Goal: Task Accomplishment & Management: Complete application form

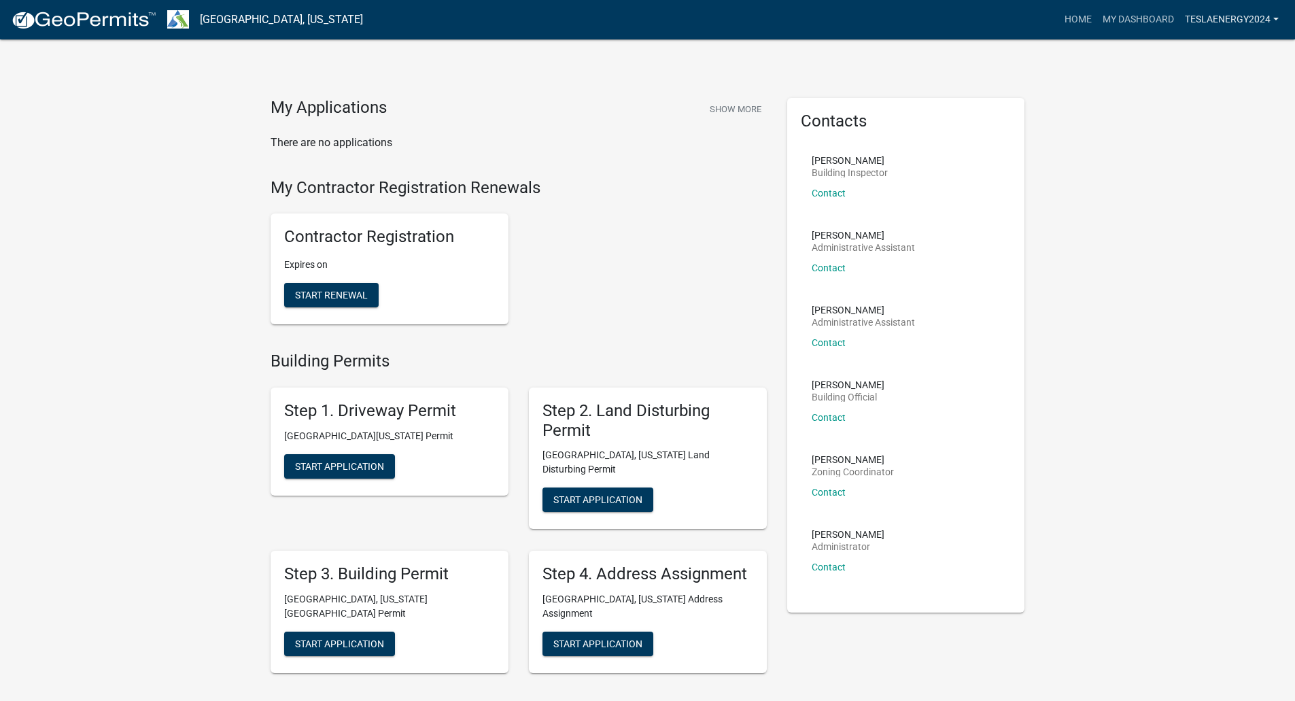
click at [1216, 22] on link "TeslaEnergy2024" at bounding box center [1232, 20] width 105 height 26
click at [1209, 103] on link "Logout" at bounding box center [1229, 100] width 109 height 33
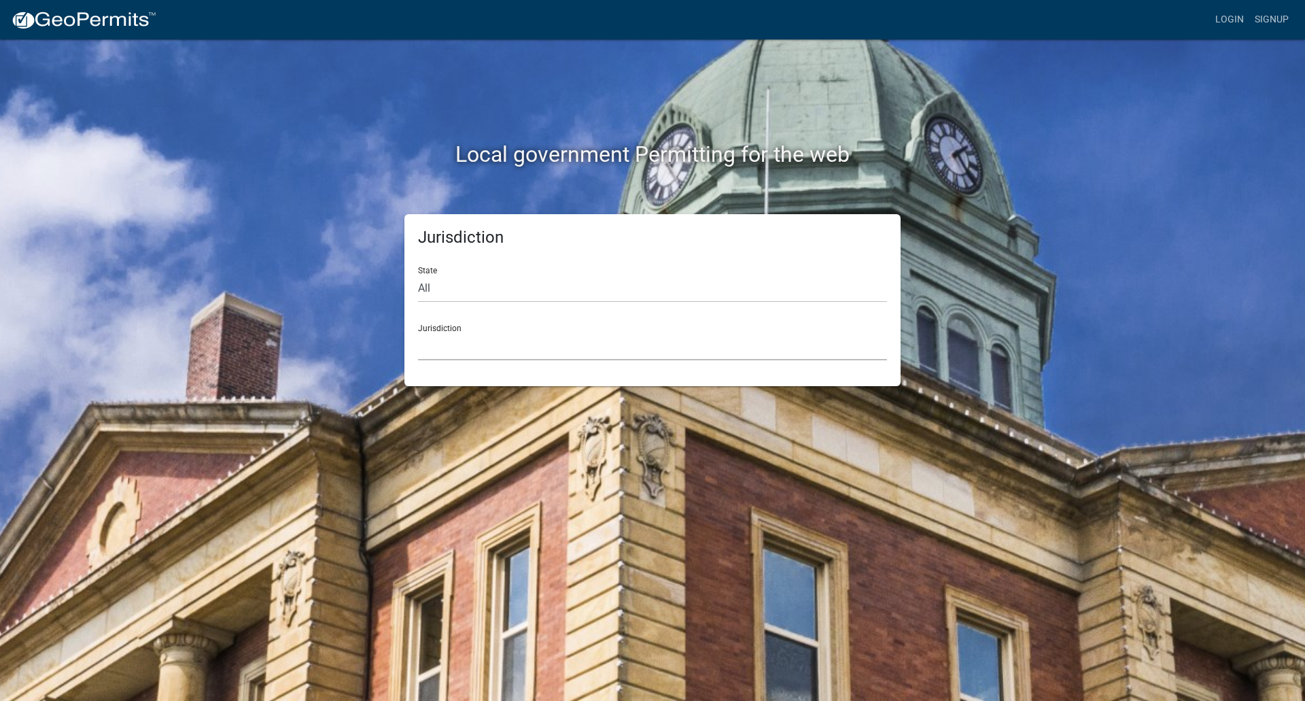
click at [453, 350] on select "[GEOGRAPHIC_DATA], [US_STATE] [GEOGRAPHIC_DATA], [US_STATE][PERSON_NAME][GEOGRA…" at bounding box center [652, 346] width 469 height 28
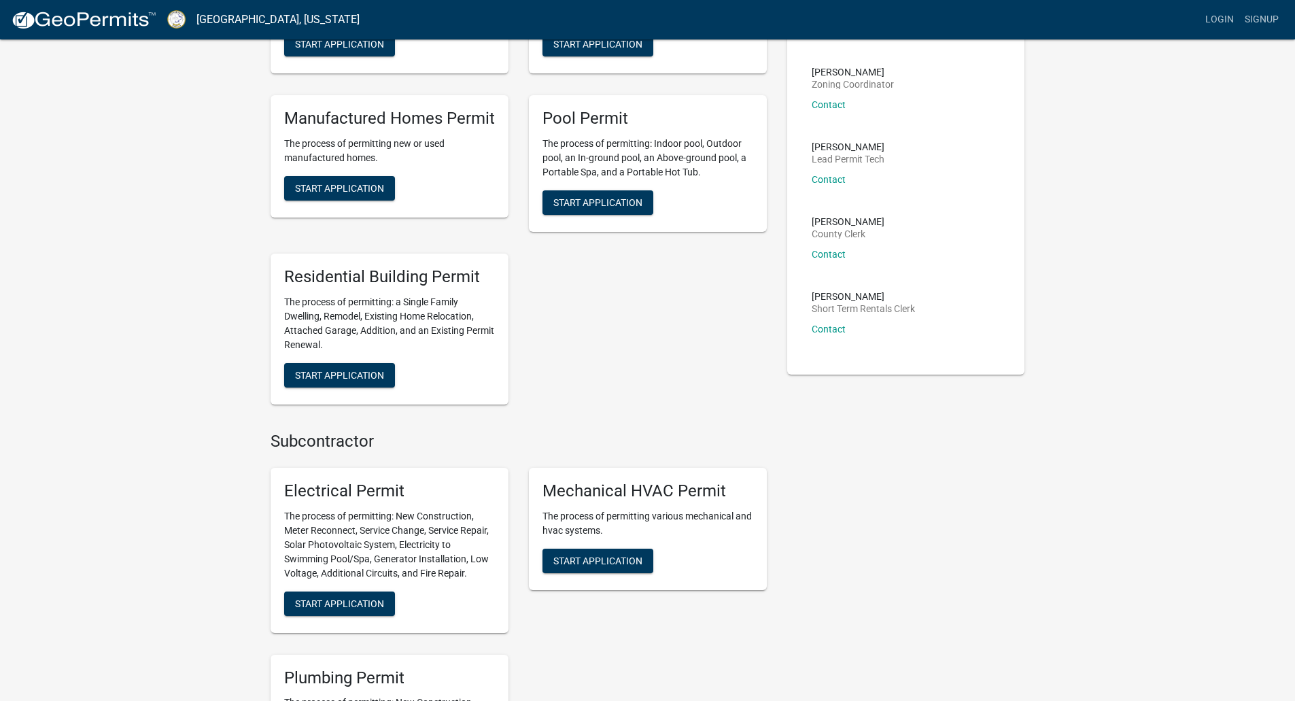
scroll to position [408, 0]
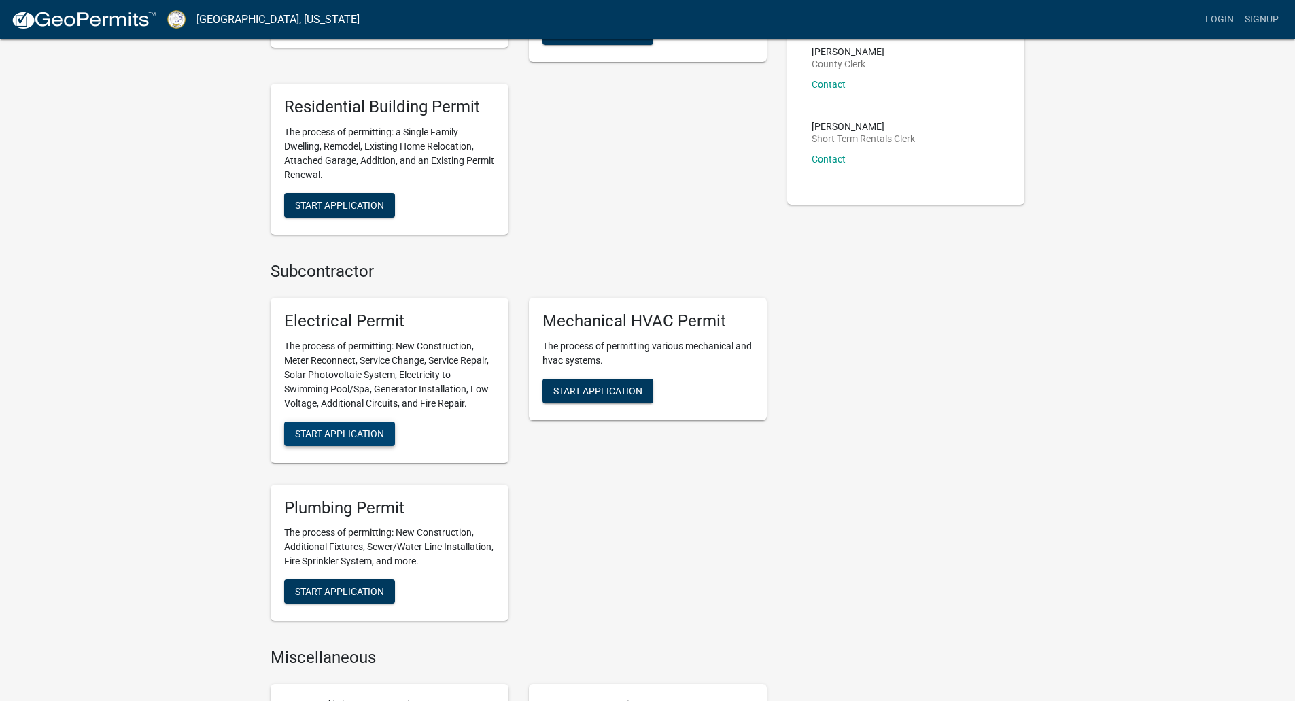
click at [325, 426] on button "Start Application" at bounding box center [339, 434] width 111 height 24
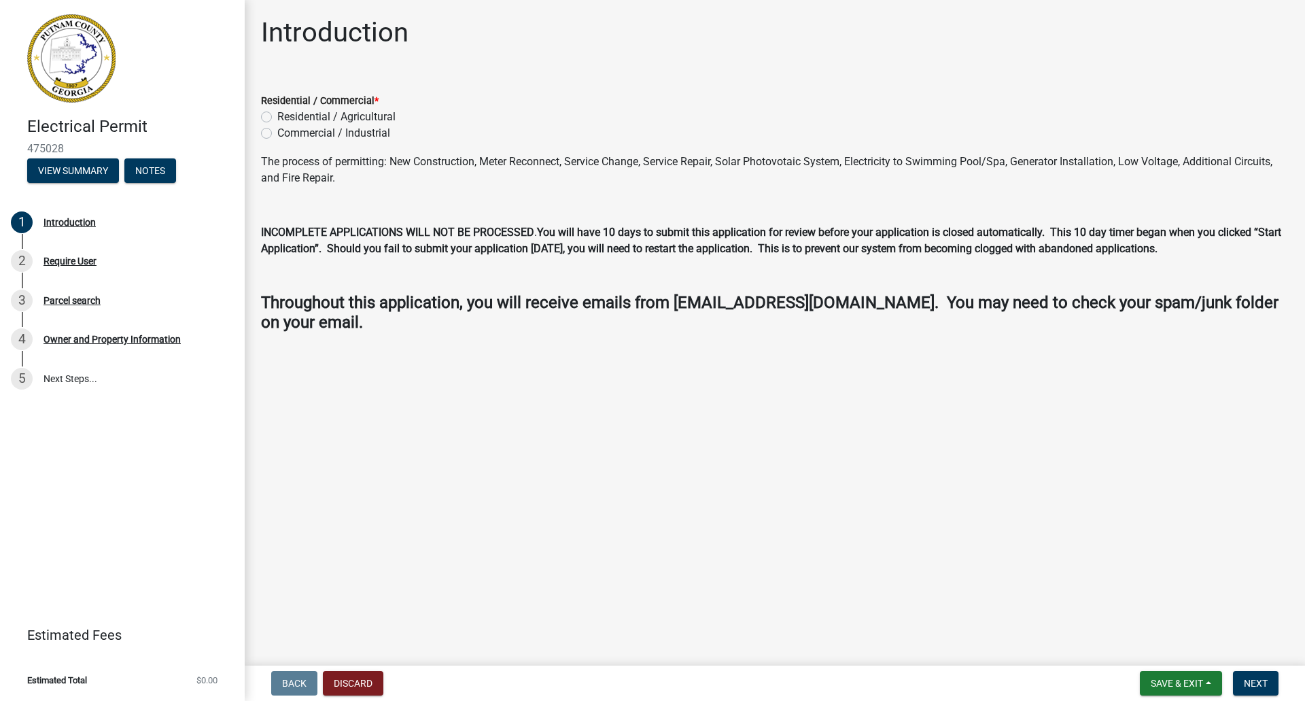
click at [277, 116] on label "Residential / Agricultural" at bounding box center [336, 117] width 118 height 16
click at [277, 116] on input "Residential / Agricultural" at bounding box center [281, 113] width 9 height 9
radio input "true"
click at [1243, 687] on button "Next" at bounding box center [1256, 683] width 46 height 24
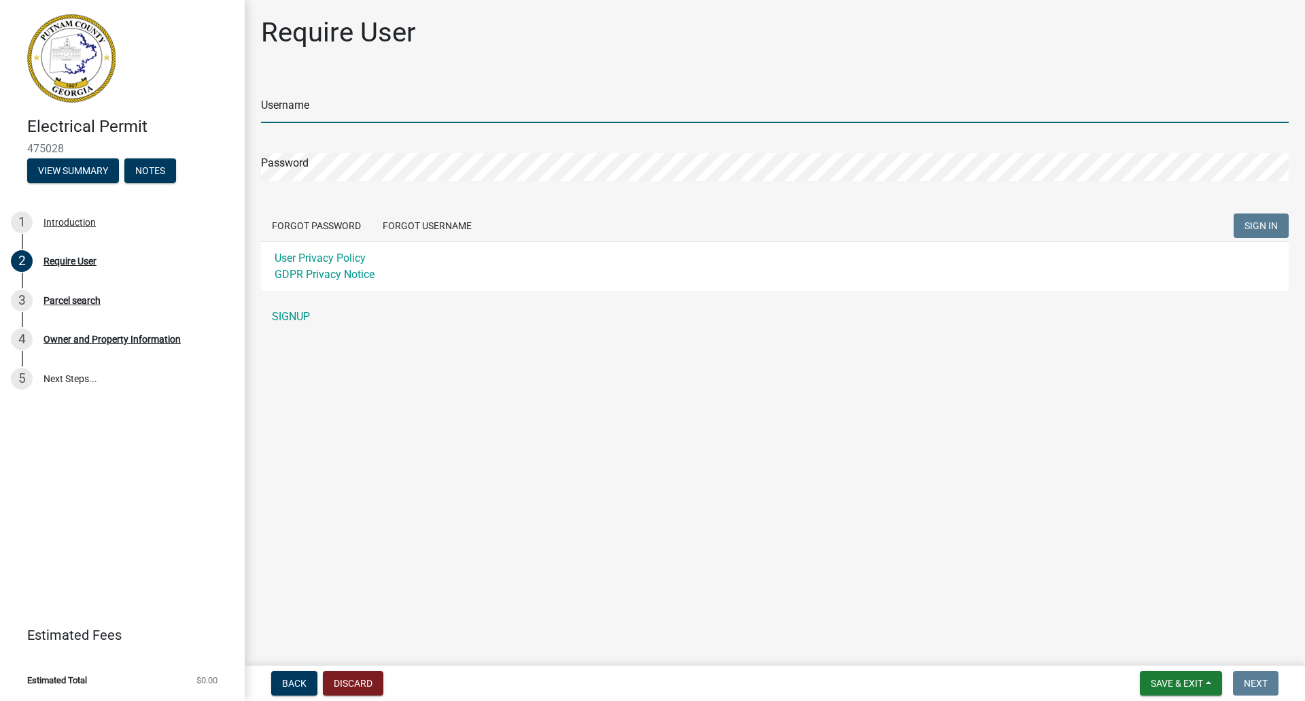
click at [360, 109] on input "Username" at bounding box center [775, 109] width 1028 height 28
click at [299, 162] on div "Password" at bounding box center [775, 157] width 1028 height 47
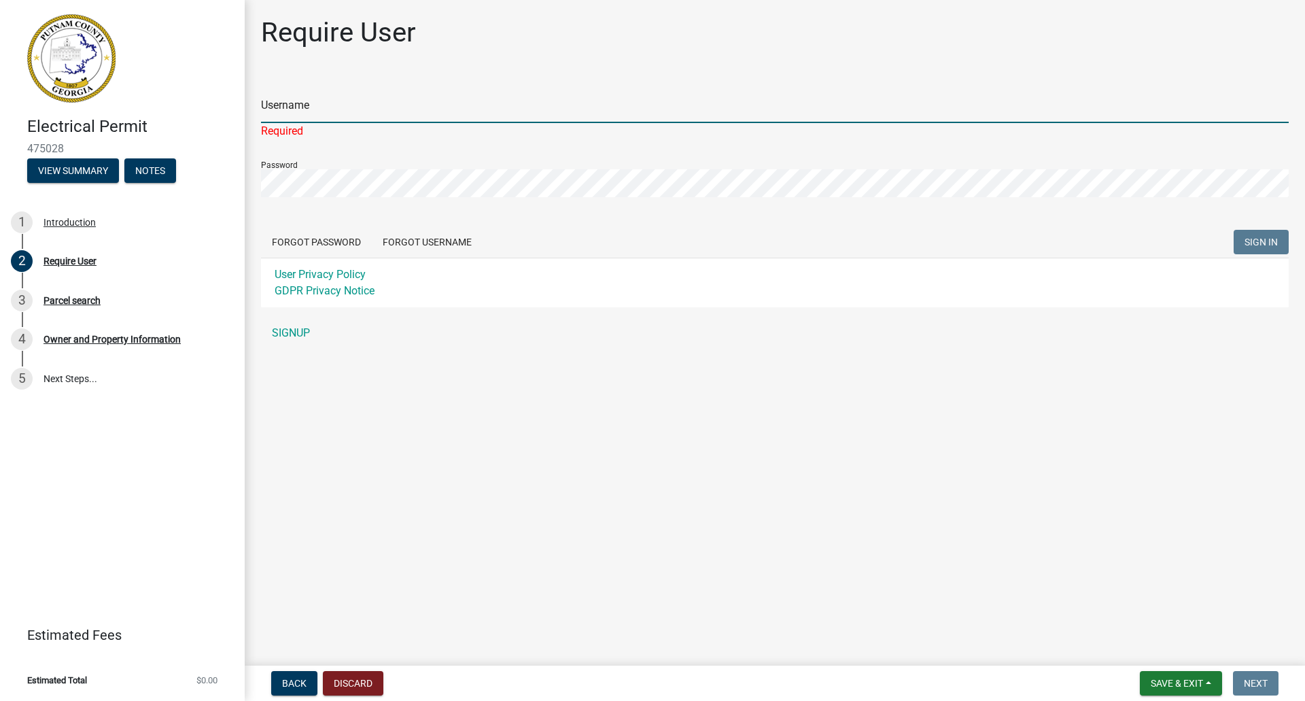
click at [347, 107] on input "Username" at bounding box center [775, 109] width 1028 height 28
paste input "TeslaEnergy2024"
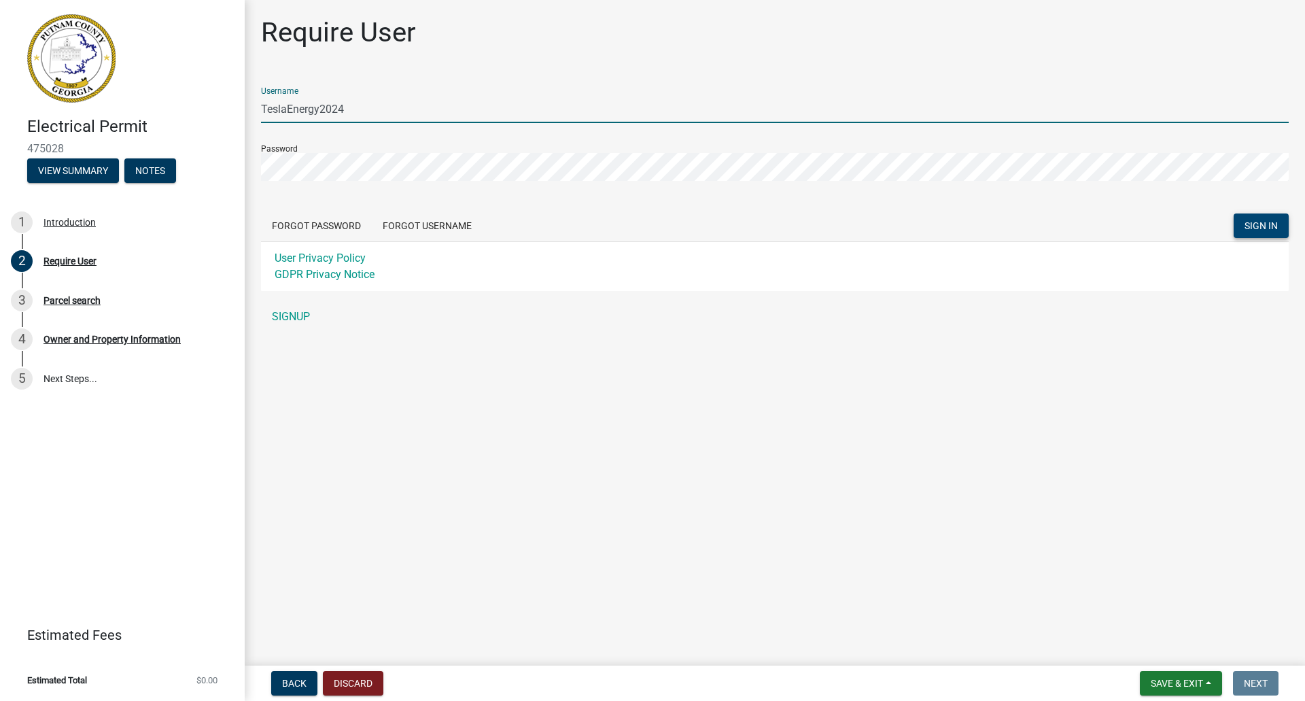
type input "TeslaEnergy2024"
click at [1267, 220] on span "SIGN IN" at bounding box center [1261, 225] width 33 height 11
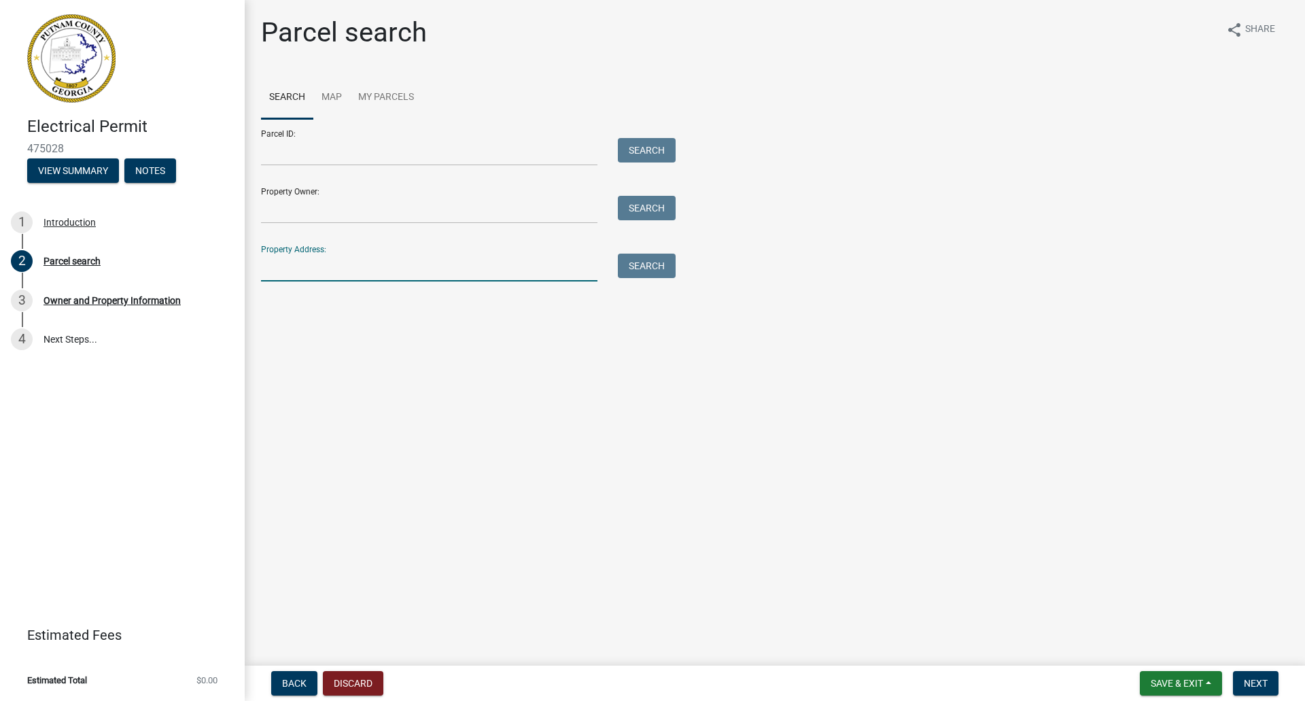
click at [332, 261] on input "Property Address:" at bounding box center [429, 268] width 337 height 28
paste input "103 Harmony Farms Orch"
type input "103 Harmony Farms Orch"
click at [632, 269] on button "Search" at bounding box center [647, 266] width 58 height 24
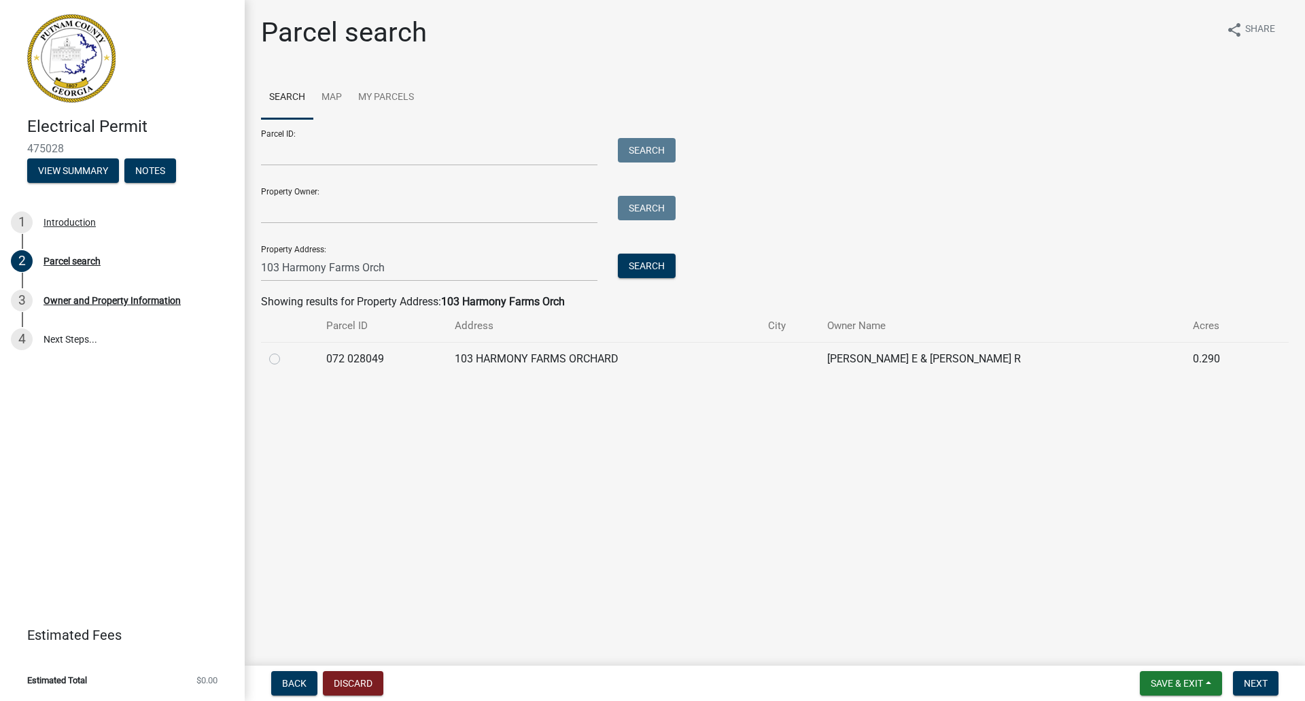
click at [413, 364] on td "072 028049" at bounding box center [382, 358] width 129 height 33
click at [286, 351] on label at bounding box center [286, 351] width 0 height 0
click at [286, 355] on 028049 "radio" at bounding box center [290, 355] width 9 height 9
radio 028049 "true"
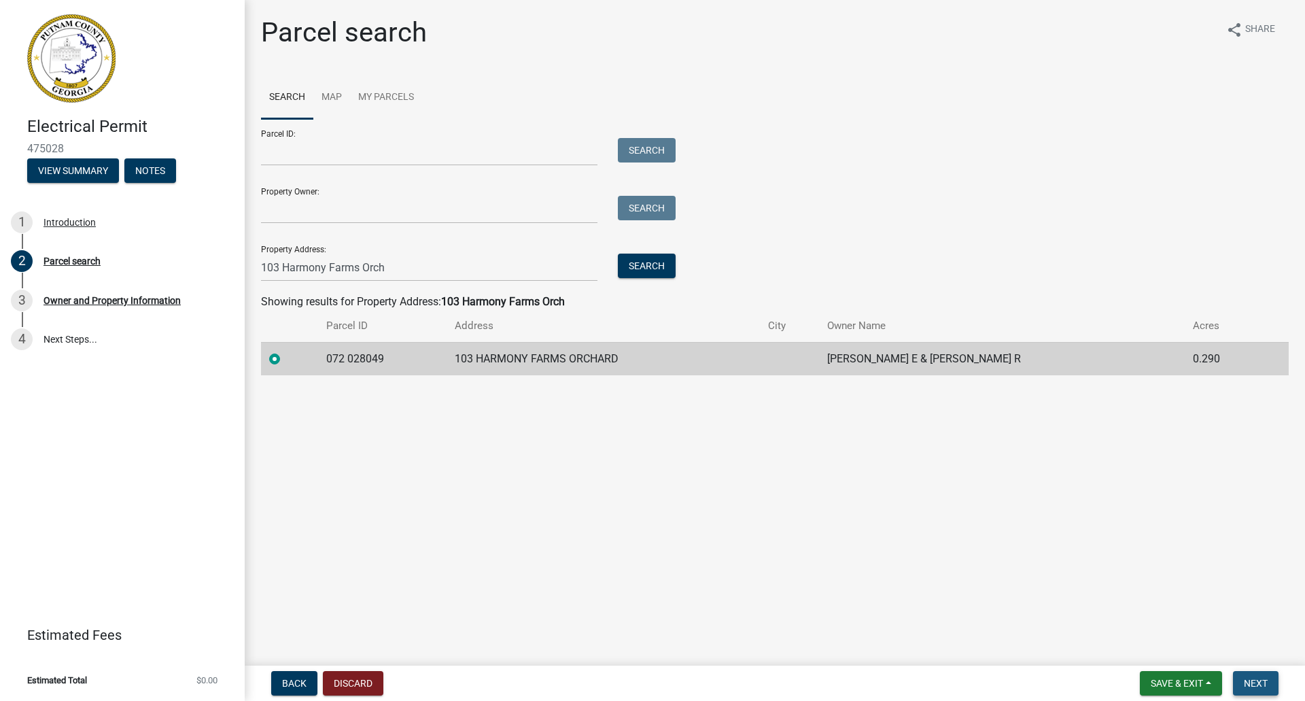
click at [1257, 675] on button "Next" at bounding box center [1256, 683] width 46 height 24
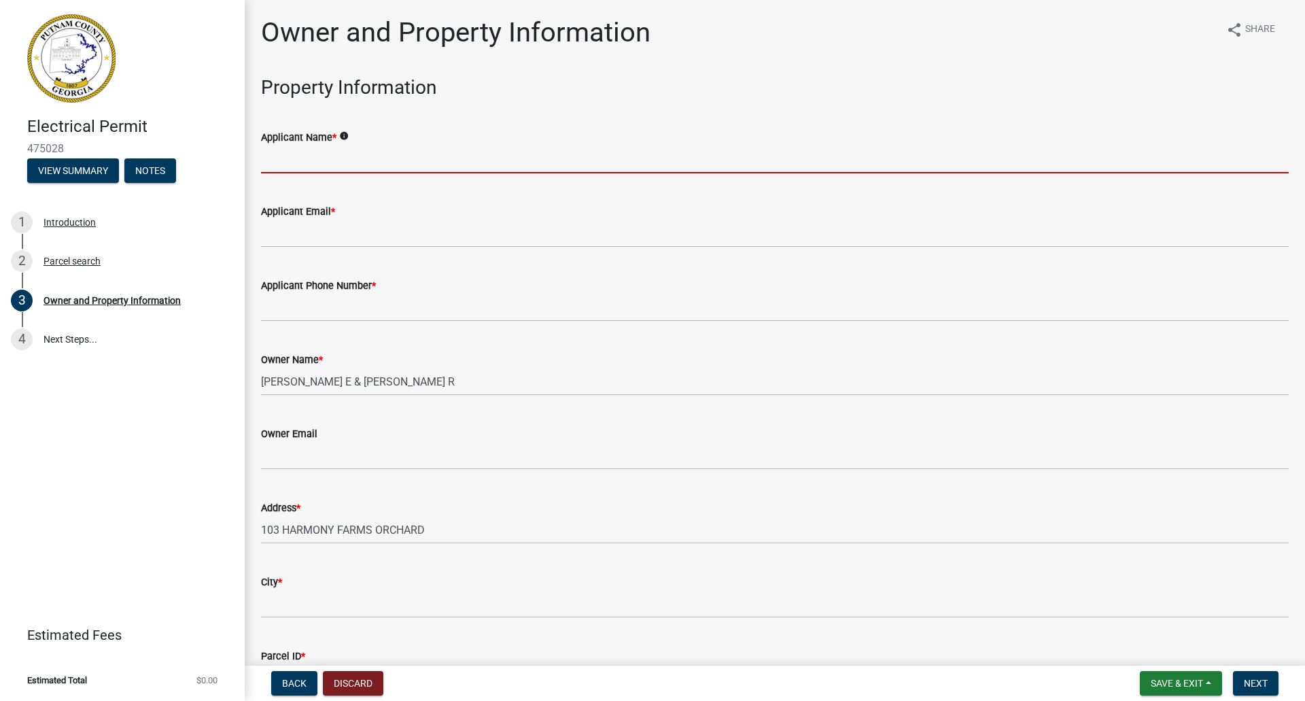
click at [292, 156] on input "Applicant Name *" at bounding box center [775, 159] width 1028 height 28
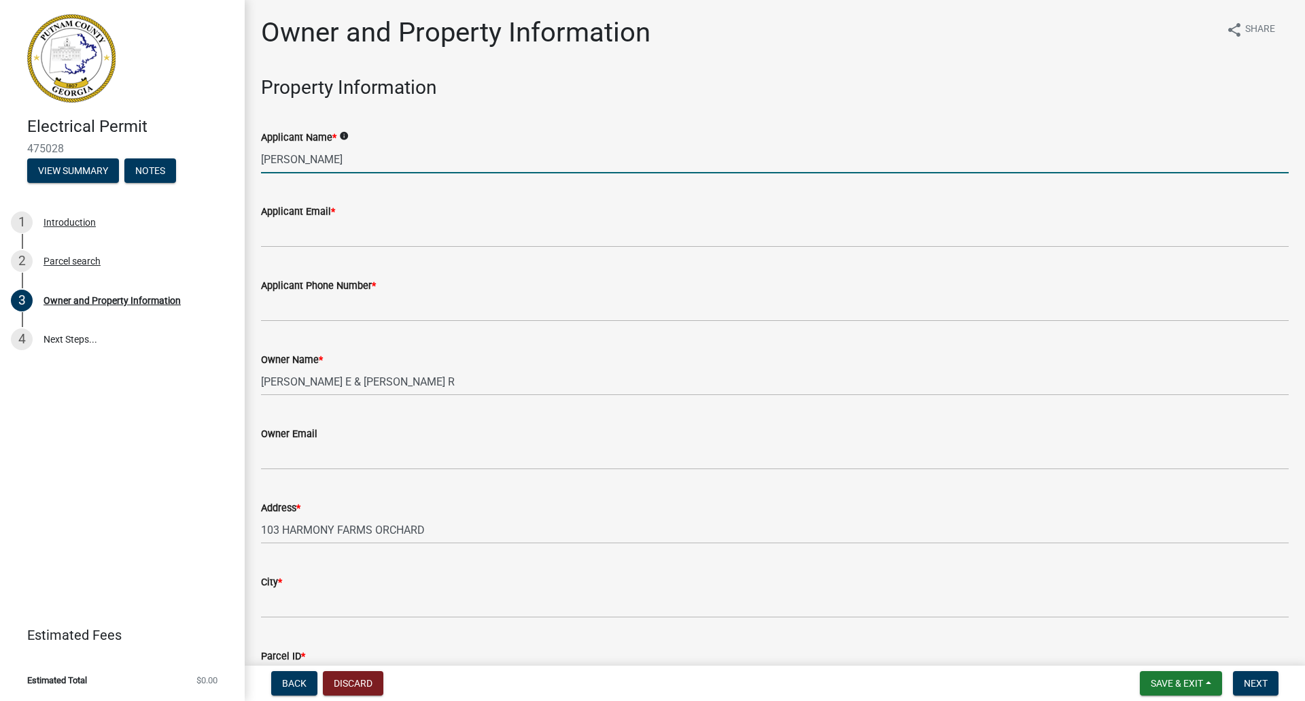
type input "[PERSON_NAME]"
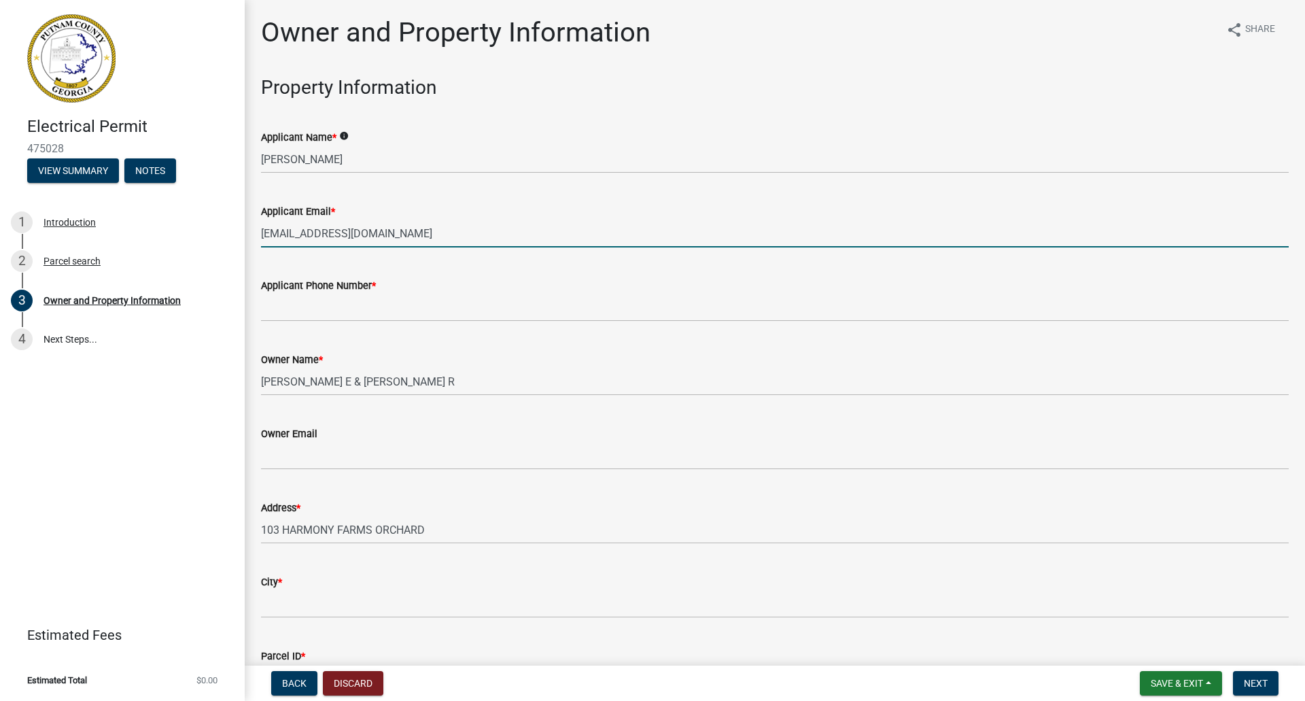
type input "[EMAIL_ADDRESS][DOMAIN_NAME]"
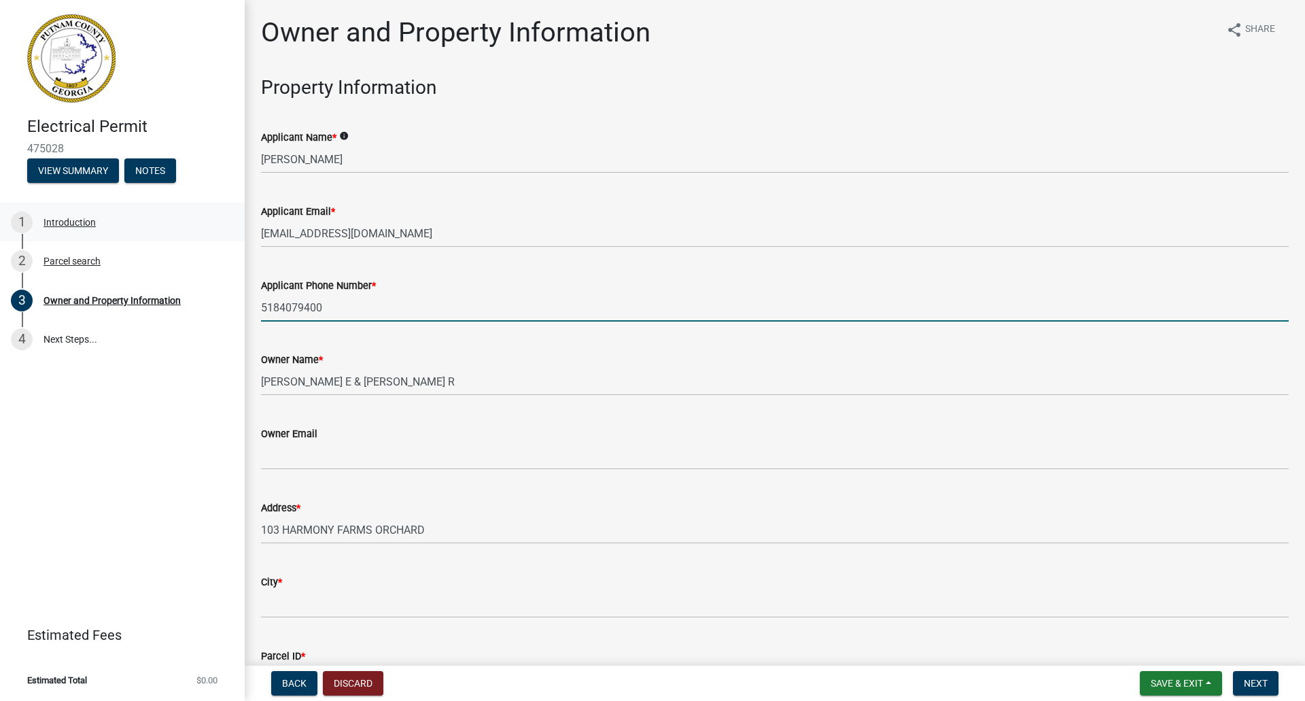
type input "5184079400"
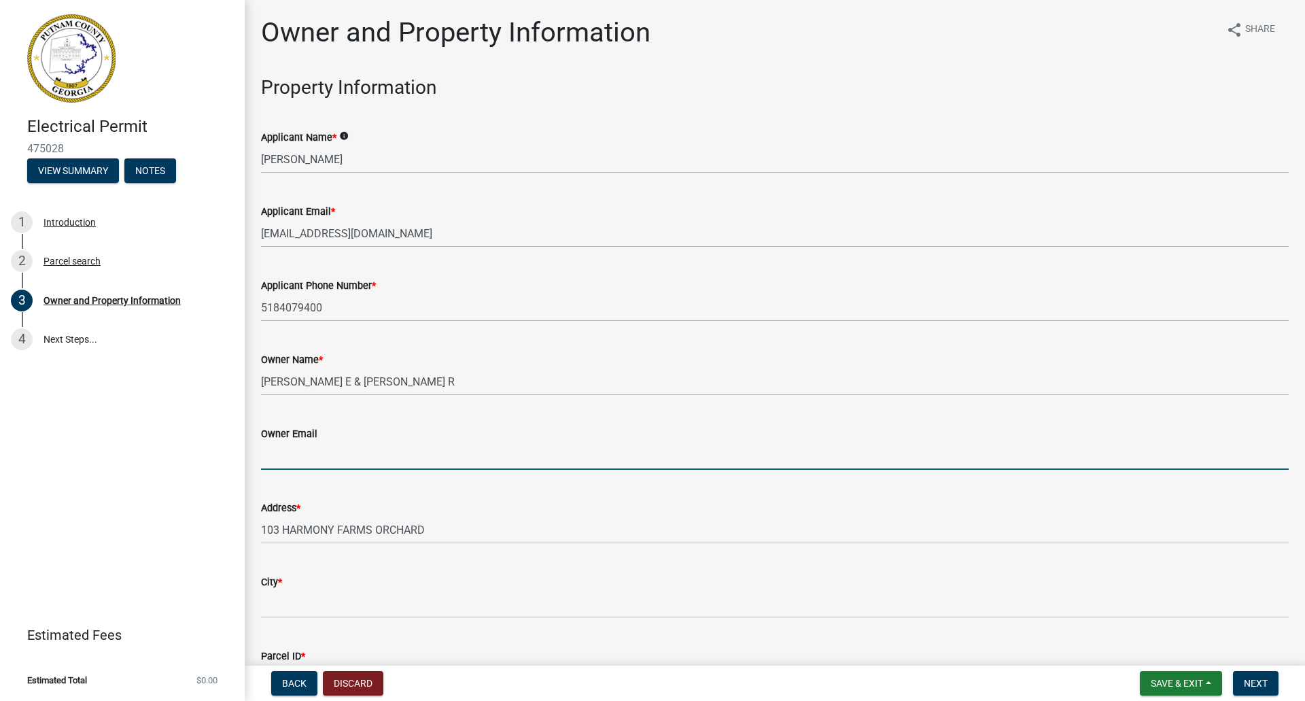
click at [322, 461] on input "Owner Email" at bounding box center [775, 456] width 1028 height 28
paste input "[EMAIL_ADDRESS][DOMAIN_NAME]"
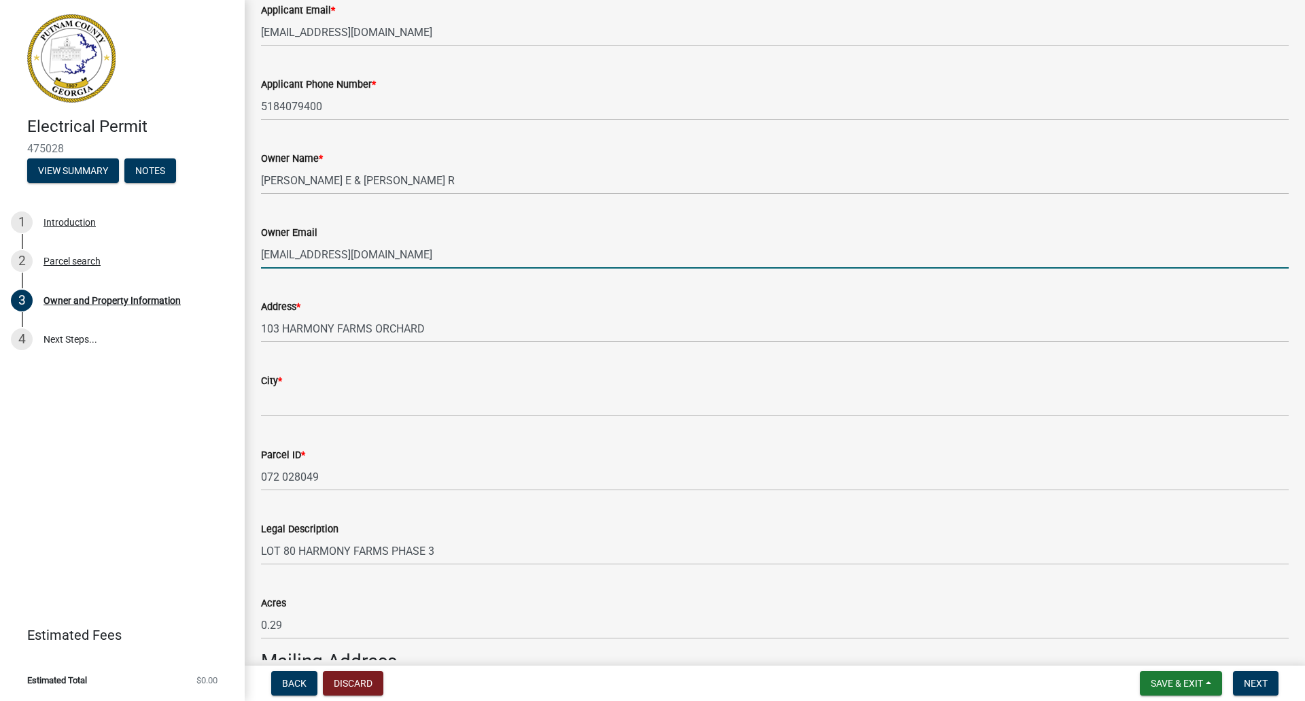
scroll to position [204, 0]
type input "[EMAIL_ADDRESS][DOMAIN_NAME]"
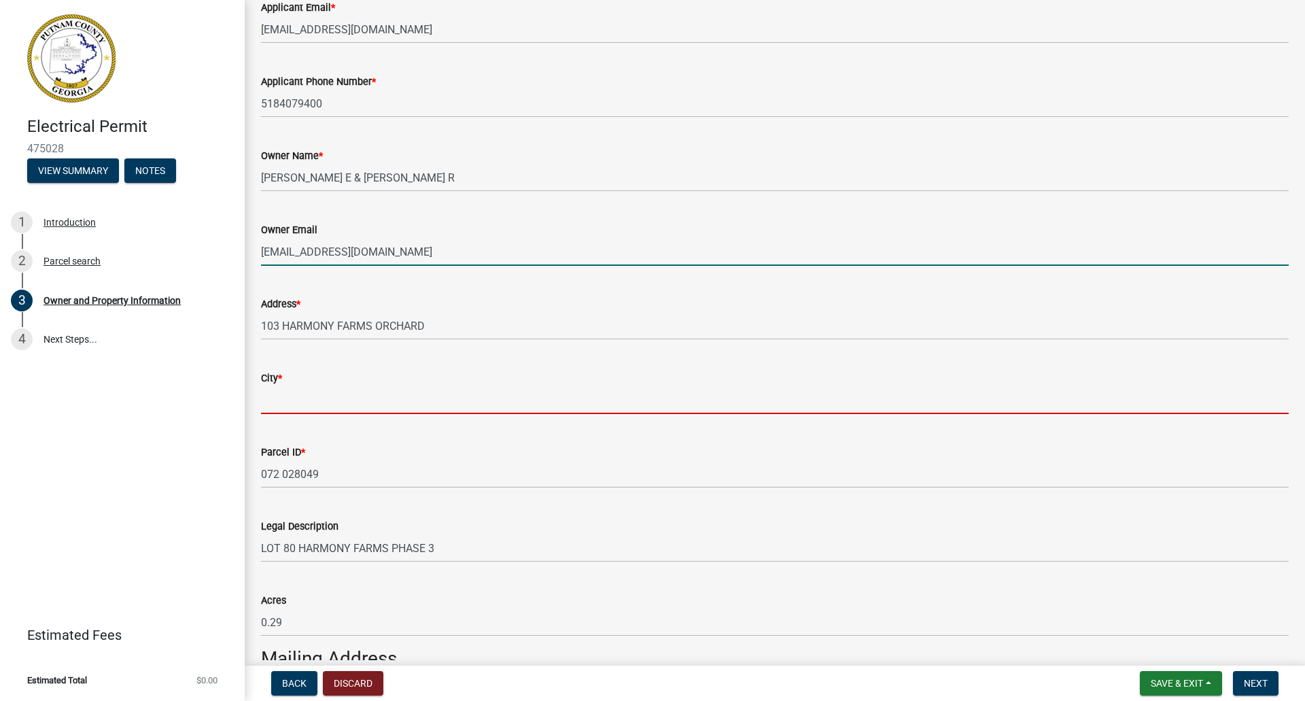
click at [358, 394] on input "City *" at bounding box center [775, 400] width 1028 height 28
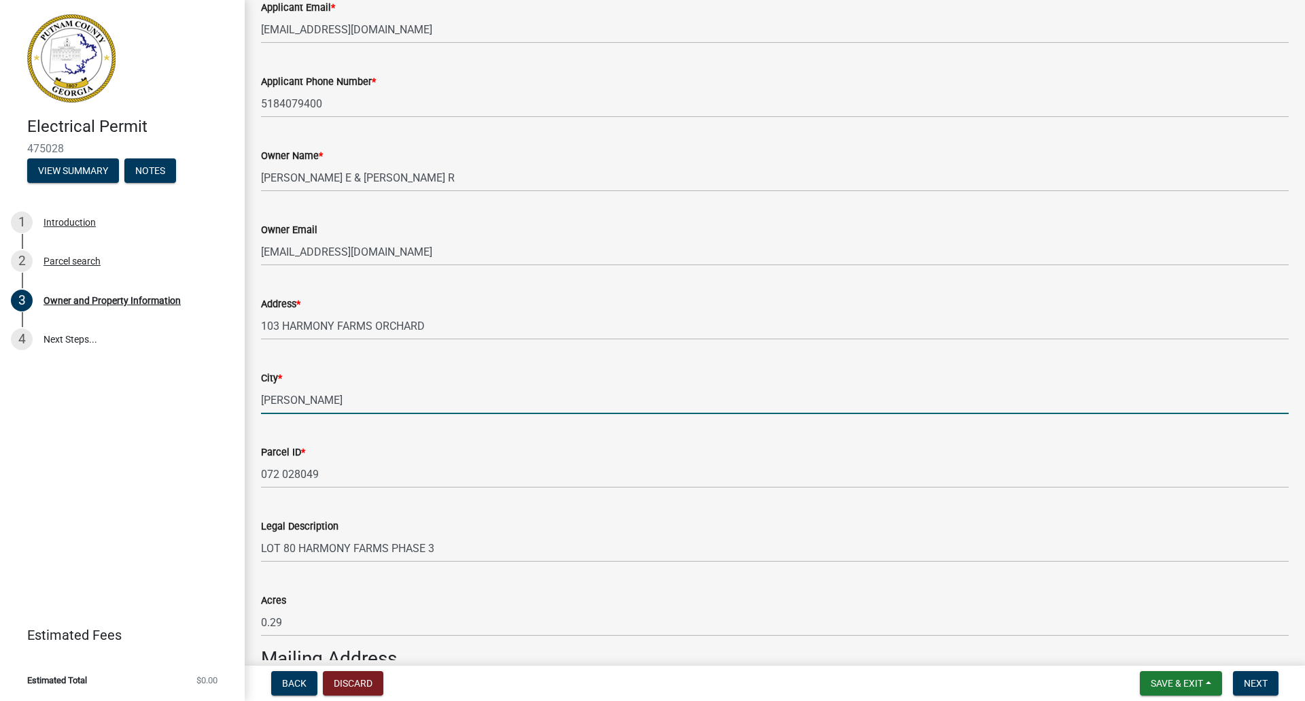
drag, startPoint x: 279, startPoint y: 397, endPoint x: 218, endPoint y: 396, distance: 61.2
click at [213, 395] on div "Electrical Permit 475028 View Summary Notes 1 Introduction 2 Parcel search 3 Ow…" at bounding box center [652, 350] width 1305 height 701
paste input "ton"
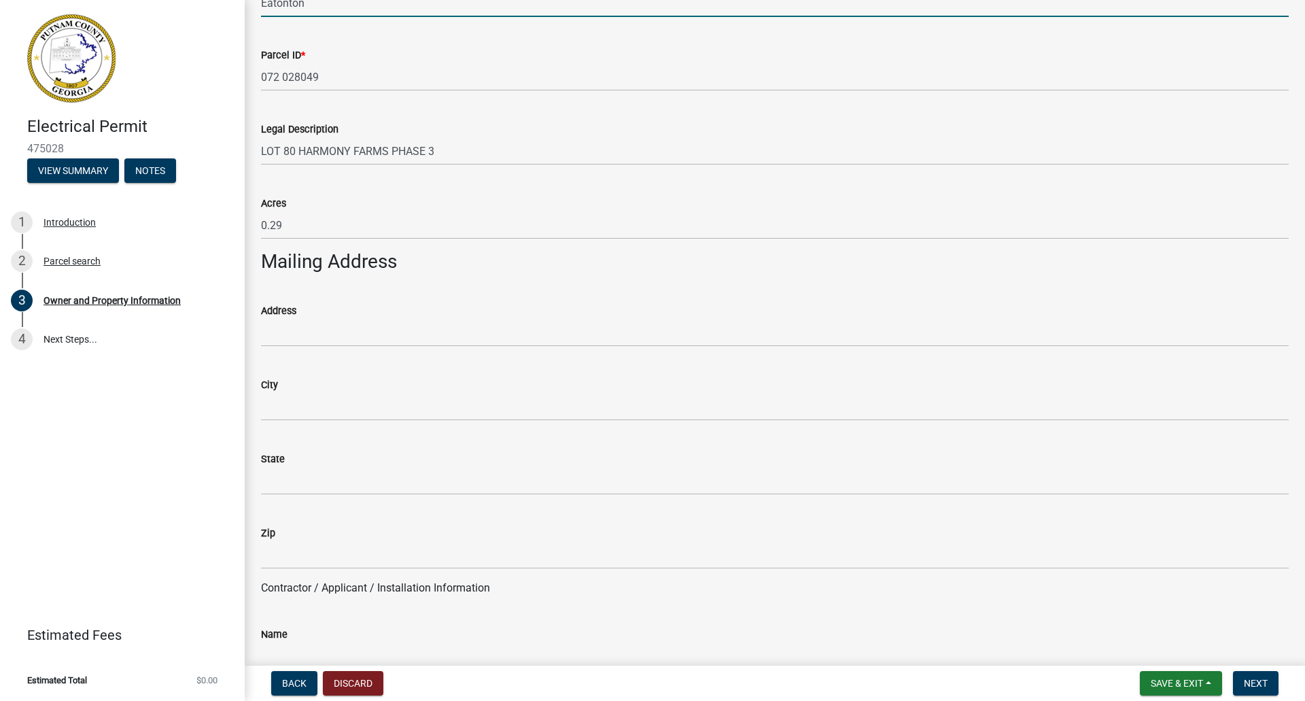
scroll to position [612, 0]
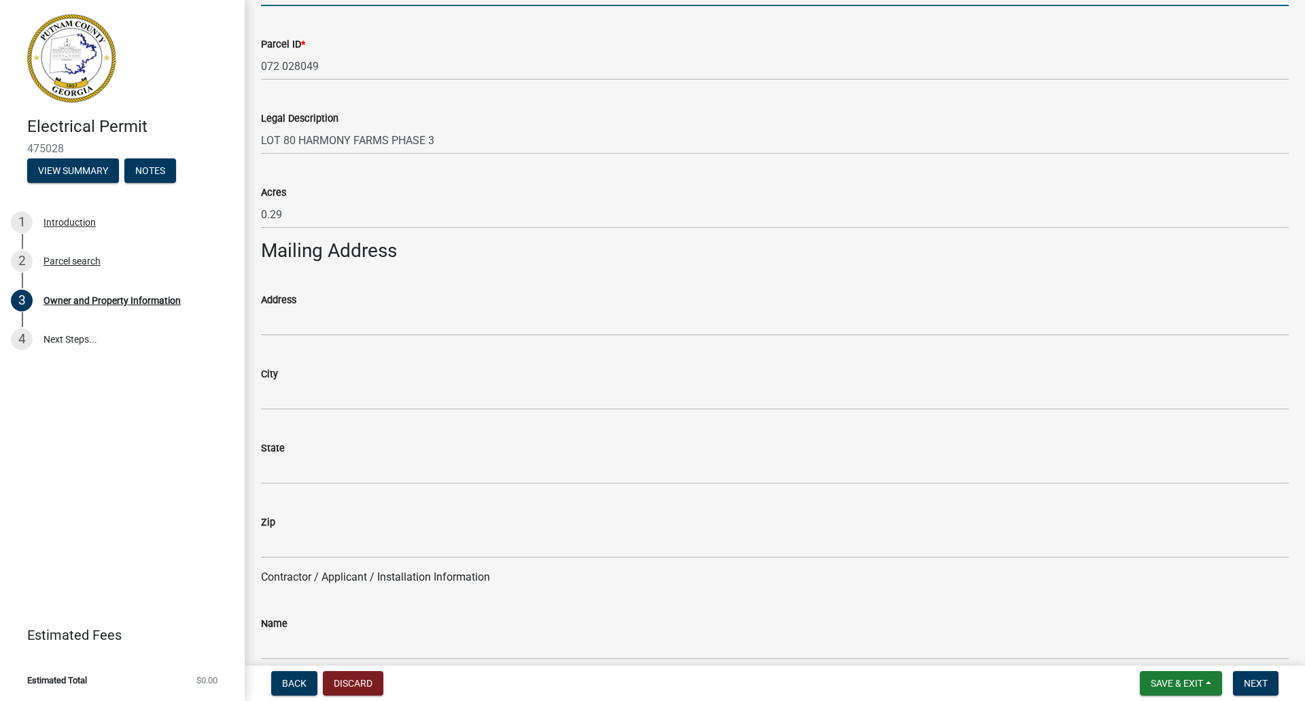
type input "Eatonton"
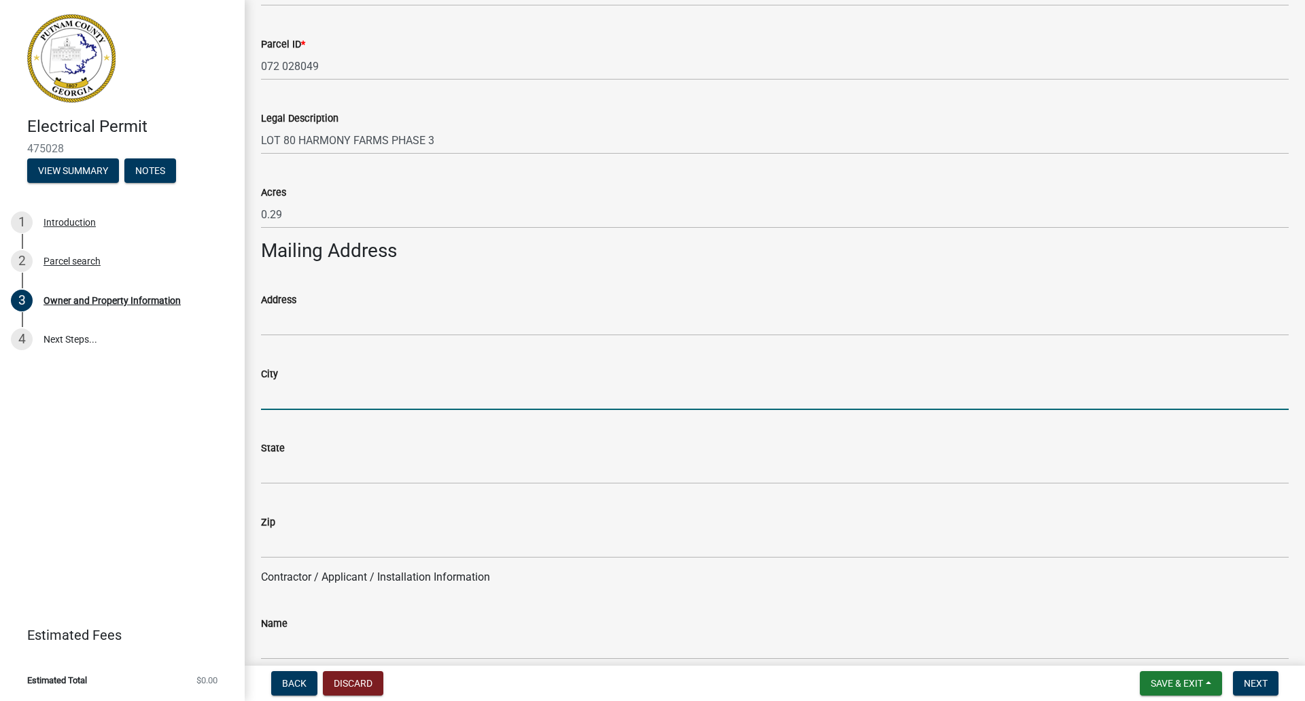
click at [304, 394] on input "City" at bounding box center [775, 396] width 1028 height 28
paste input "Eatonton"
type input "Eatonton"
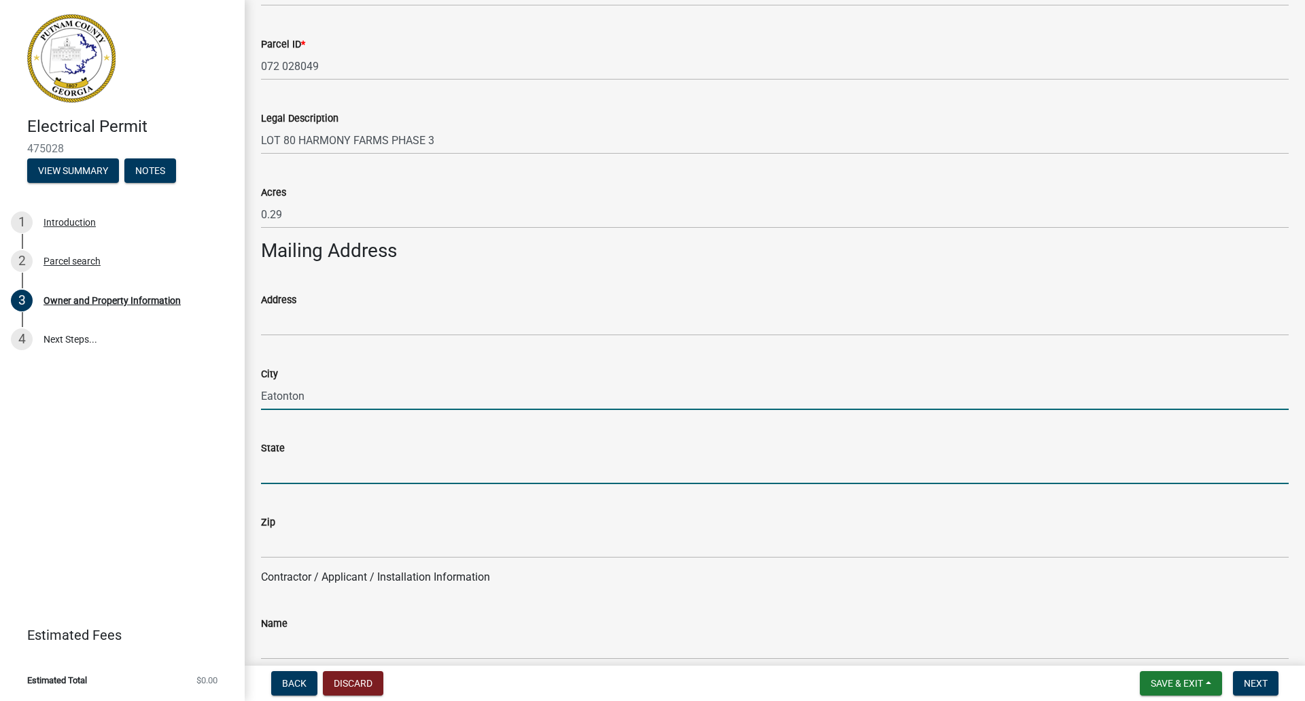
click at [303, 473] on input "State" at bounding box center [775, 470] width 1028 height 28
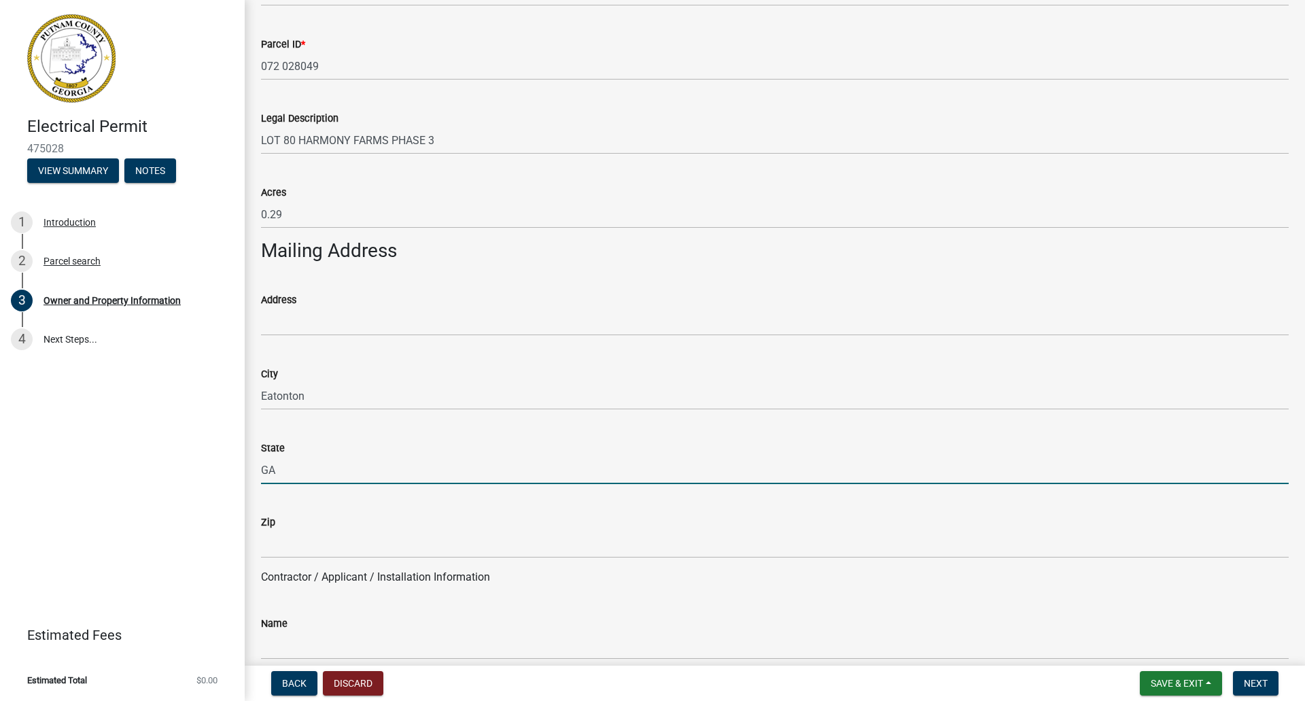
type input "GA"
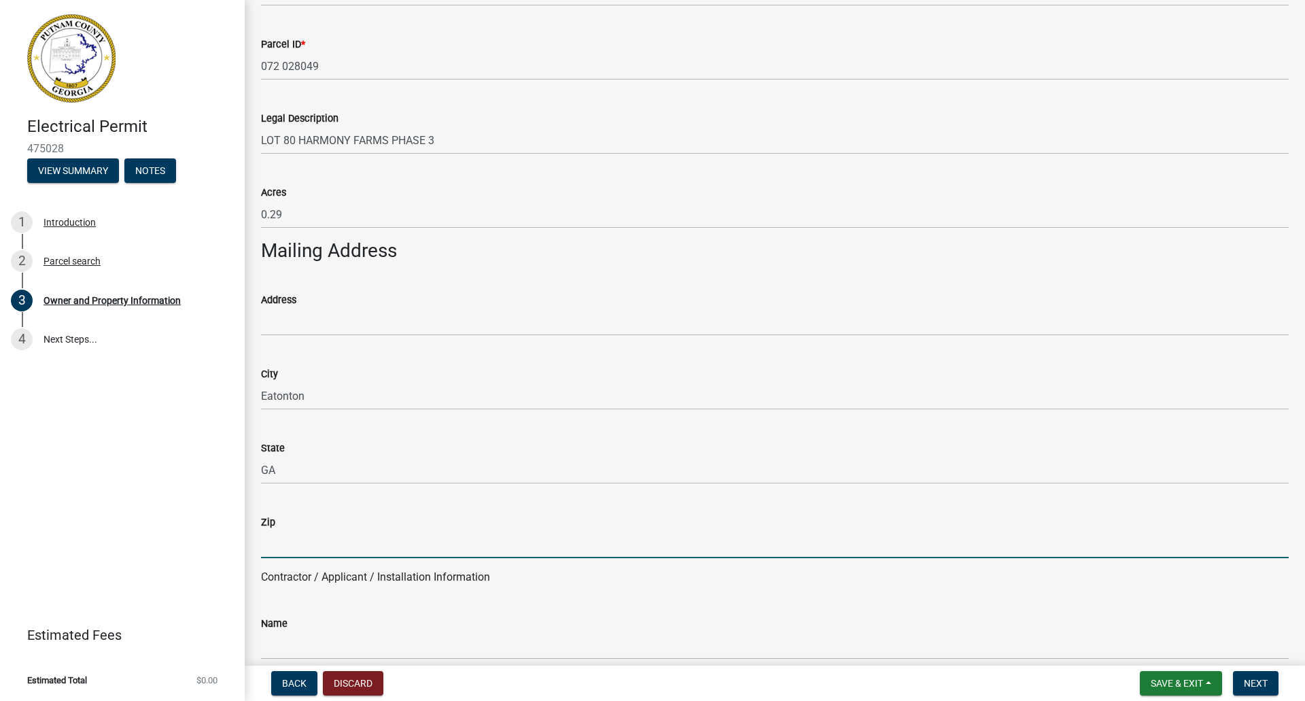
click at [346, 539] on input "Zip" at bounding box center [775, 544] width 1028 height 28
type input "31024"
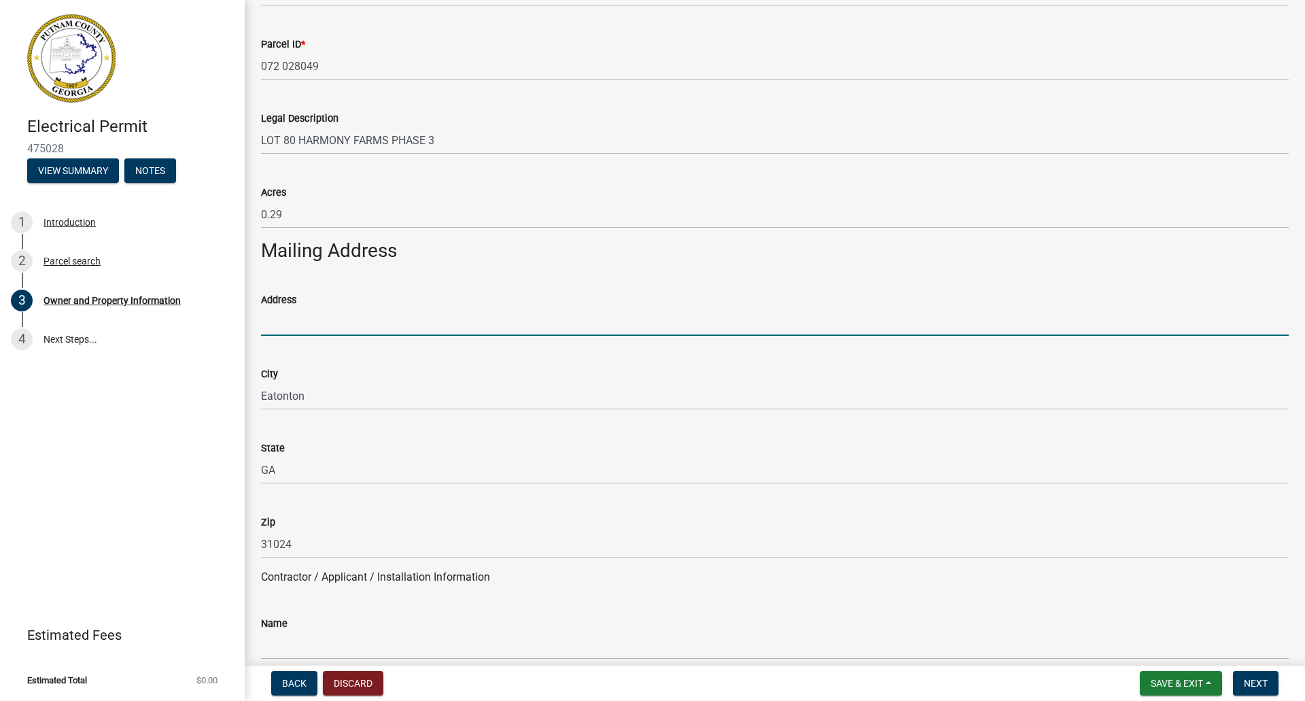
click at [315, 320] on input "Address" at bounding box center [775, 322] width 1028 height 28
paste input "103 Harmony Farms Orch"
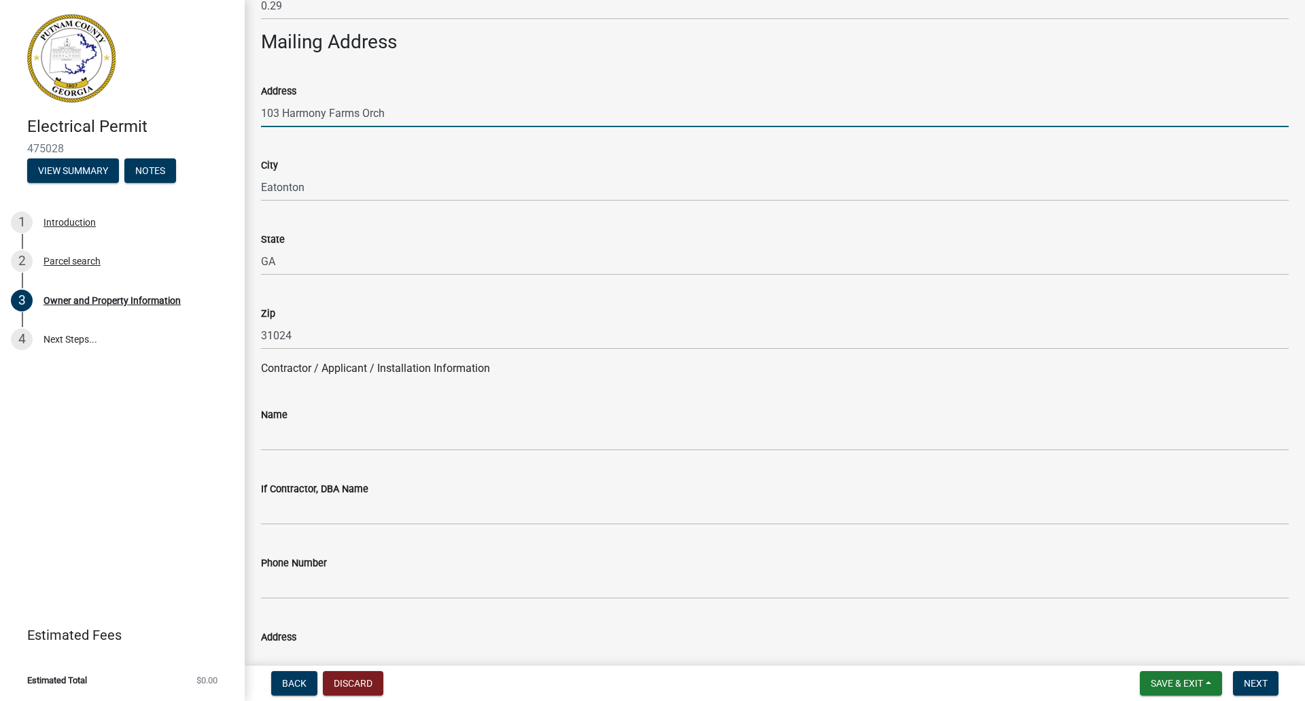
scroll to position [884, 0]
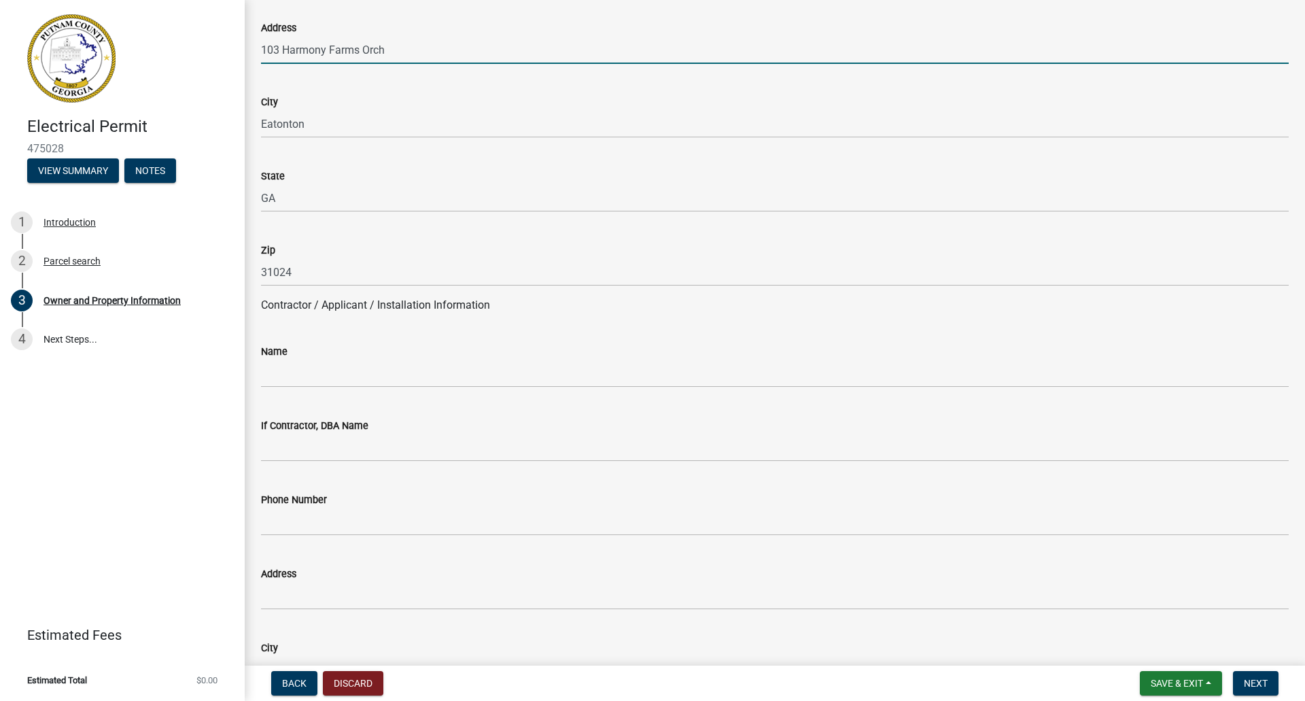
type input "103 Harmony Farms Orch"
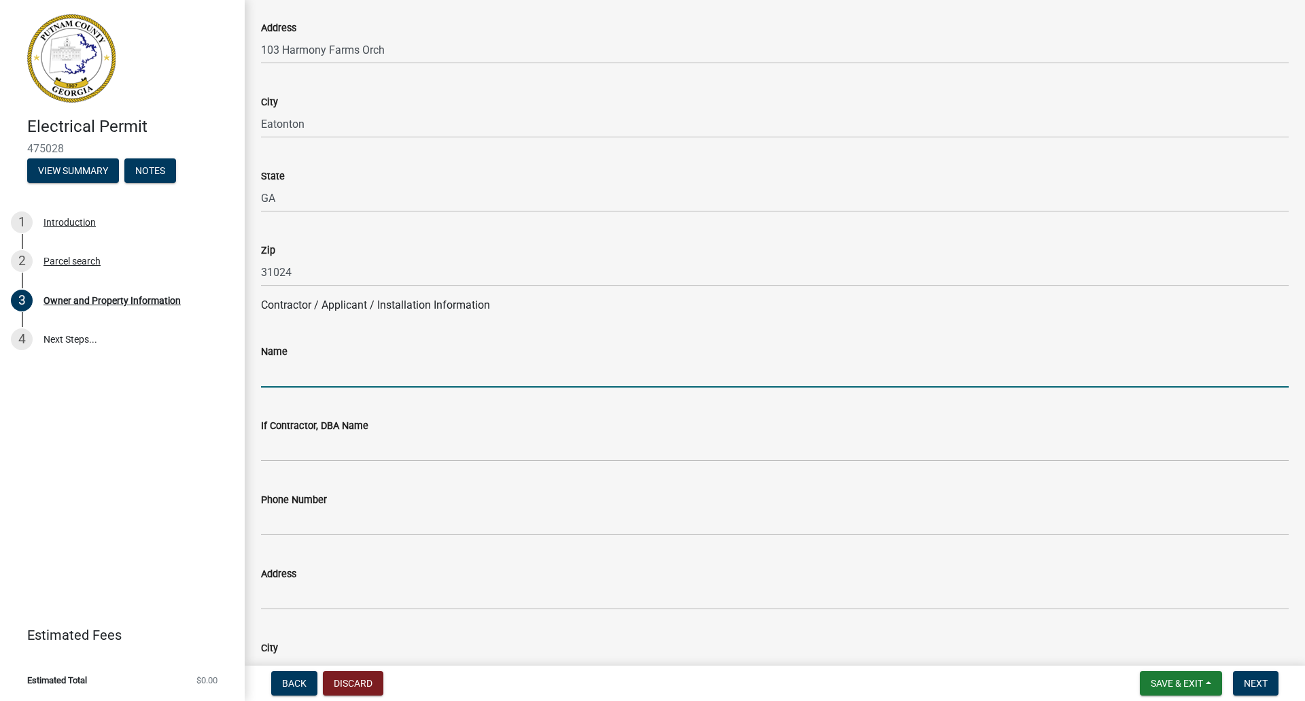
click at [306, 375] on input "Name" at bounding box center [775, 374] width 1028 height 28
type input "Tesla Energy Operations, Inc."
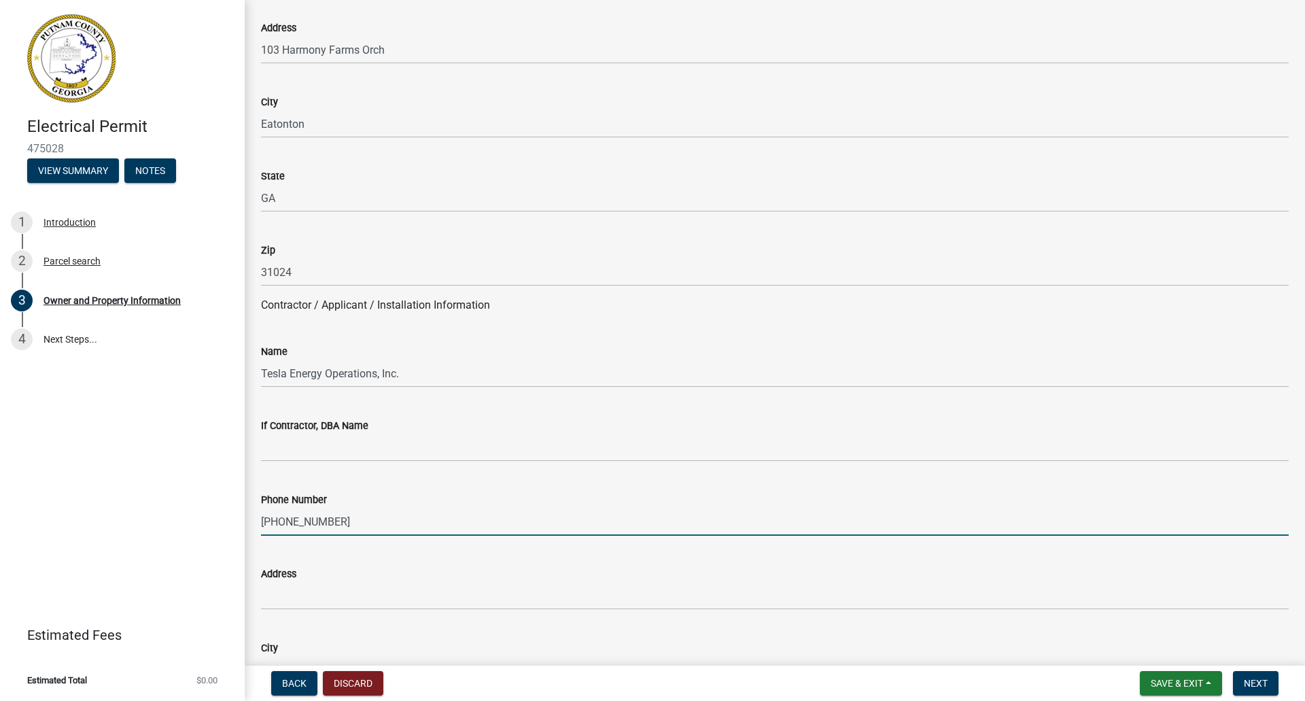
type input "[PHONE_NUMBER]"
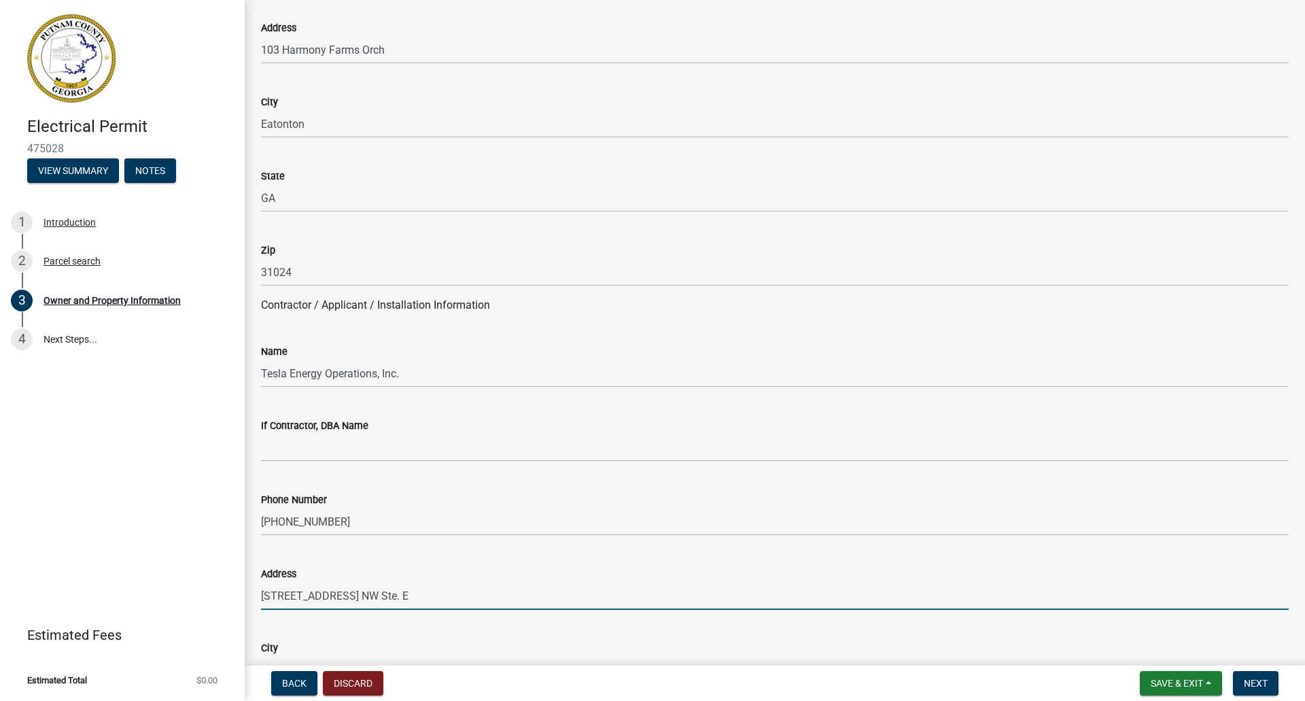
type input "[STREET_ADDRESS] NW Ste. E"
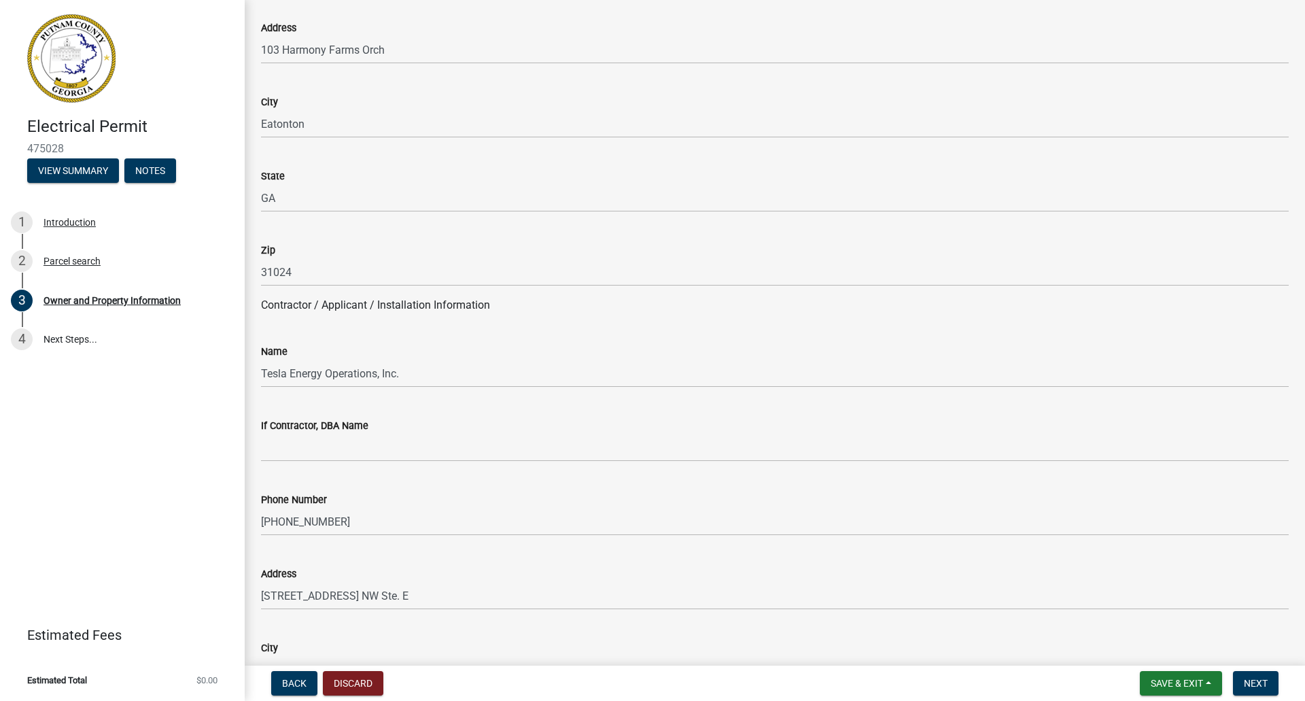
scroll to position [908, 0]
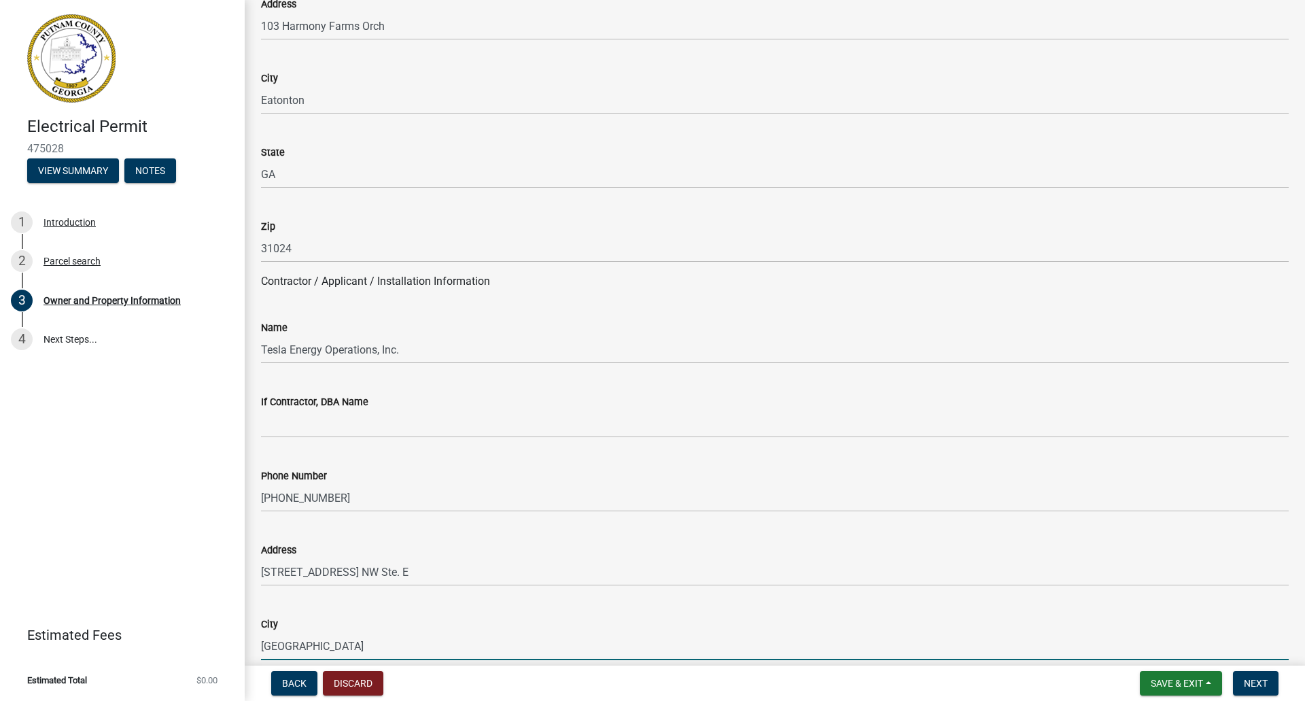
type input "[GEOGRAPHIC_DATA]"
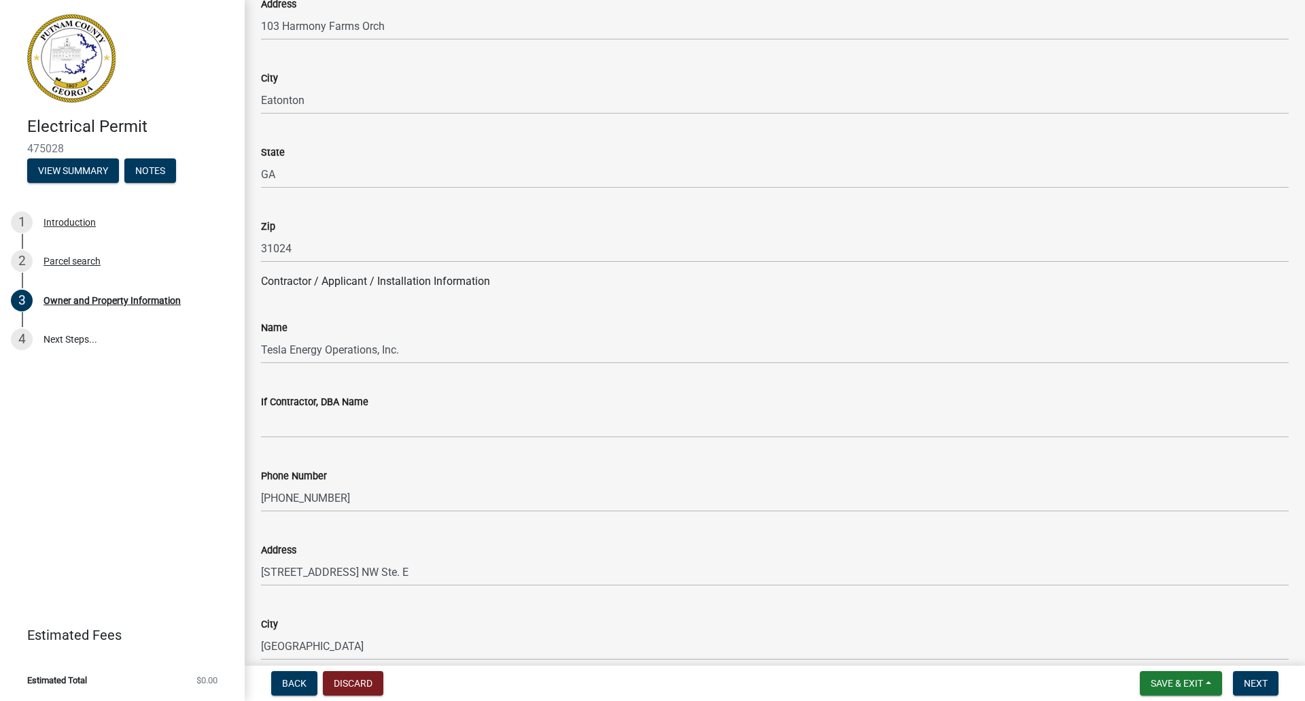
scroll to position [1298, 0]
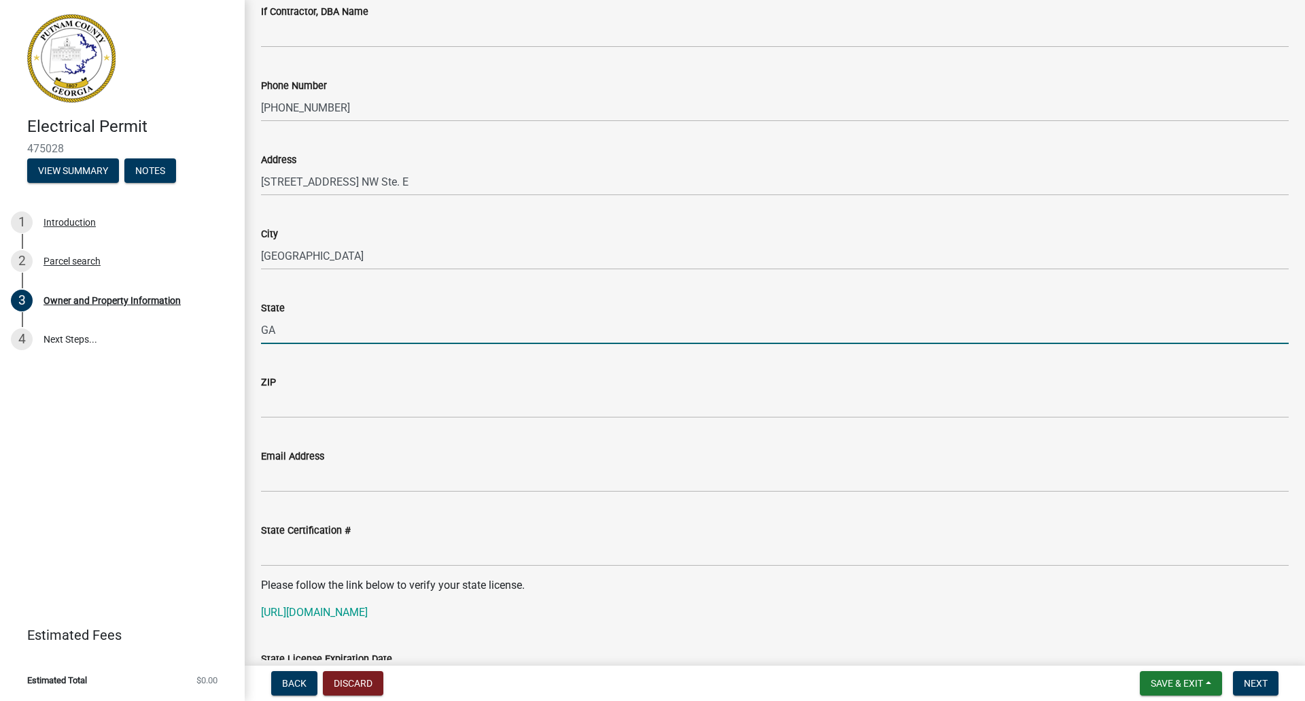
type input "GA"
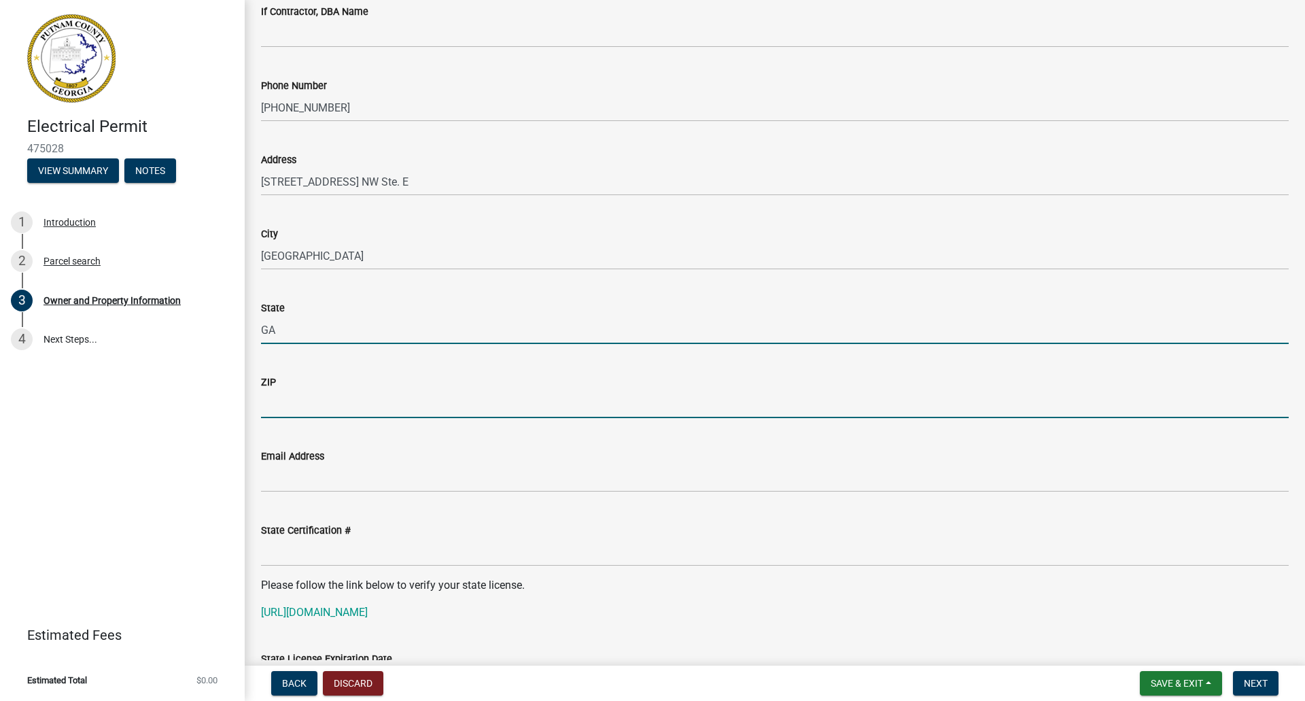
click at [300, 405] on input "ZIP" at bounding box center [775, 404] width 1028 height 28
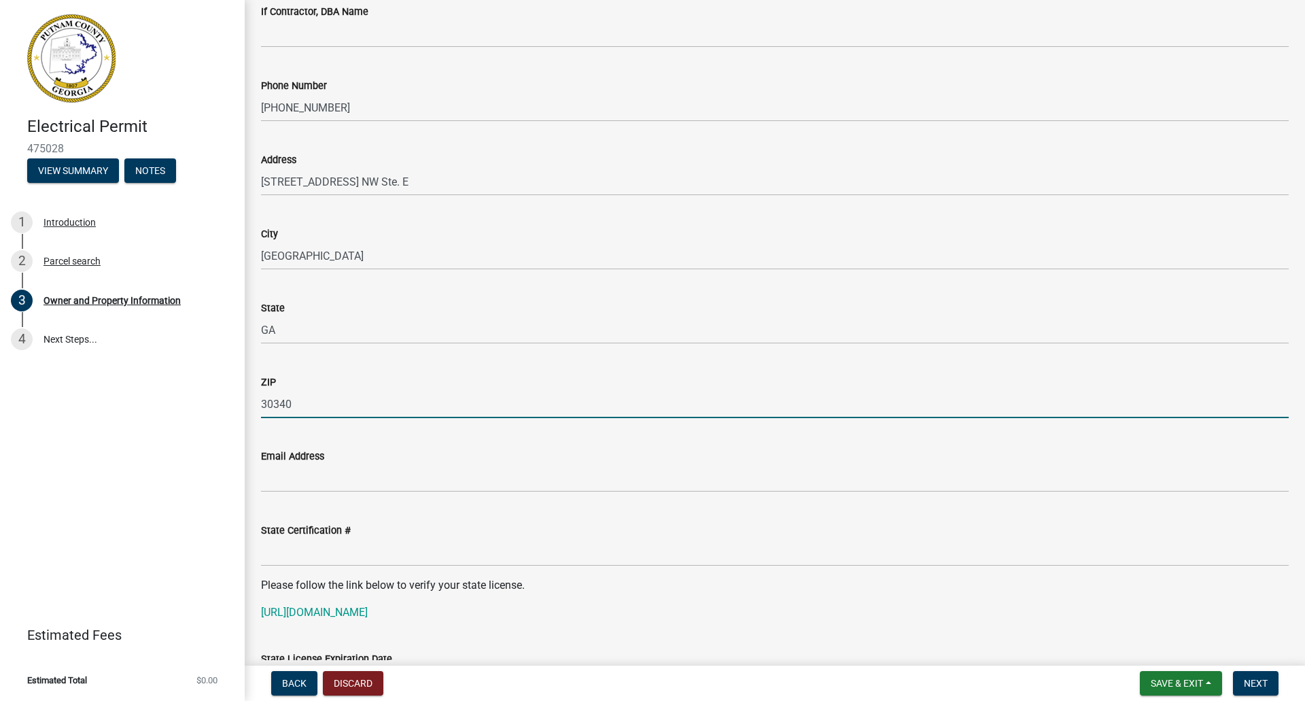
type input "30340"
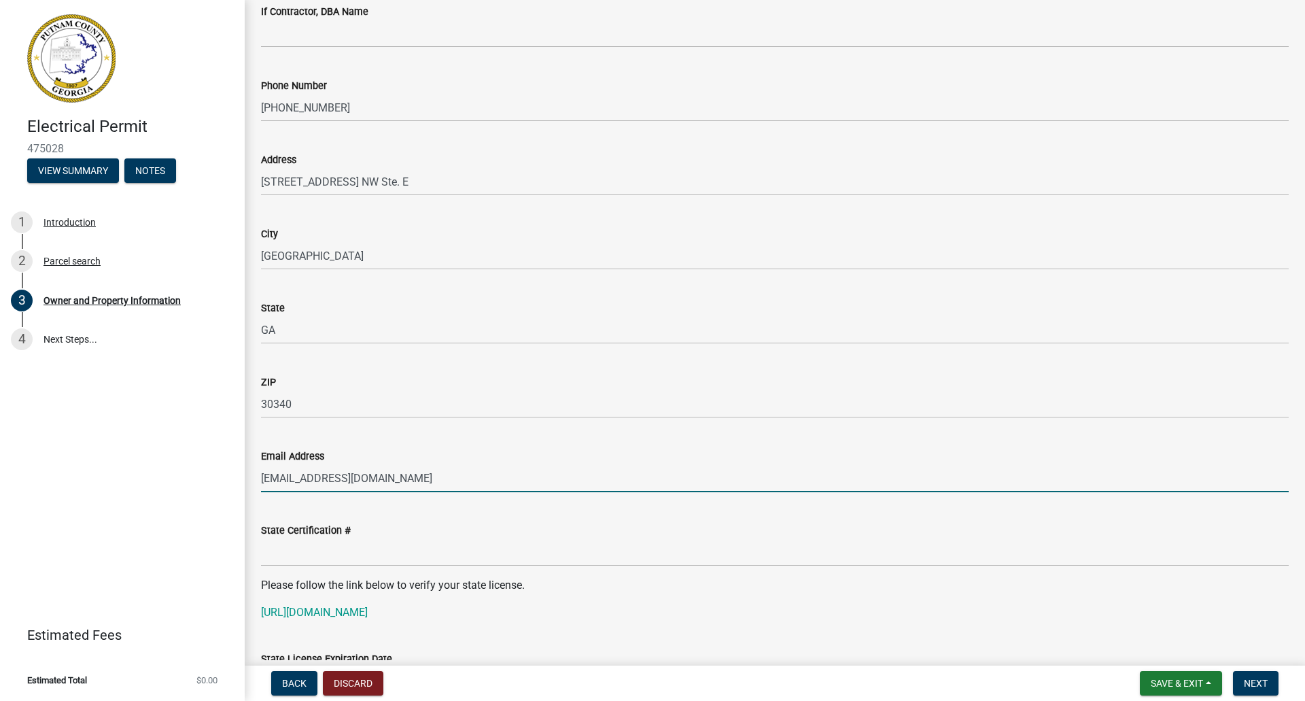
type input "[EMAIL_ADDRESS][DOMAIN_NAME]"
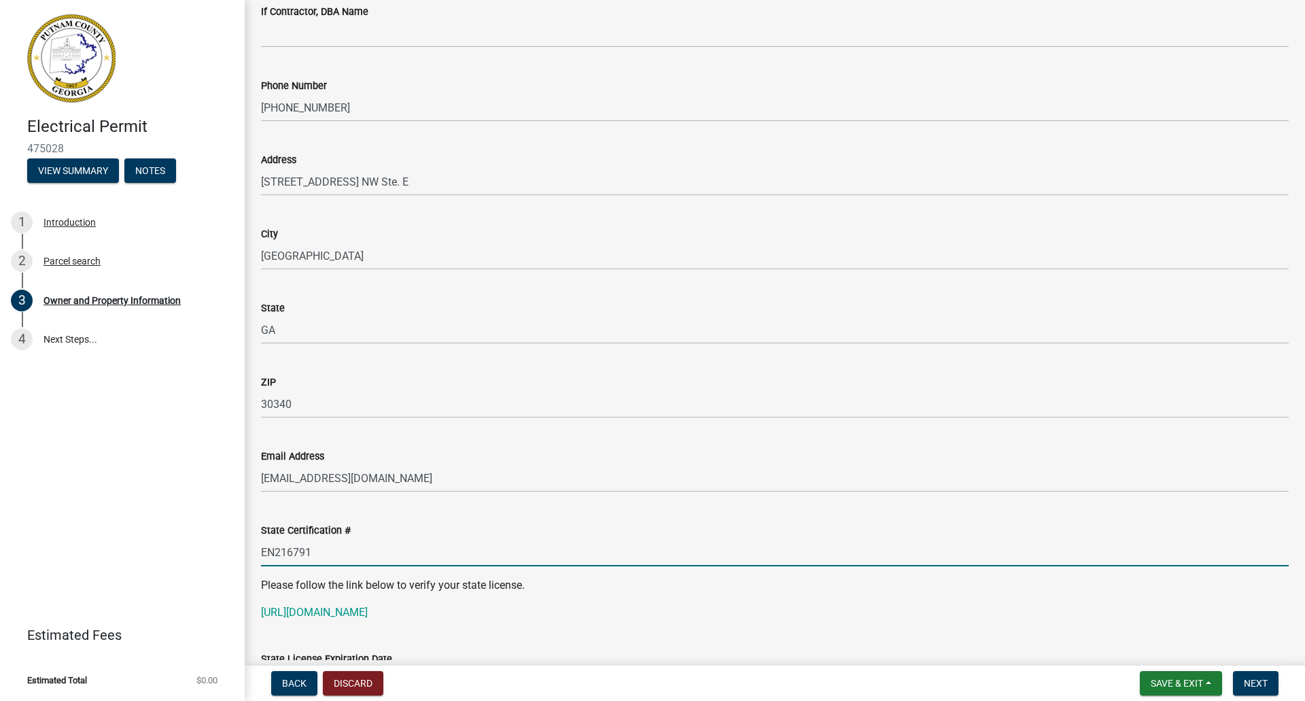
type input "EN216791"
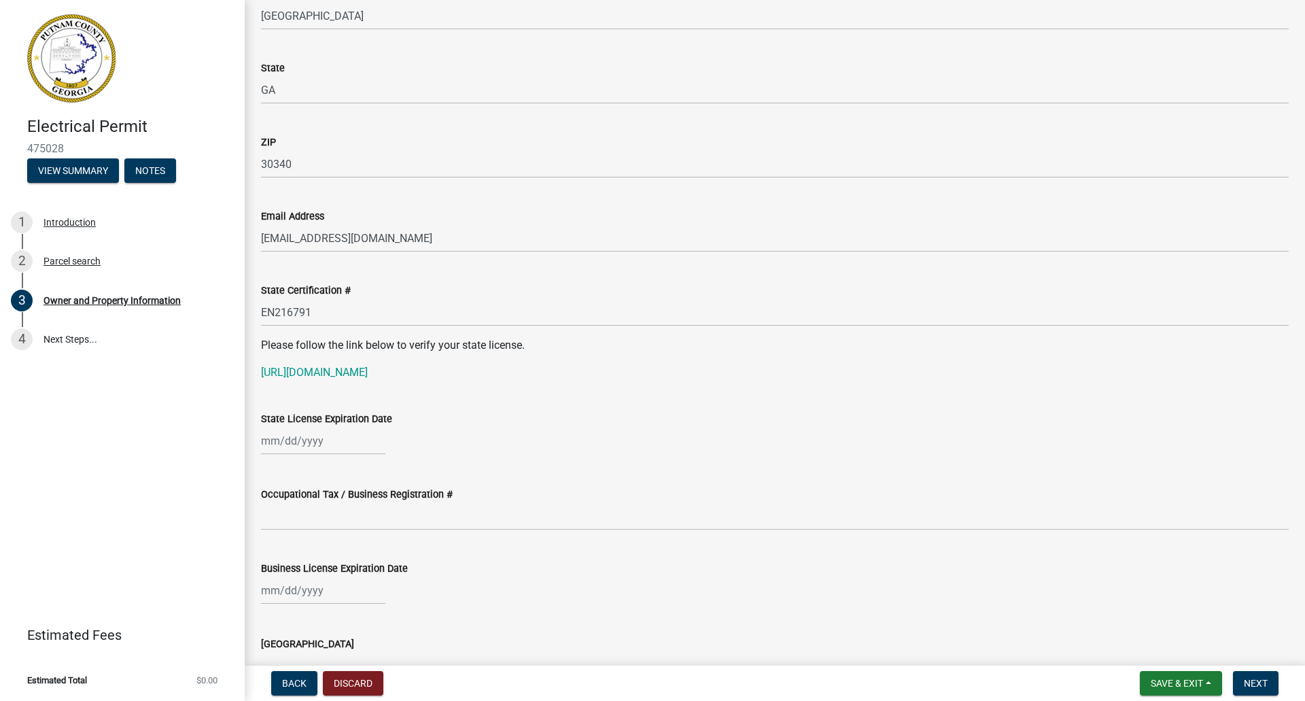
scroll to position [1570, 0]
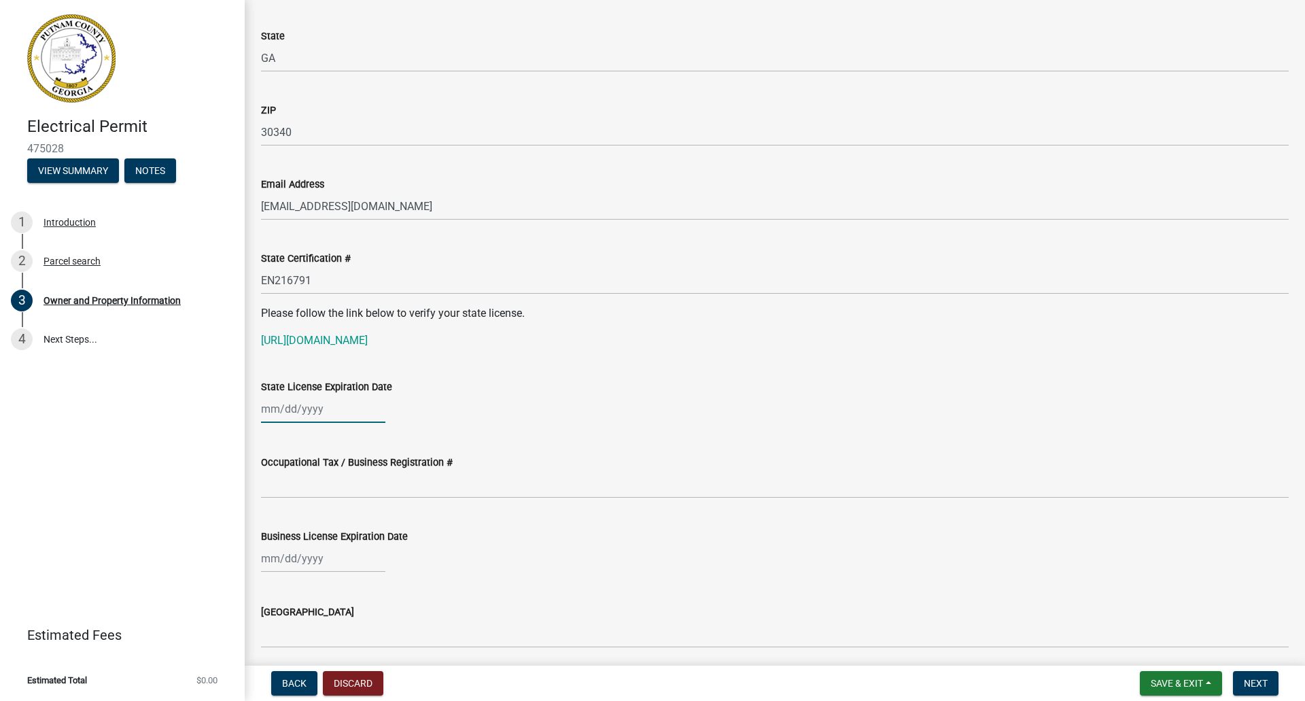
click at [263, 407] on div at bounding box center [323, 409] width 124 height 28
select select "9"
select select "2025"
click at [402, 435] on span "Next month" at bounding box center [405, 437] width 10 height 10
click at [403, 436] on span "Next month" at bounding box center [405, 437] width 10 height 10
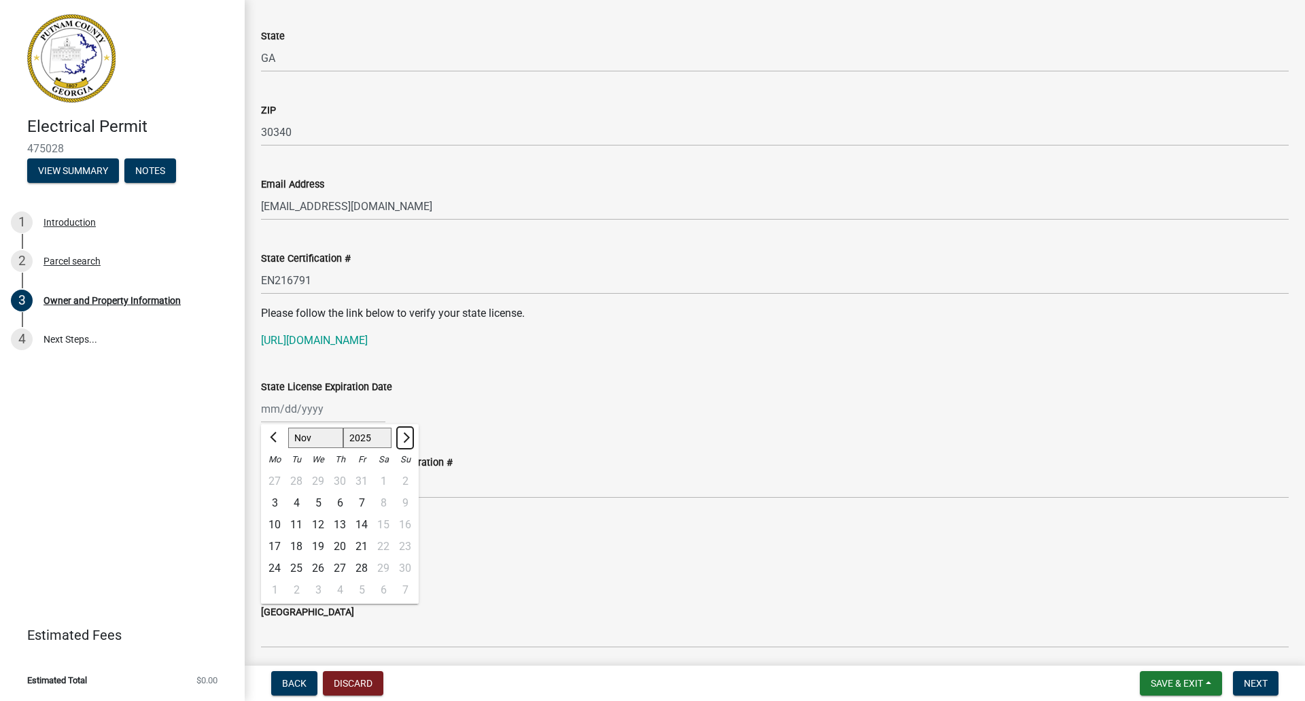
click at [406, 437] on span "Next month" at bounding box center [405, 437] width 10 height 10
click at [406, 438] on span "Next month" at bounding box center [405, 437] width 10 height 10
click at [402, 438] on span "Next month" at bounding box center [405, 437] width 10 height 10
select select "2"
select select "2026"
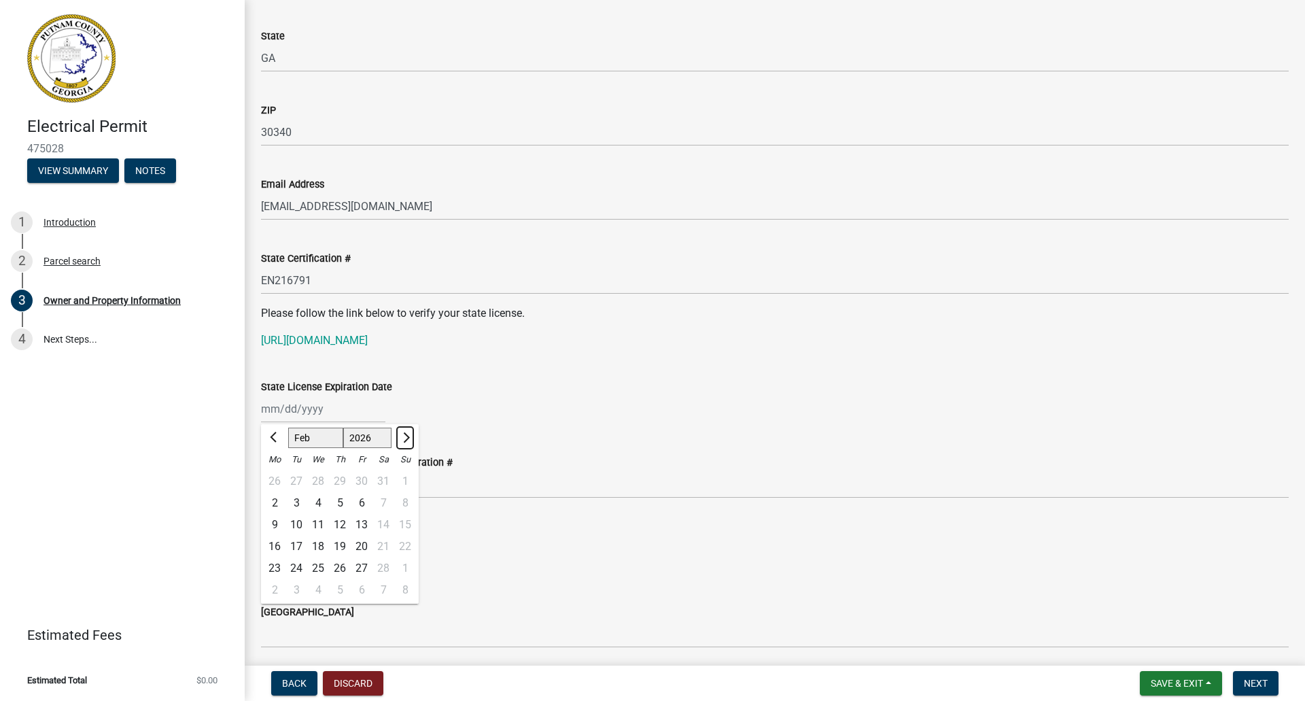
click at [399, 438] on button "Next month" at bounding box center [405, 438] width 16 height 22
click at [398, 438] on button "Next month" at bounding box center [405, 438] width 16 height 22
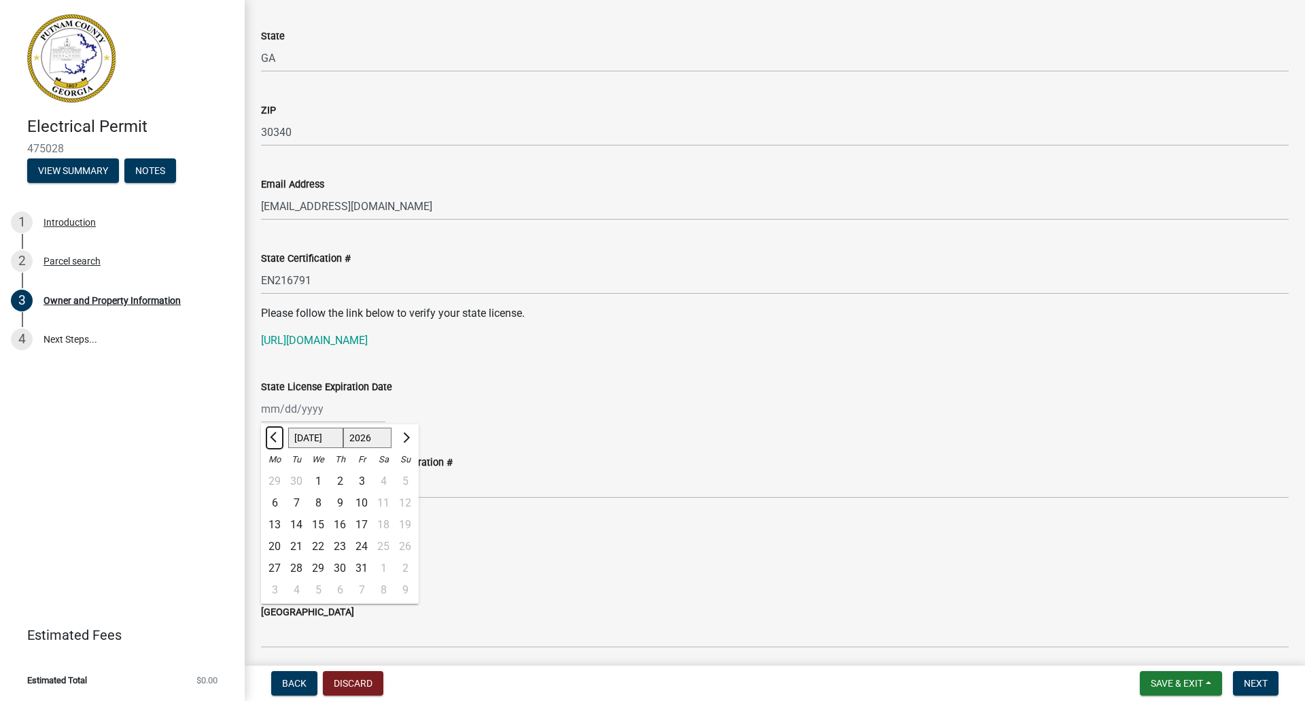
click at [275, 436] on span "Previous month" at bounding box center [275, 437] width 10 height 10
select select "6"
click at [298, 564] on div "30" at bounding box center [297, 568] width 22 height 22
type input "[DATE]"
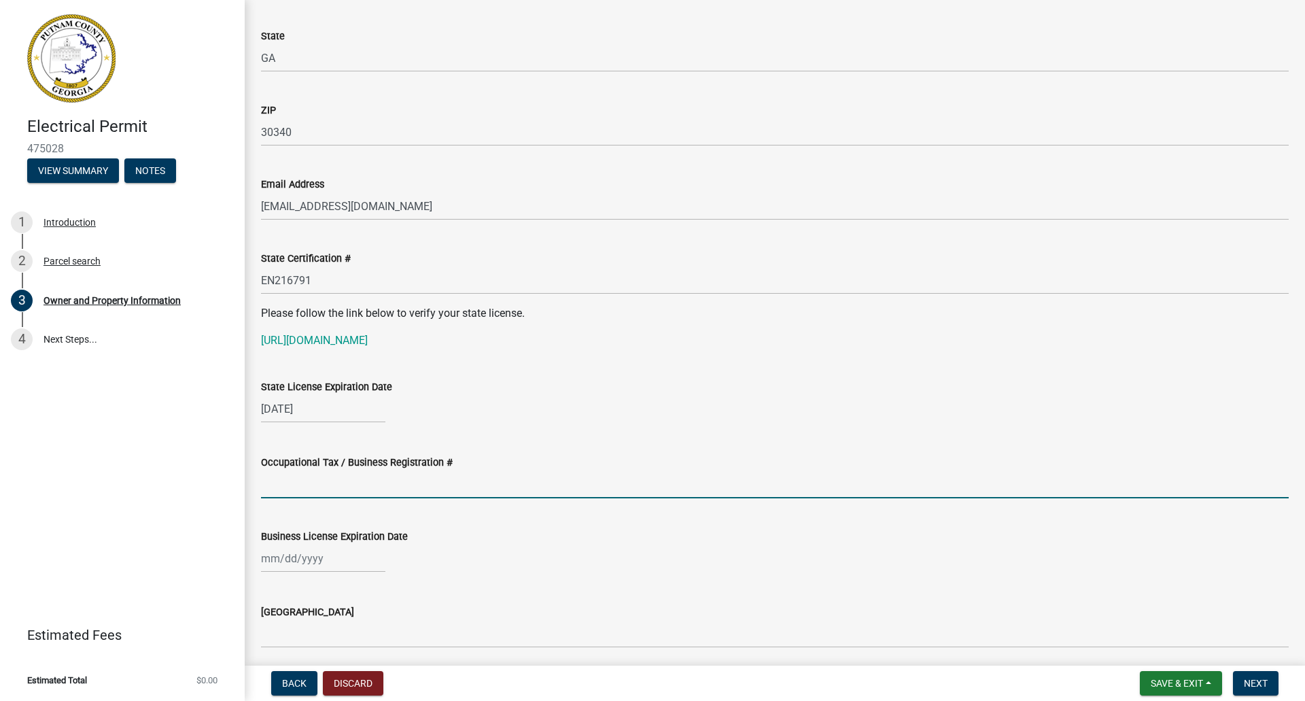
click at [362, 496] on input "Occupational Tax / Business Registration #" at bounding box center [775, 484] width 1028 height 28
type input "11449"
click at [325, 553] on div at bounding box center [323, 559] width 124 height 28
select select "9"
select select "2025"
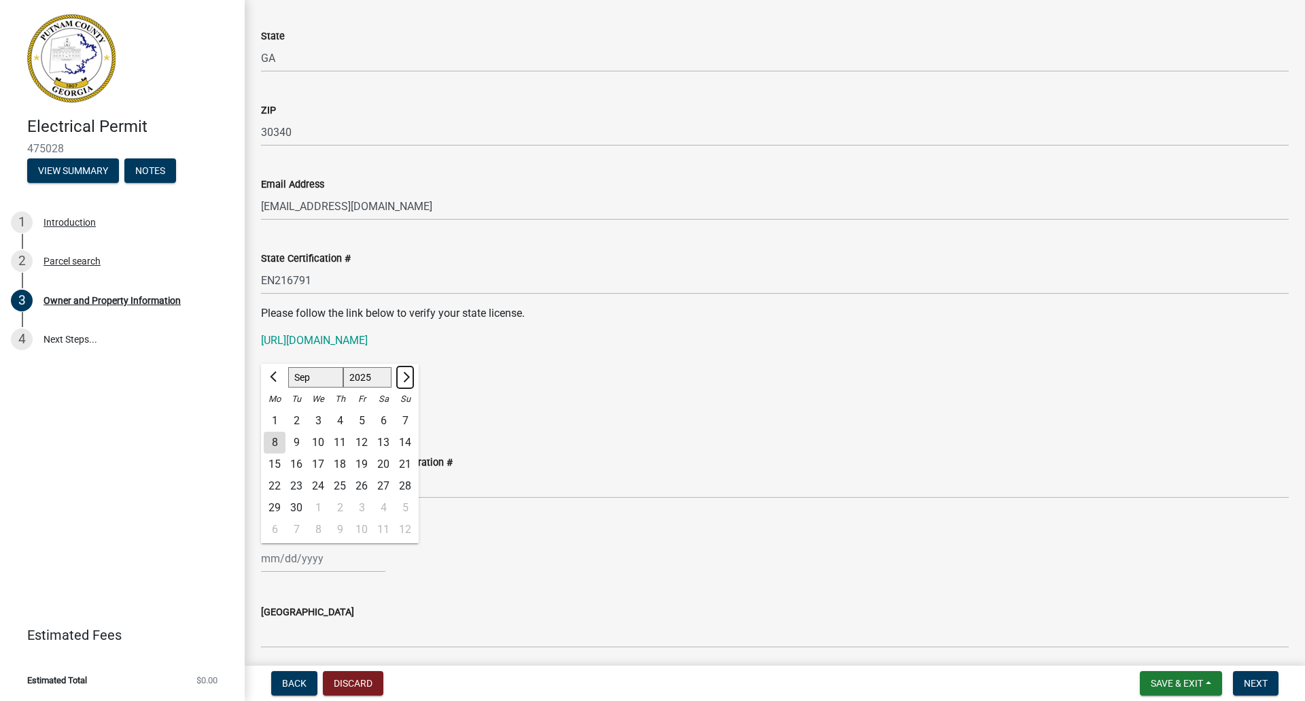
click at [413, 377] on button "Next month" at bounding box center [405, 377] width 16 height 22
select select "1"
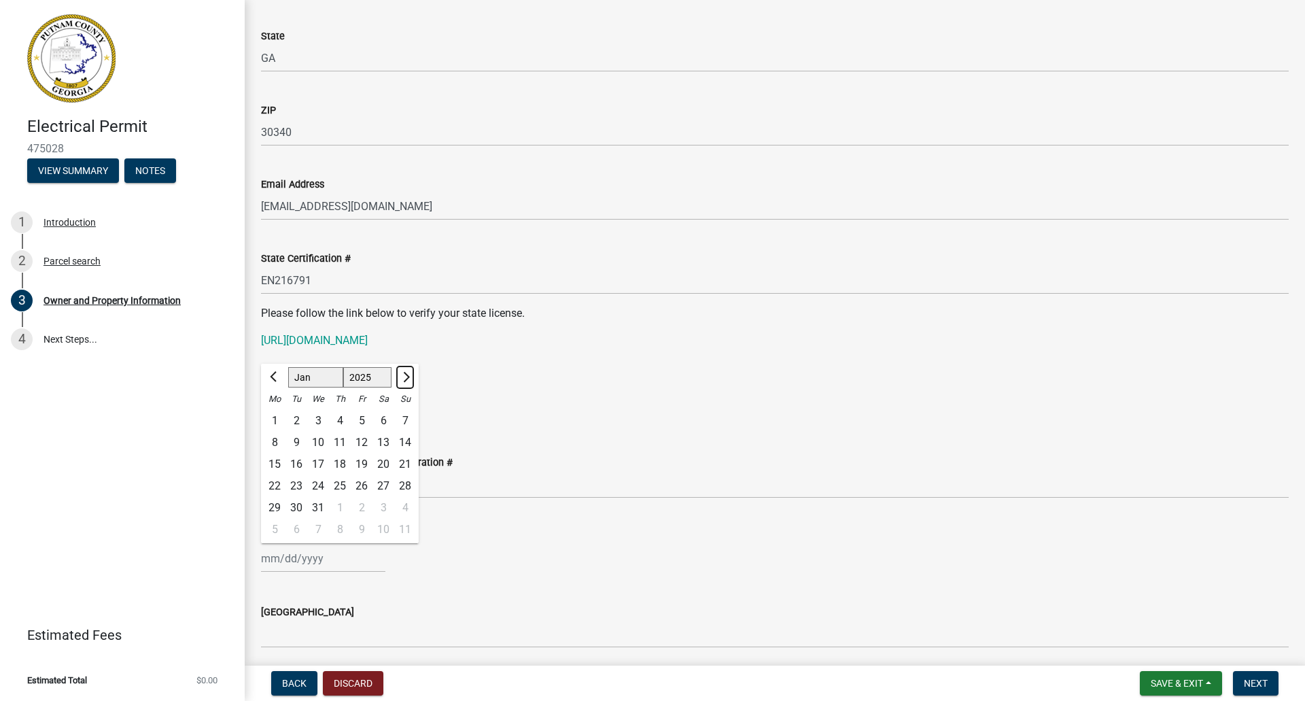
select select "2026"
click at [277, 373] on span "Previous month" at bounding box center [275, 377] width 10 height 10
select select "12"
select select "2025"
click at [313, 507] on div "31" at bounding box center [318, 508] width 22 height 22
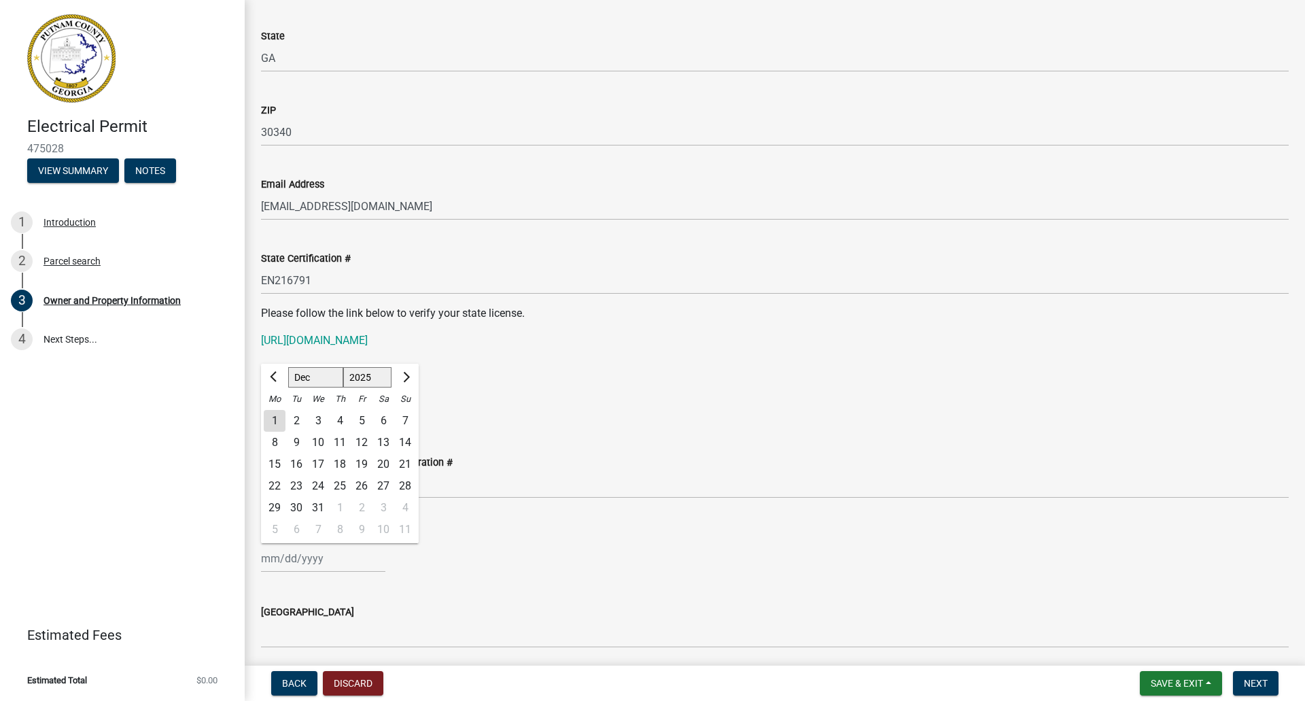
type input "[DATE]"
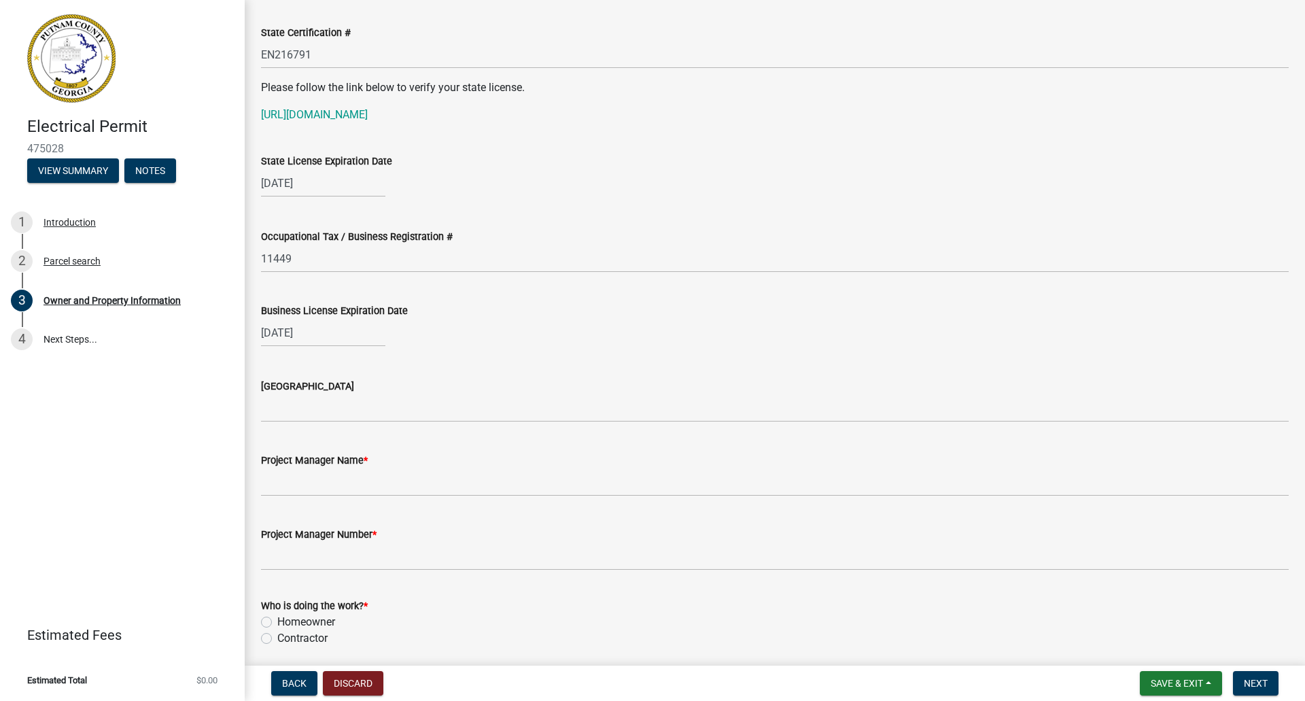
scroll to position [1842, 0]
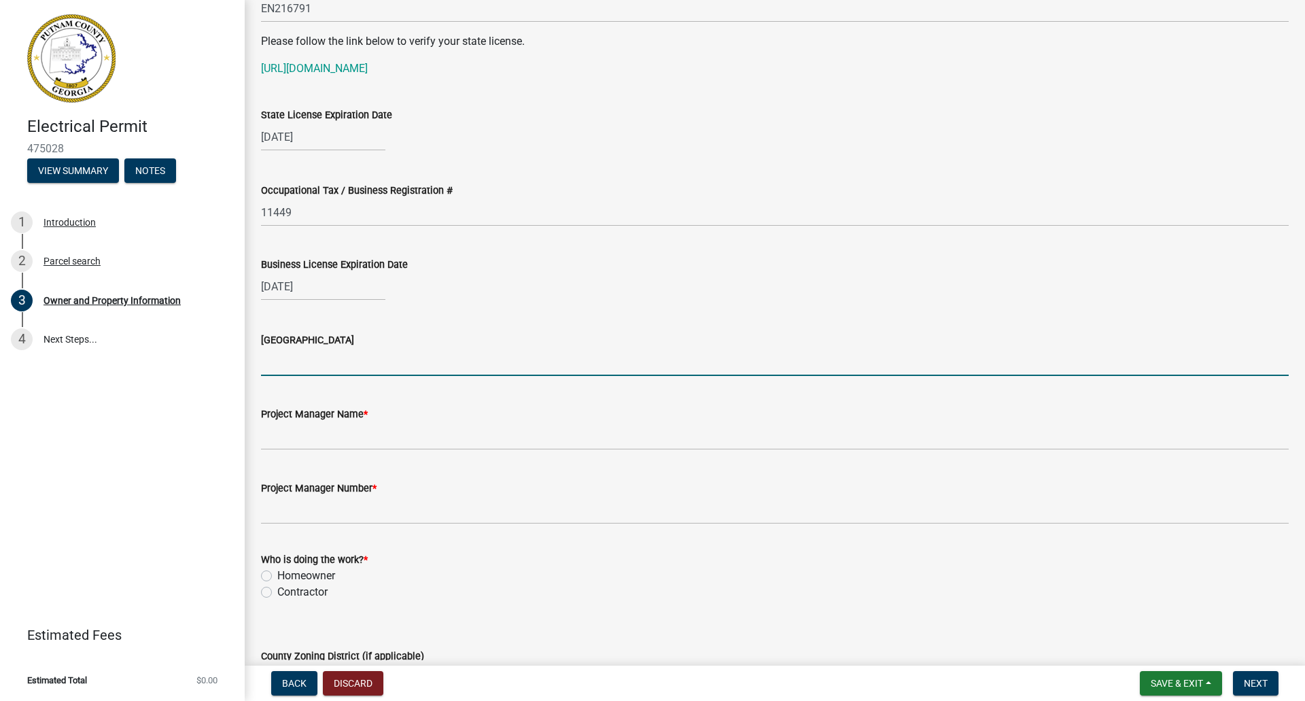
click at [351, 360] on input "[GEOGRAPHIC_DATA]" at bounding box center [775, 362] width 1028 height 28
type input "A"
click at [287, 360] on input "A" at bounding box center [775, 362] width 1028 height 28
type input "City of [GEOGRAPHIC_DATA]"
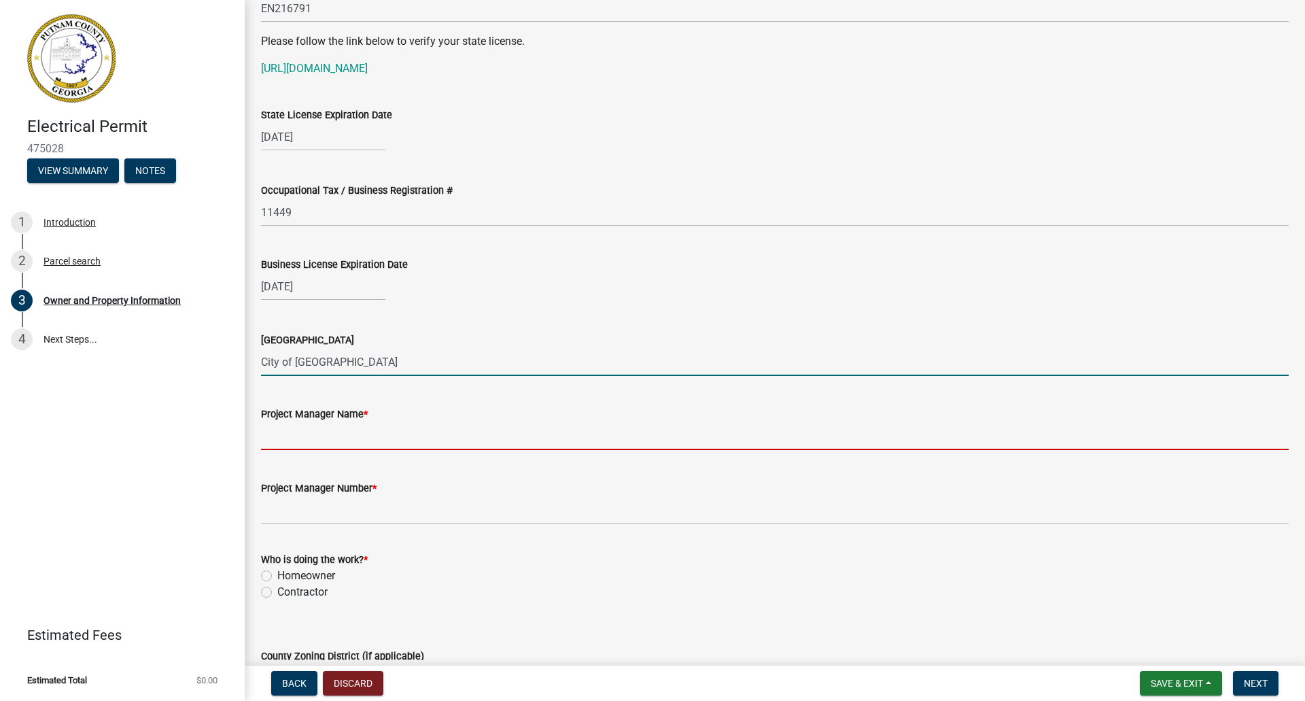
click at [354, 441] on input "Project Manager Name *" at bounding box center [775, 436] width 1028 height 28
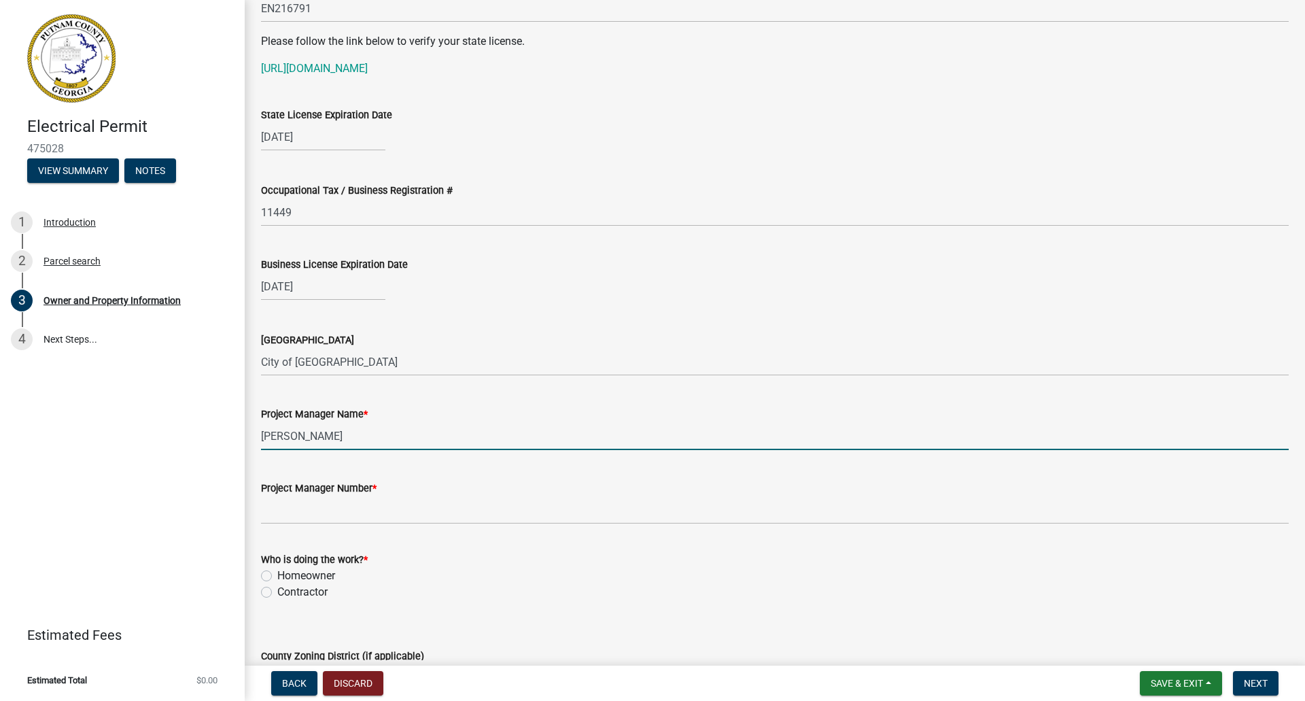
type input "[PERSON_NAME]"
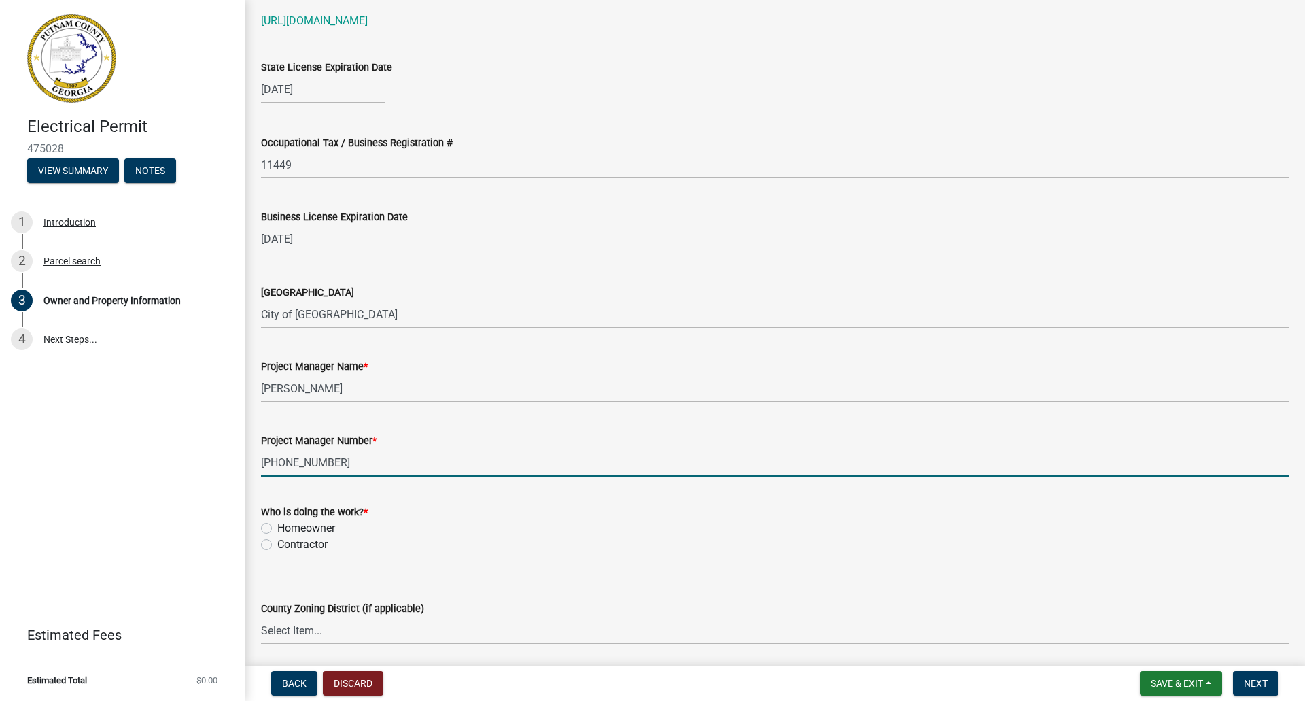
scroll to position [1910, 0]
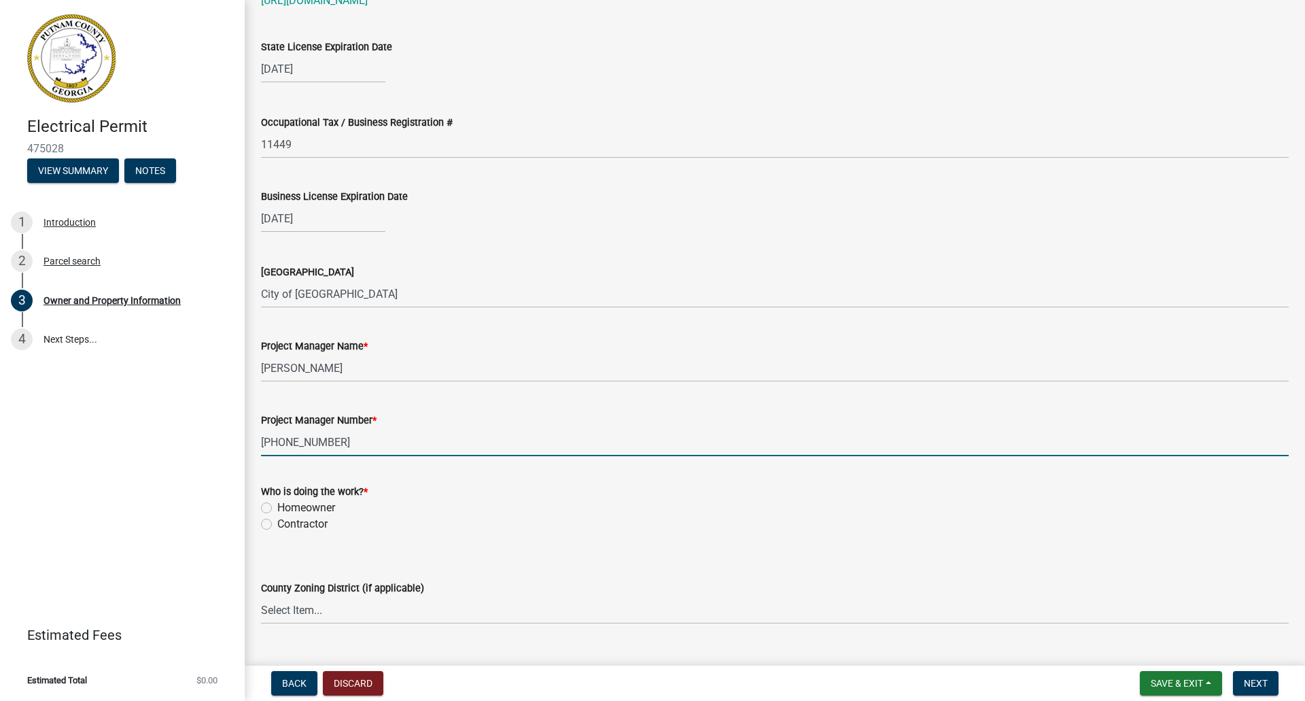
type input "[PHONE_NUMBER]"
click at [277, 523] on label "Contractor" at bounding box center [302, 524] width 50 height 16
click at [277, 523] on input "Contractor" at bounding box center [281, 520] width 9 height 9
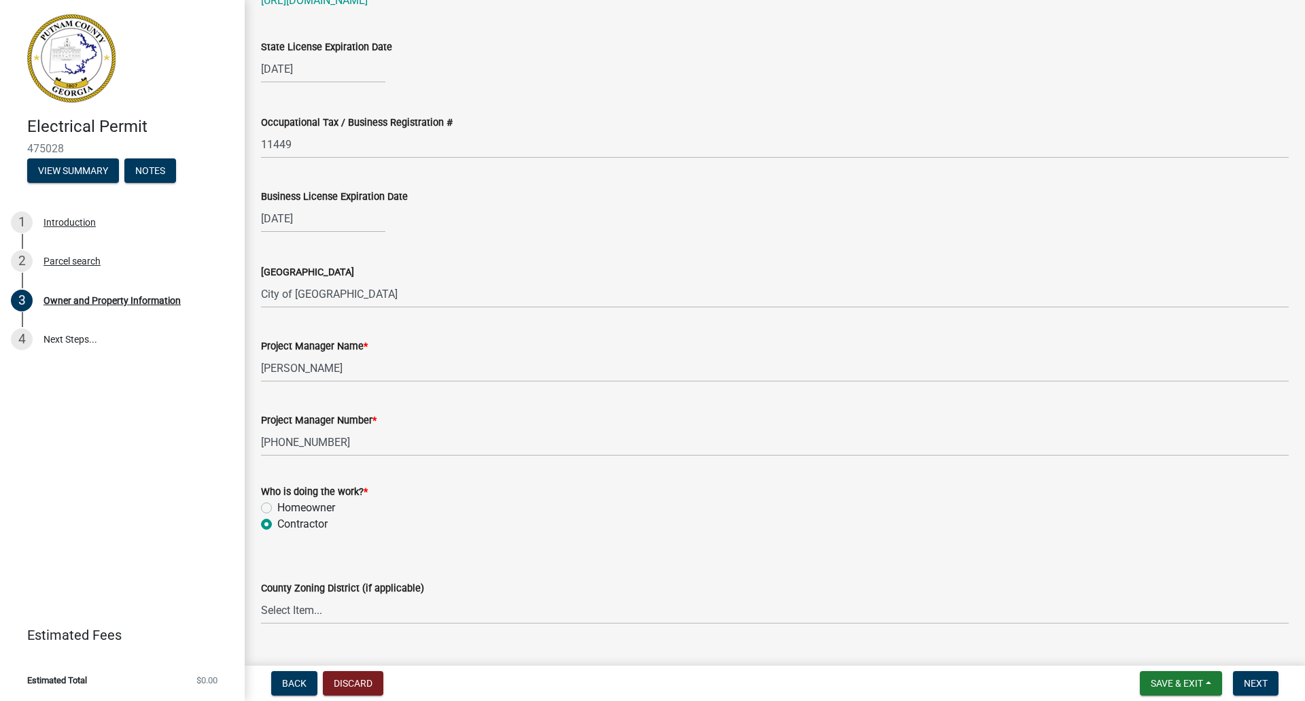
radio input "true"
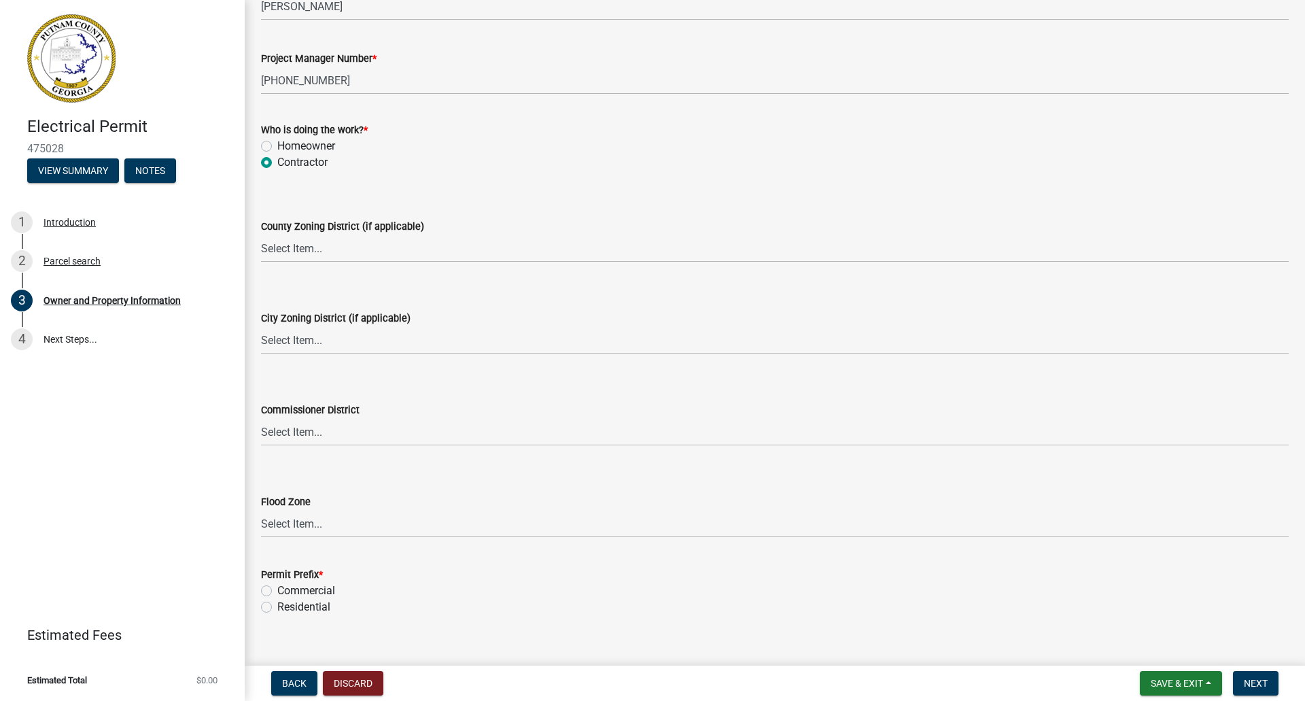
scroll to position [2292, 0]
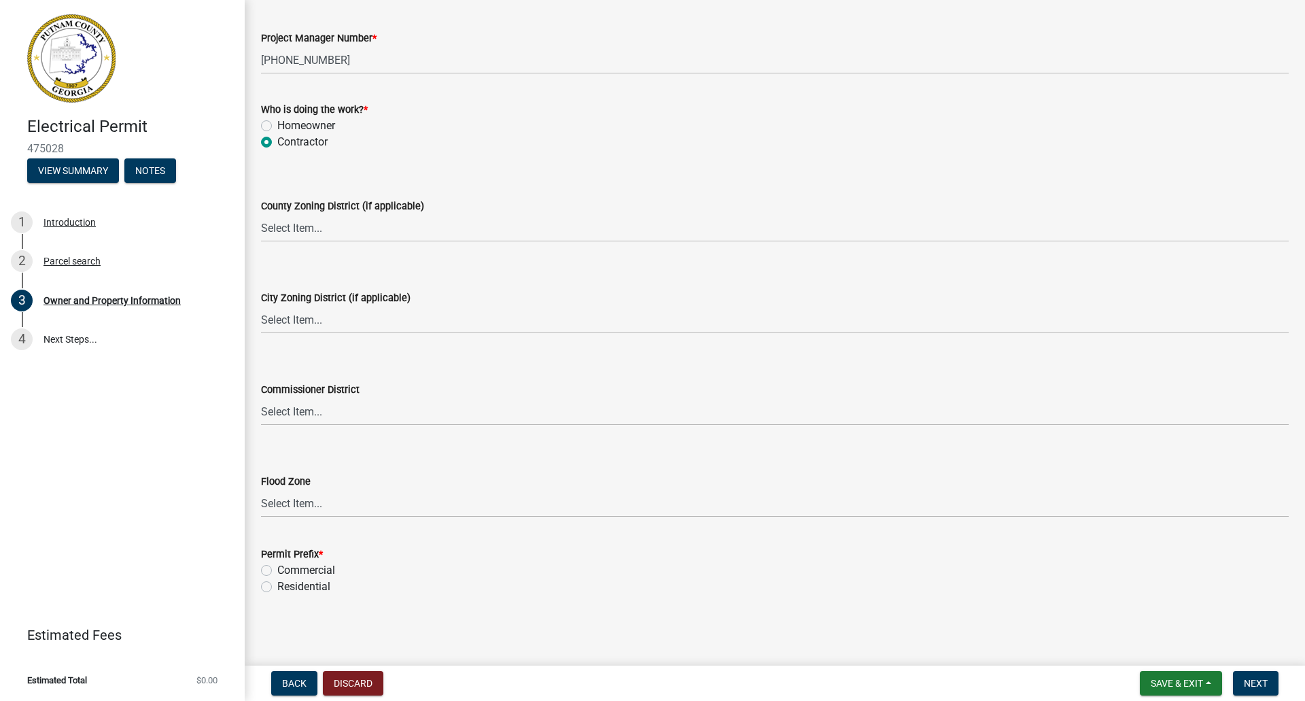
click at [277, 590] on label "Residential" at bounding box center [303, 587] width 53 height 16
click at [277, 587] on input "Residential" at bounding box center [281, 583] width 9 height 9
radio input "true"
click at [1250, 674] on button "Next" at bounding box center [1256, 683] width 46 height 24
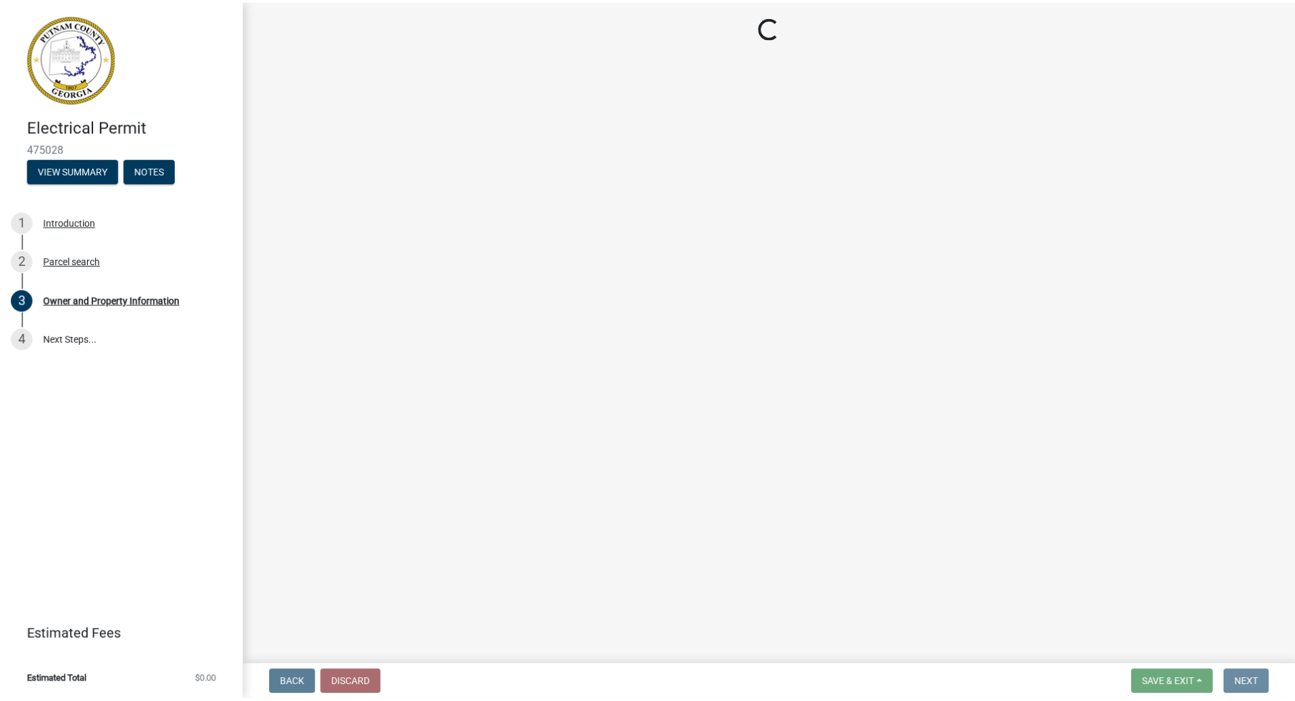
scroll to position [0, 0]
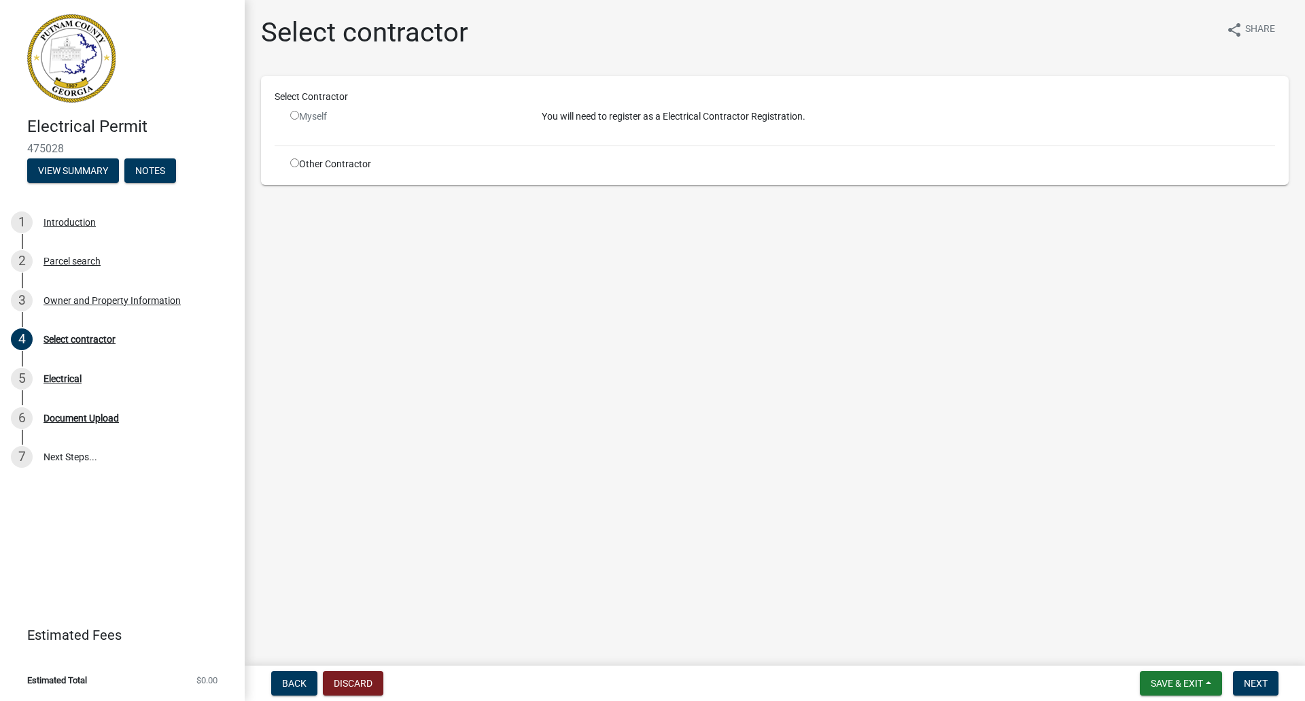
click at [290, 117] on div "Myself" at bounding box center [406, 121] width 252 height 25
click at [292, 113] on input "radio" at bounding box center [294, 115] width 9 height 9
radio input "false"
click at [680, 114] on p "You will need to register as a Electrical Contractor Registration." at bounding box center [909, 116] width 734 height 14
click at [1170, 681] on span "Save & Exit" at bounding box center [1177, 683] width 52 height 11
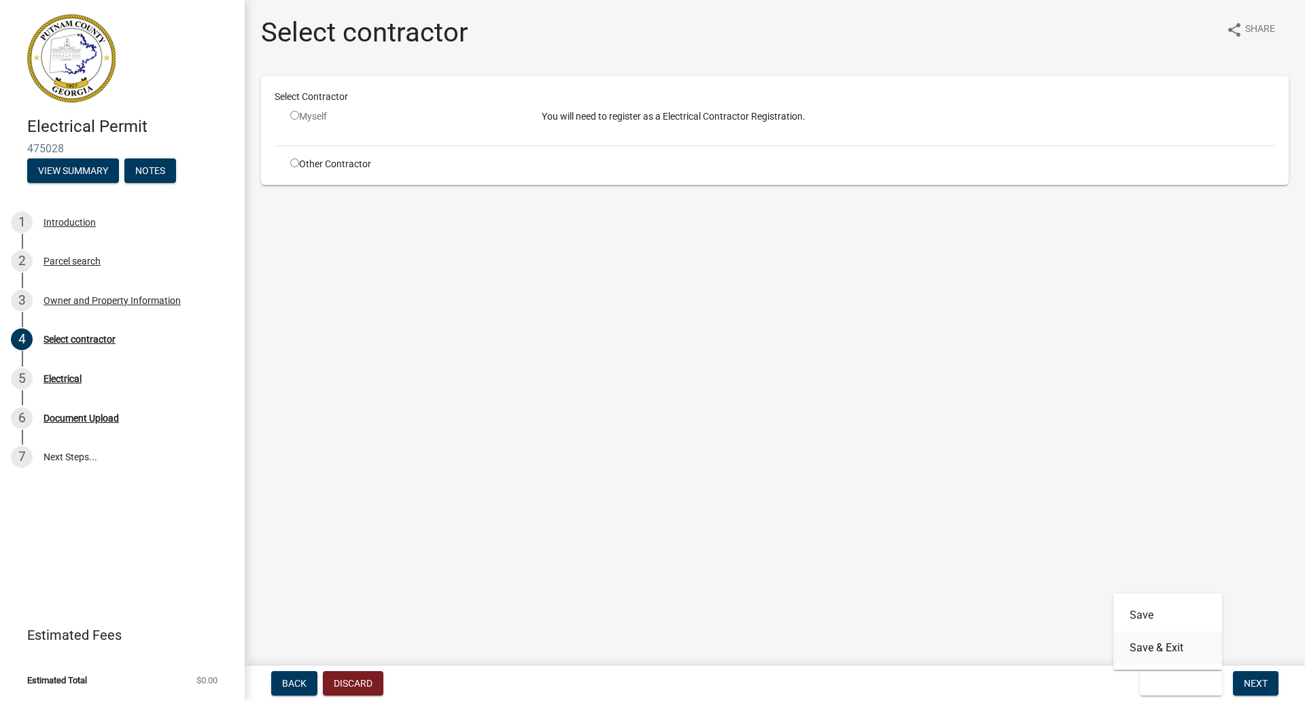
click at [1155, 649] on button "Save & Exit" at bounding box center [1168, 648] width 109 height 33
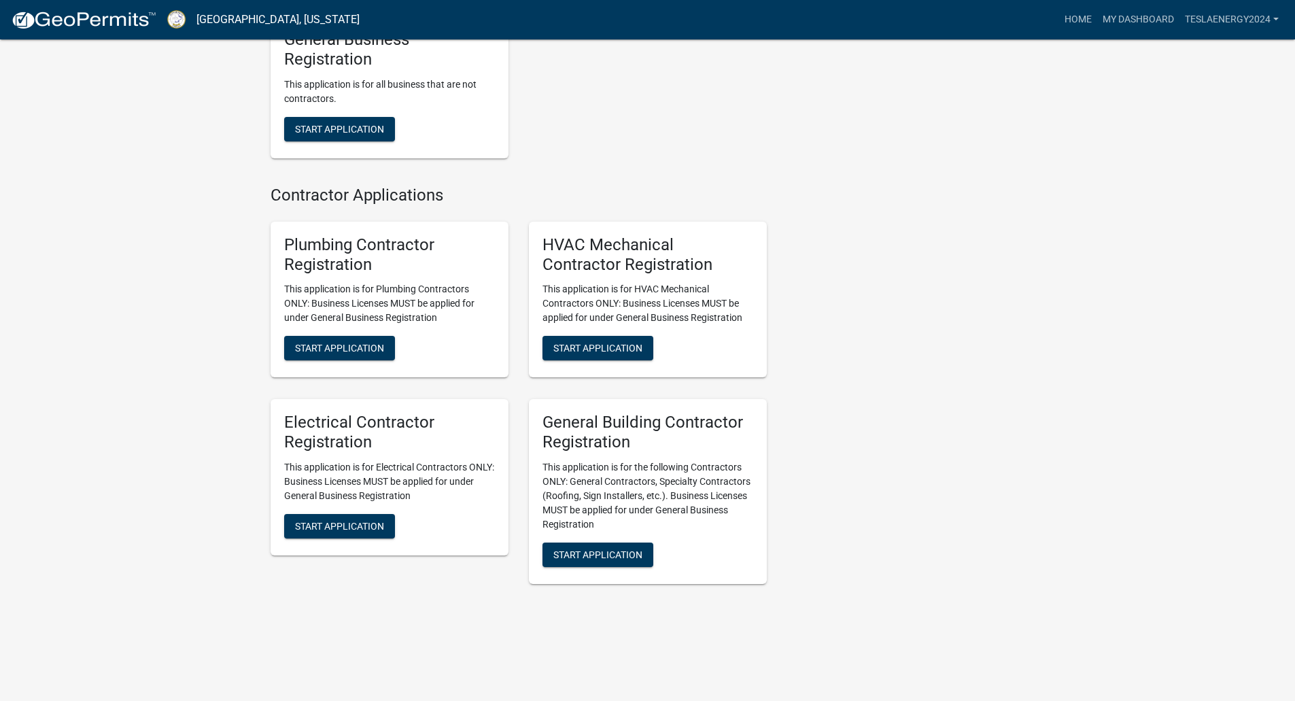
scroll to position [2745, 0]
click at [327, 519] on button "Start Application" at bounding box center [339, 526] width 111 height 24
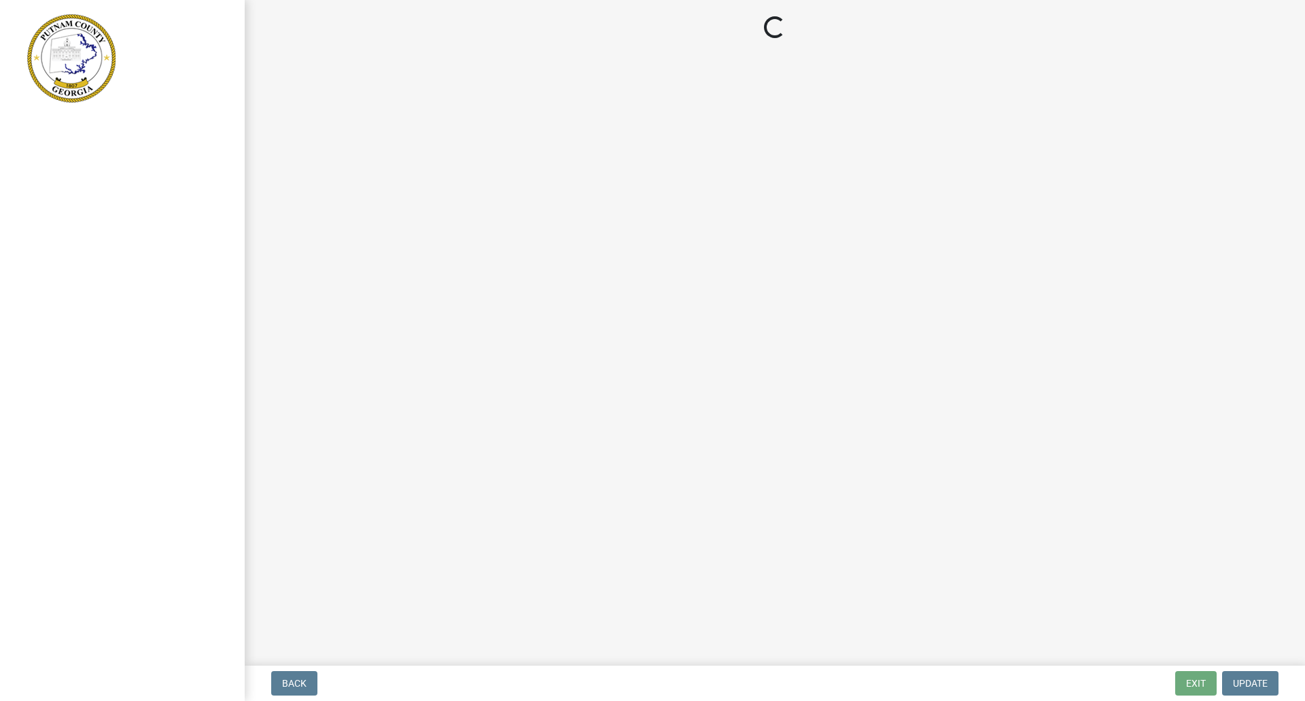
select select "GA"
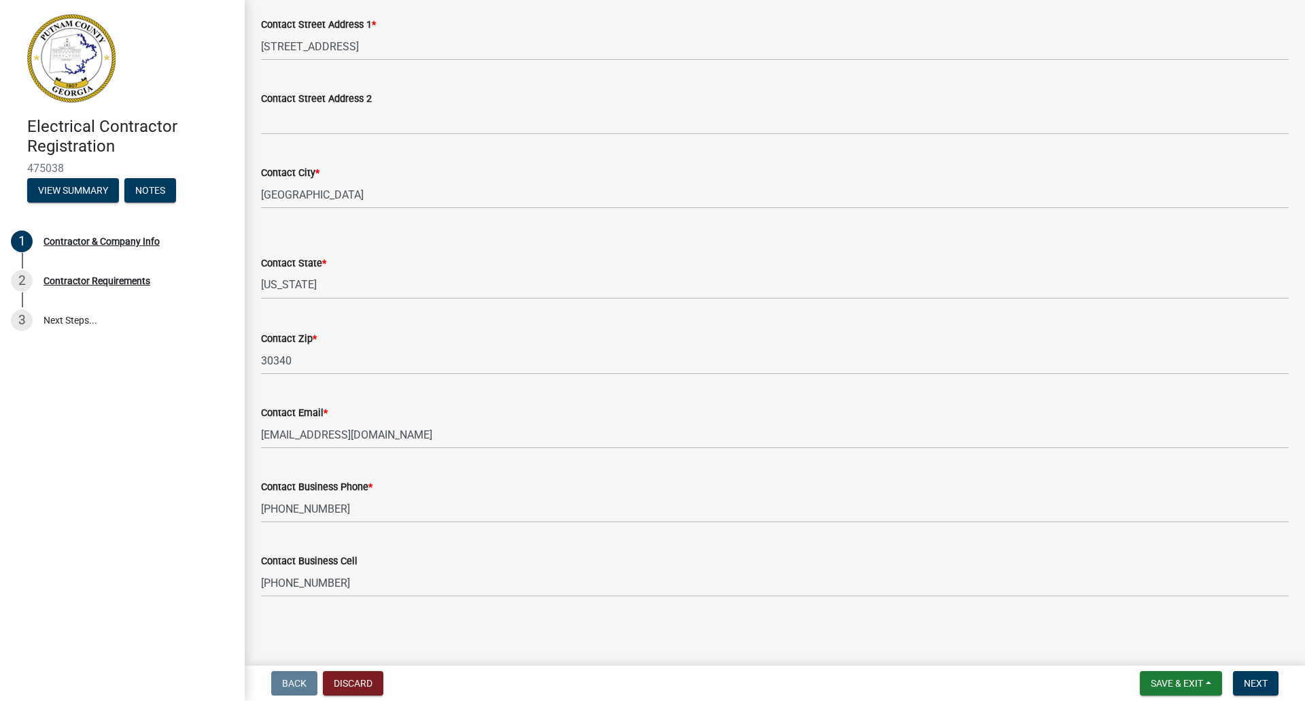
scroll to position [410, 0]
click at [1249, 676] on button "Next" at bounding box center [1256, 683] width 46 height 24
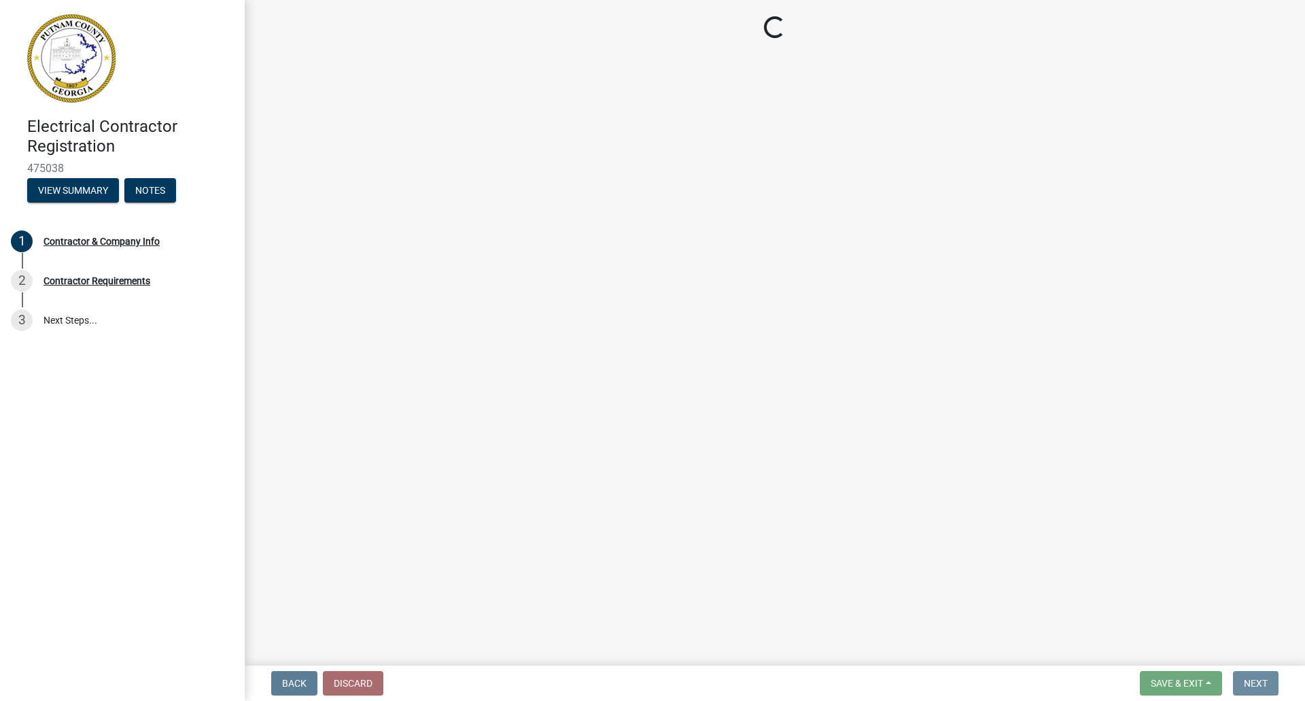
scroll to position [0, 0]
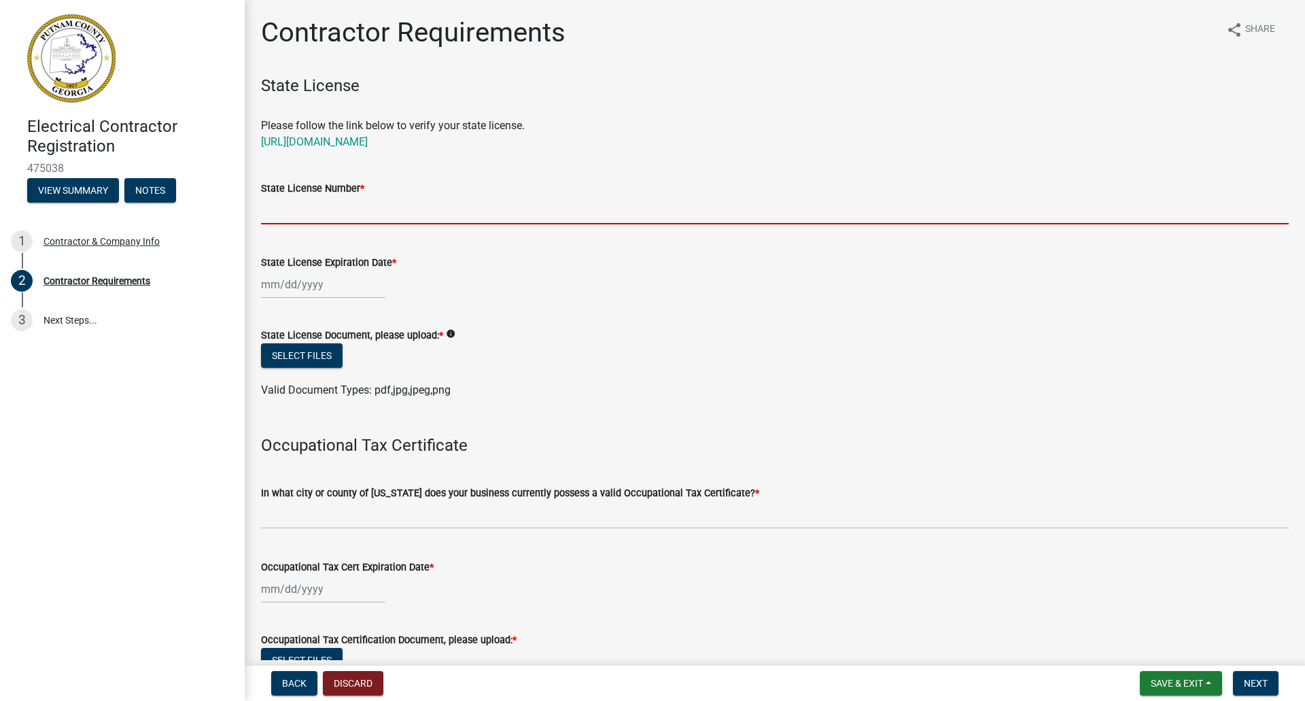
click at [326, 211] on input "State License Number *" at bounding box center [775, 210] width 1028 height 28
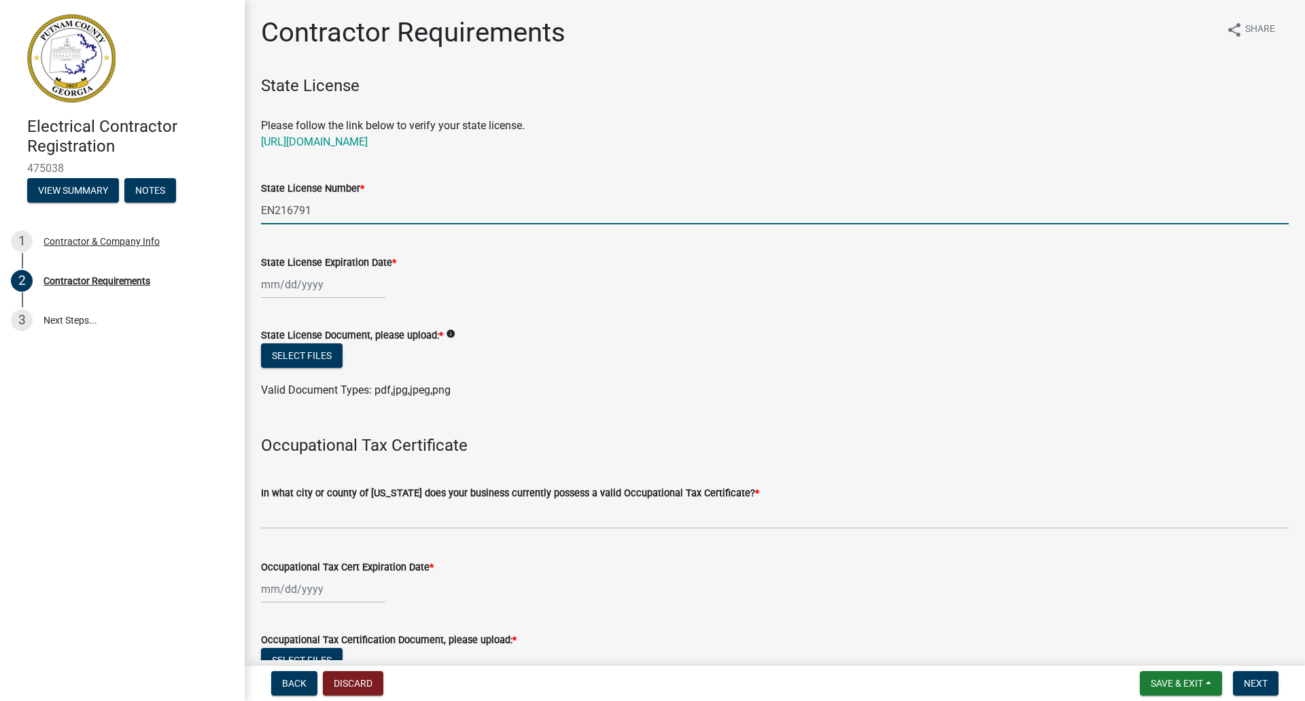
type input "EN216791"
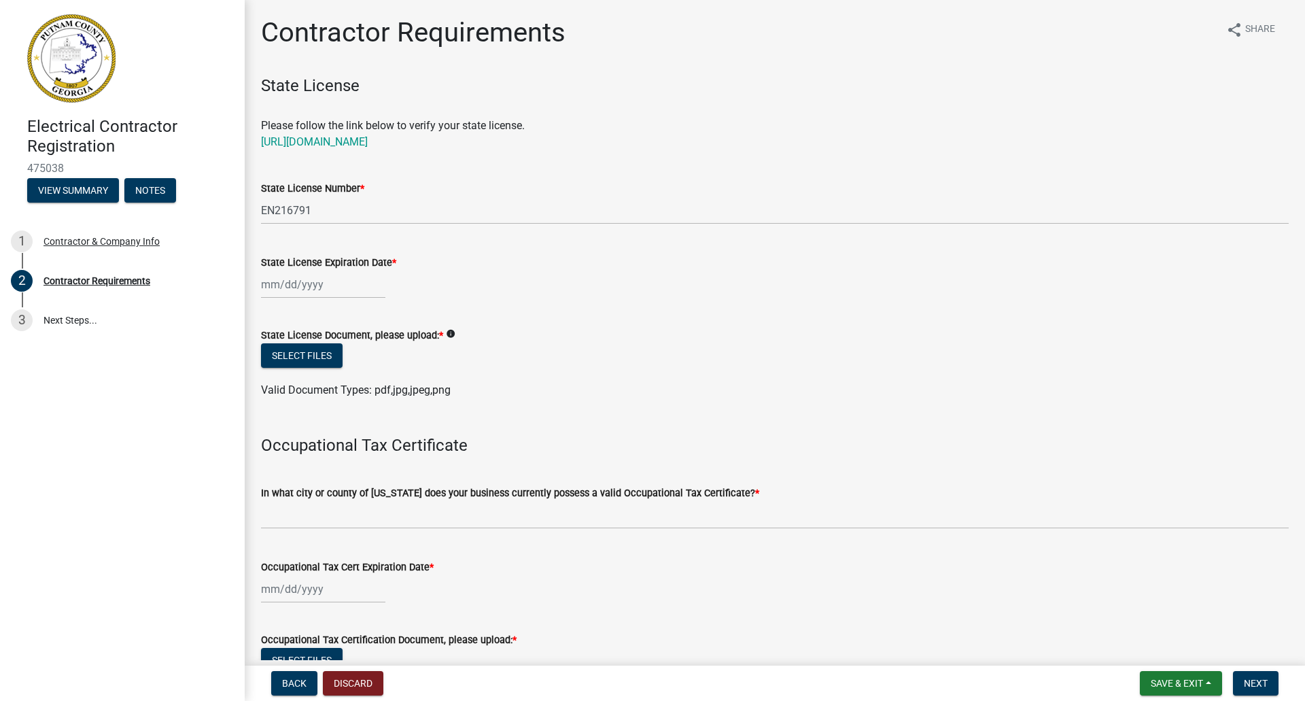
click at [293, 286] on div at bounding box center [323, 285] width 124 height 28
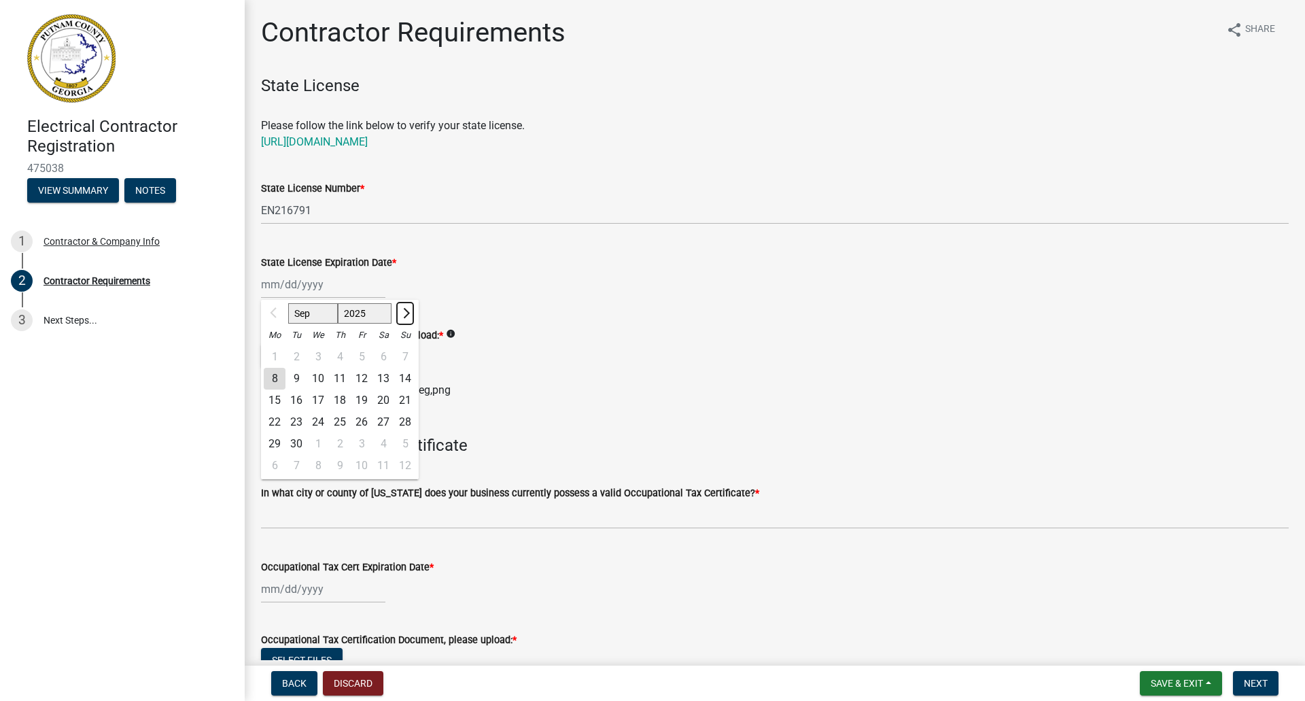
click at [397, 314] on button "Next month" at bounding box center [405, 314] width 16 height 22
click at [398, 313] on button "Next month" at bounding box center [405, 314] width 16 height 22
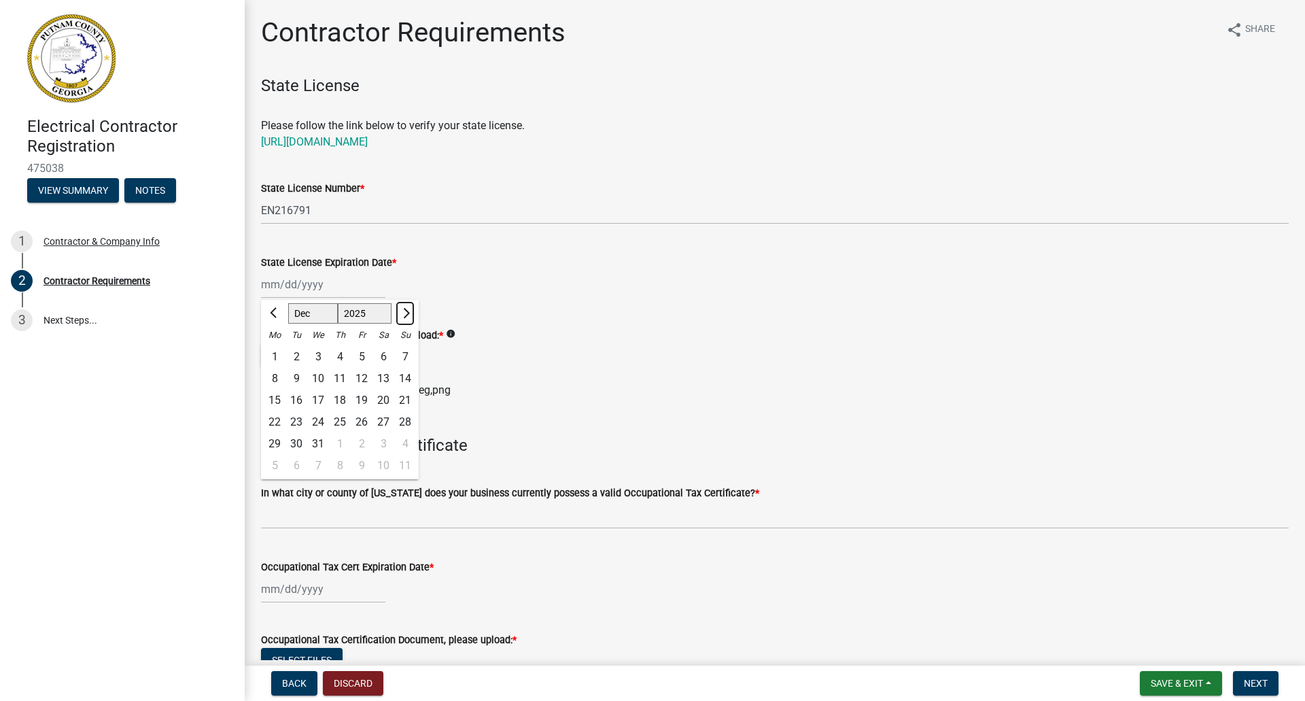
select select "2"
select select "2026"
click at [398, 313] on button "Next month" at bounding box center [405, 314] width 16 height 22
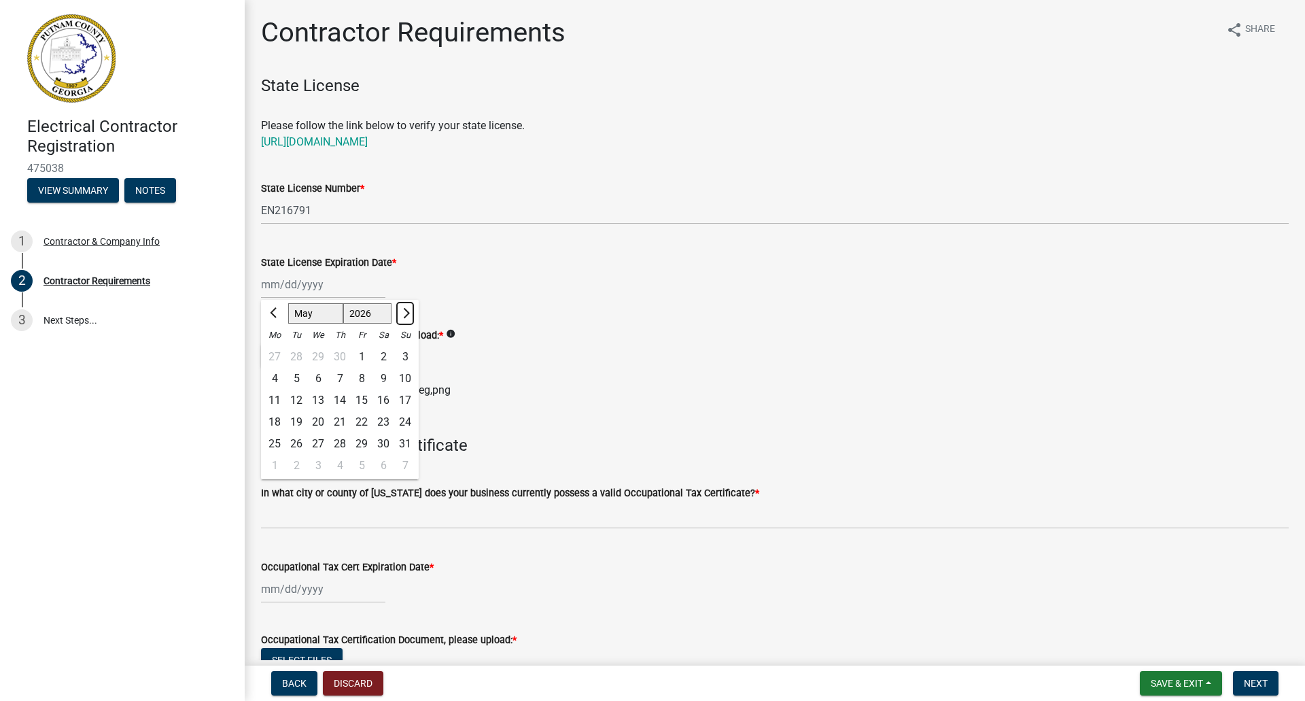
click at [398, 313] on button "Next month" at bounding box center [405, 314] width 16 height 22
select select "6"
click at [299, 443] on div "30" at bounding box center [297, 444] width 22 height 22
type input "[DATE]"
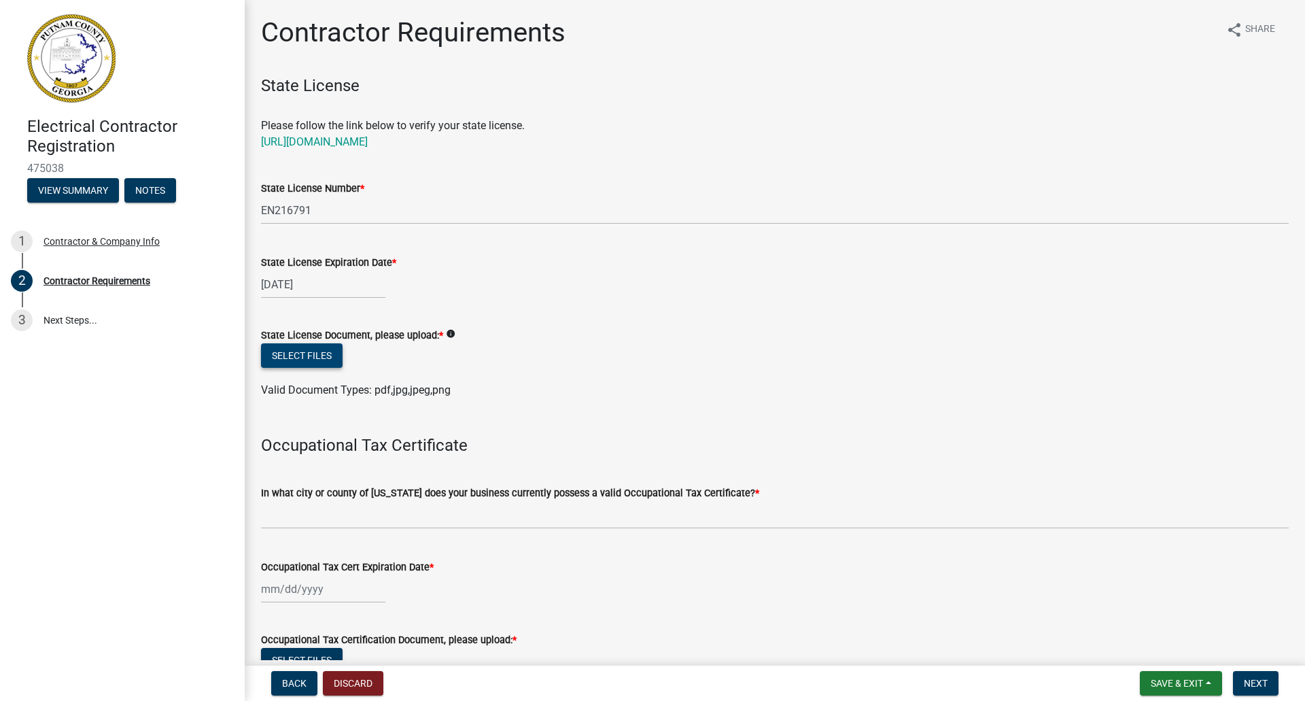
click at [324, 358] on button "Select files" at bounding box center [302, 355] width 82 height 24
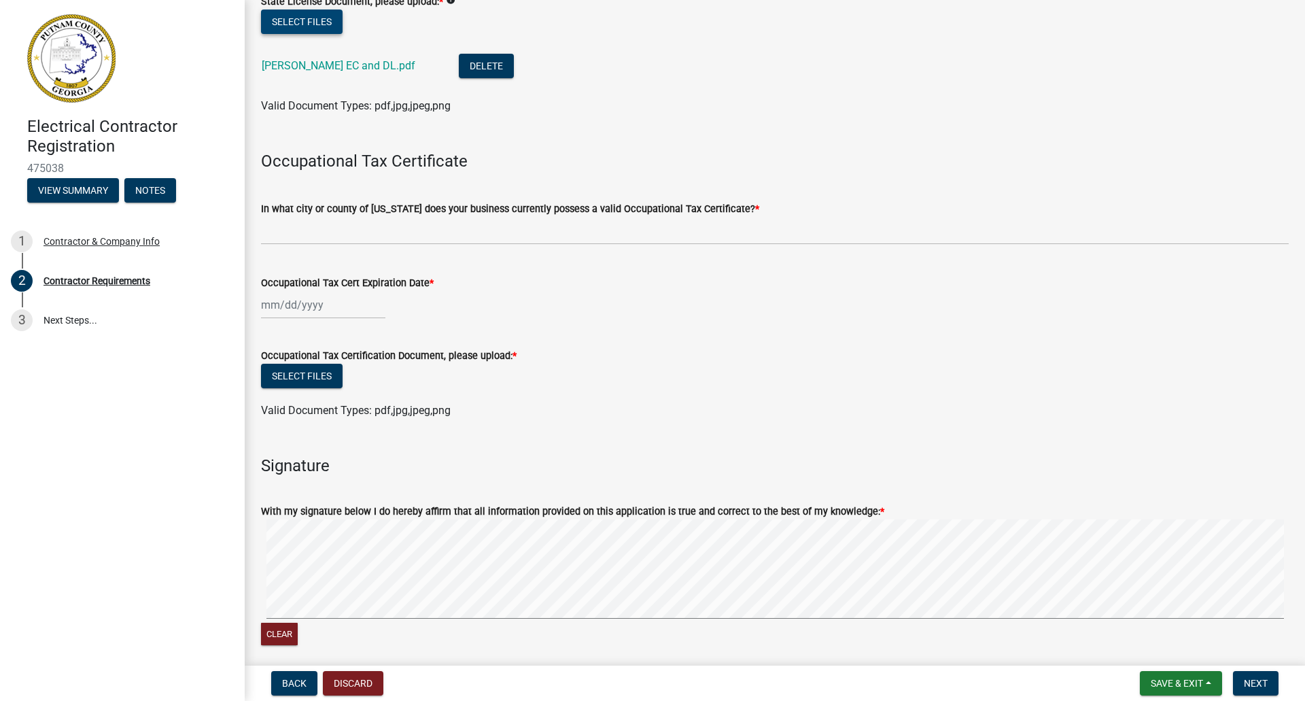
scroll to position [340, 0]
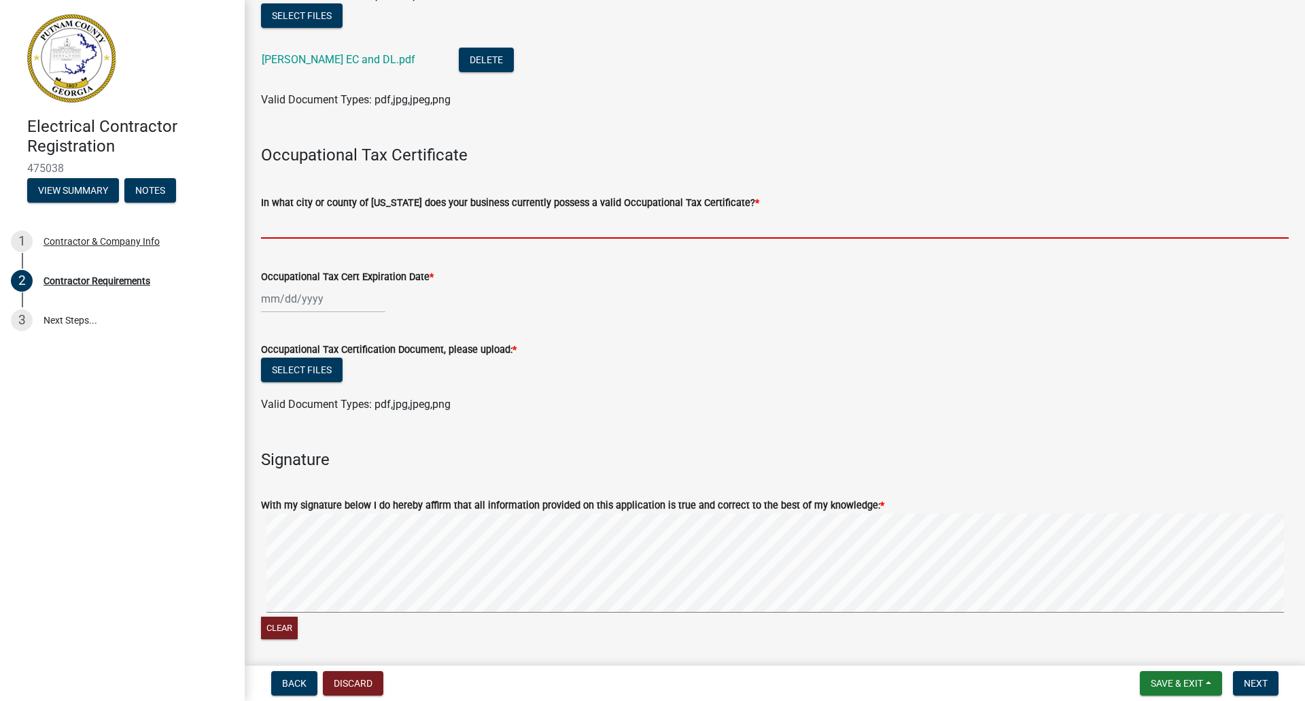
click at [371, 232] on input "In what city or county of [US_STATE] does your business currently possess a val…" at bounding box center [775, 225] width 1028 height 28
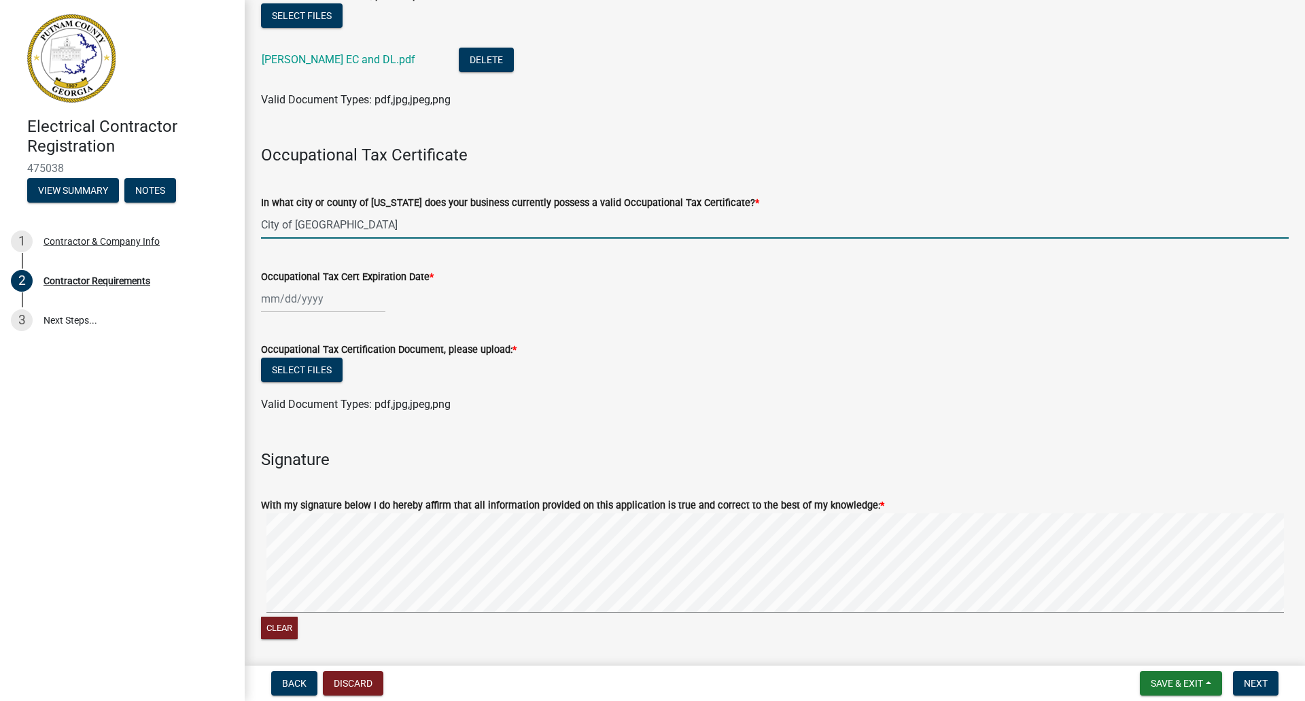
type input "City of [GEOGRAPHIC_DATA]"
click at [271, 298] on div at bounding box center [323, 299] width 124 height 28
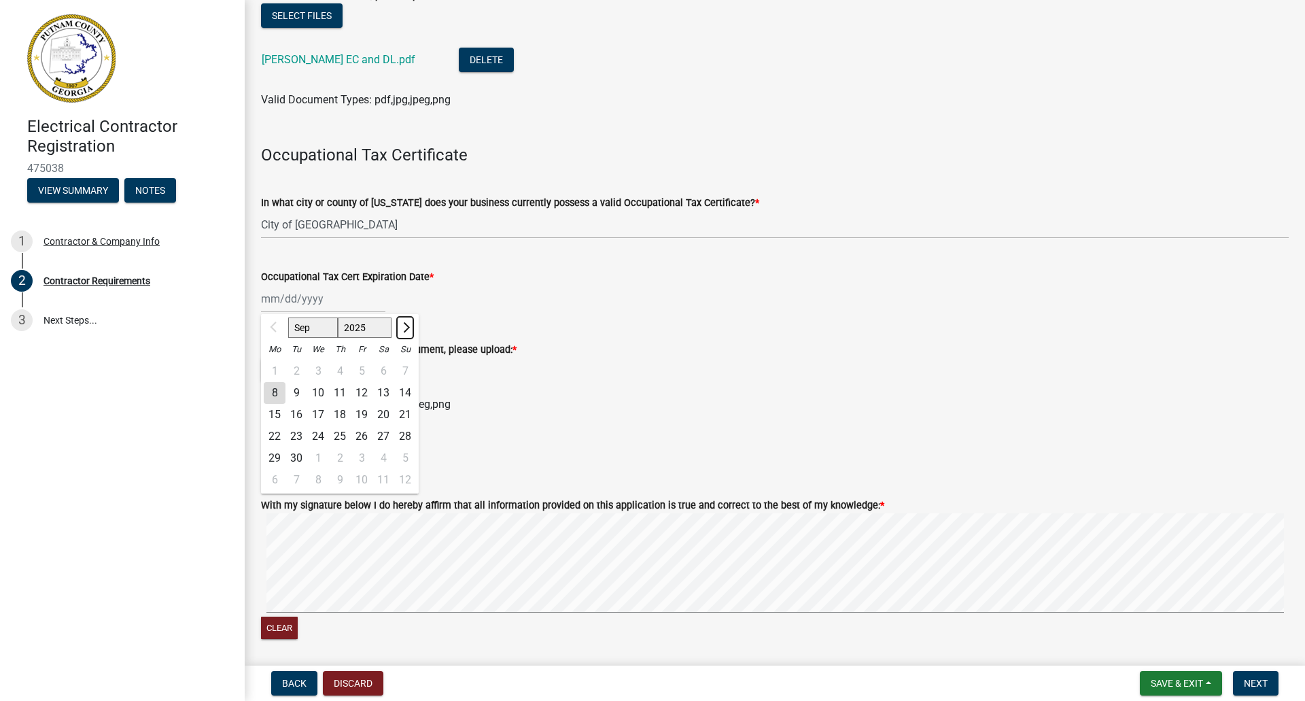
click at [403, 329] on span "Next month" at bounding box center [405, 327] width 10 height 10
select select "12"
click at [320, 460] on div "31" at bounding box center [318, 458] width 22 height 22
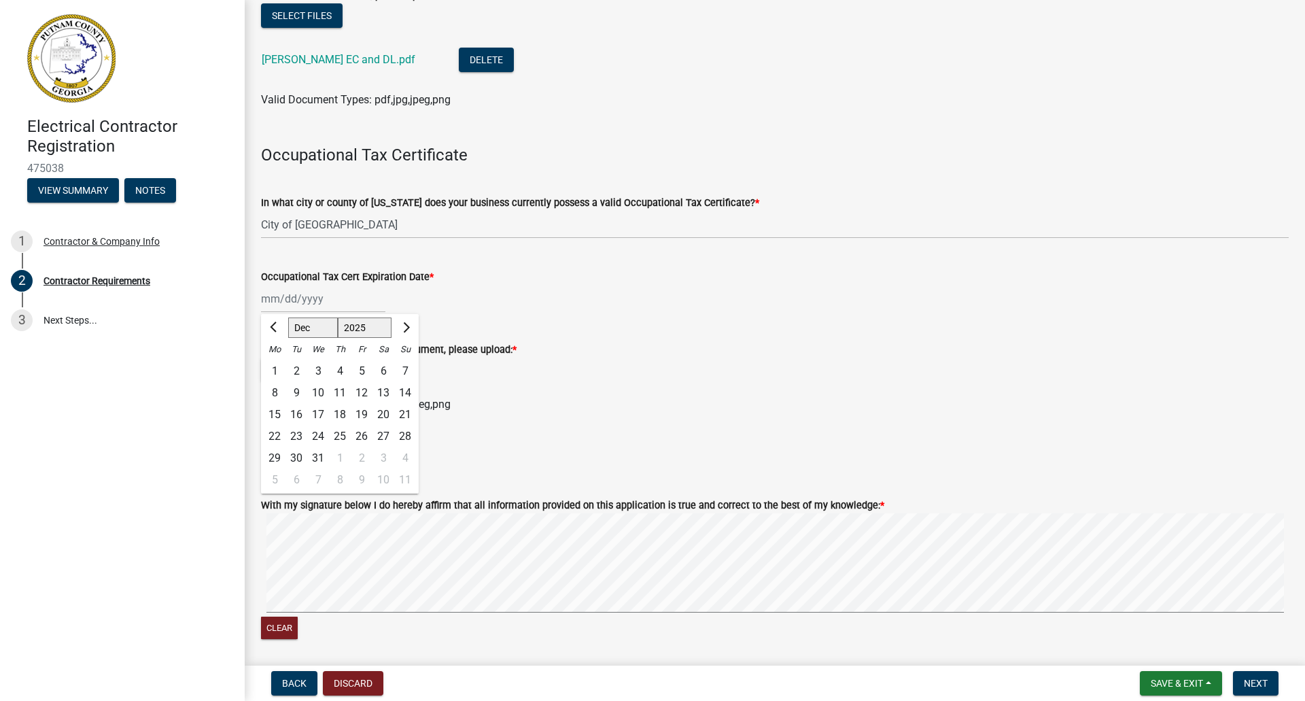
type input "[DATE]"
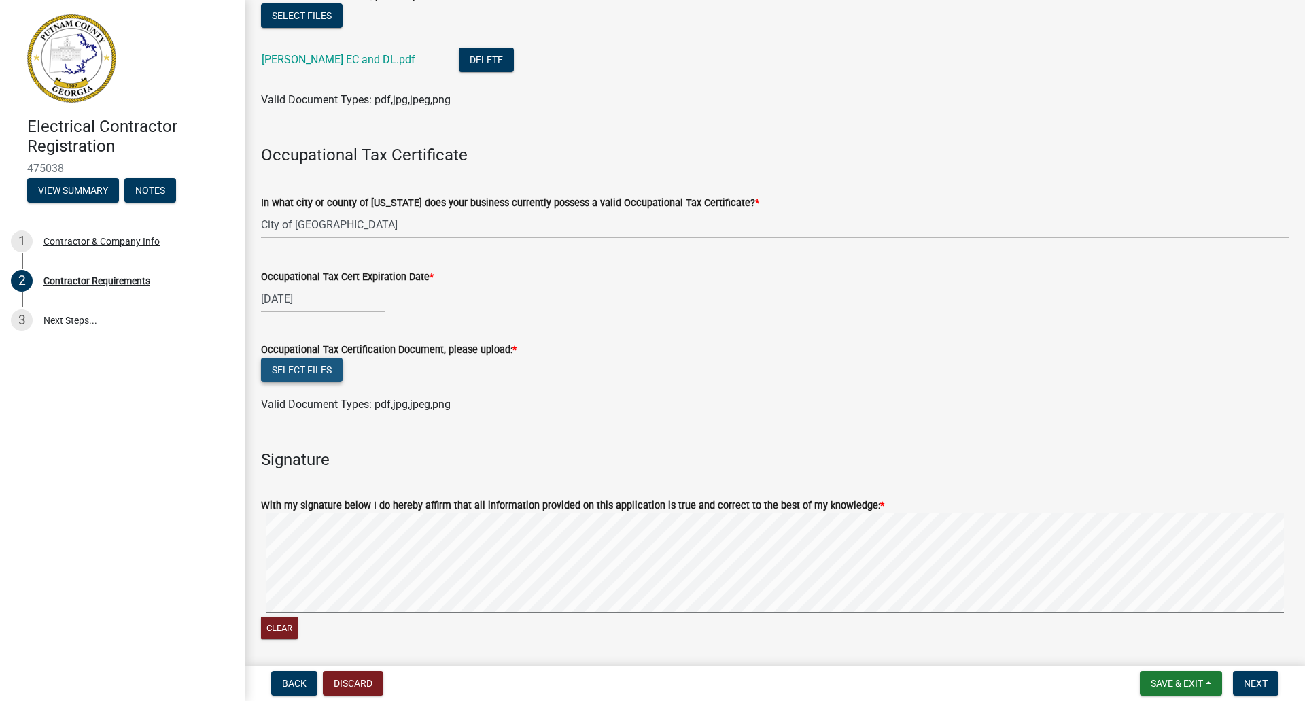
click at [297, 368] on button "Select files" at bounding box center [302, 370] width 82 height 24
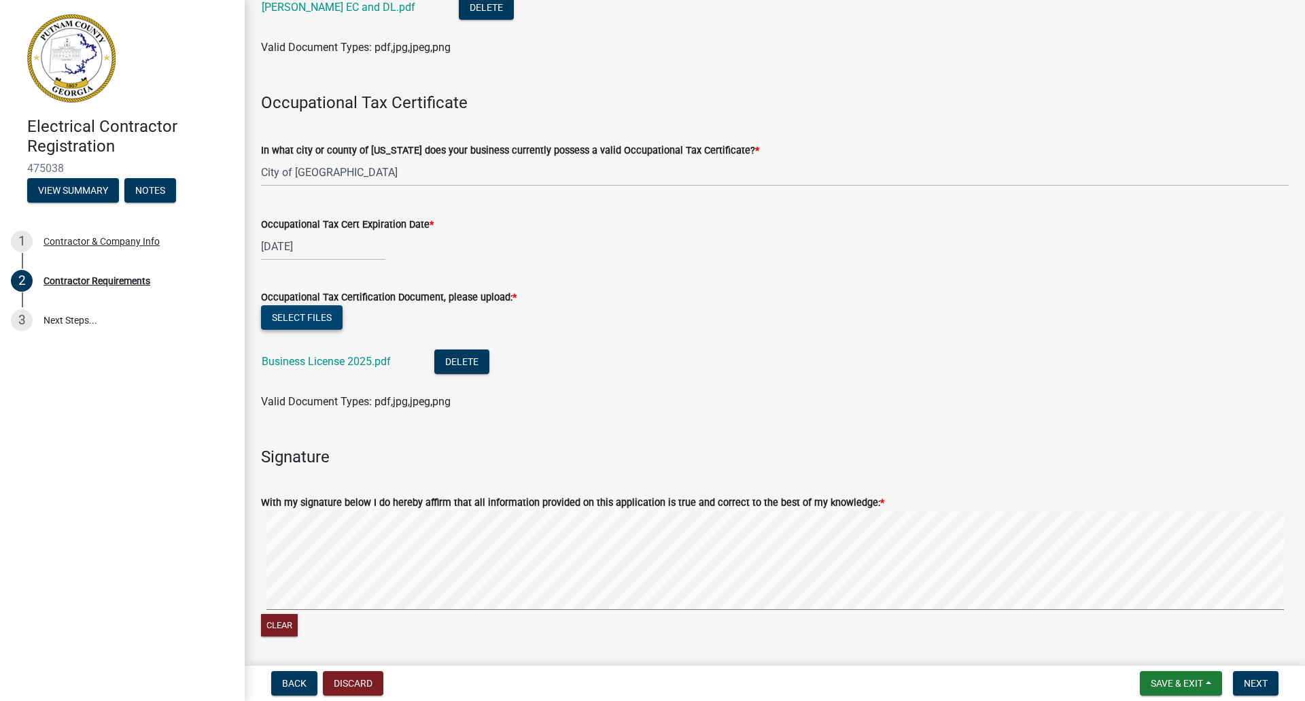
scroll to position [491, 0]
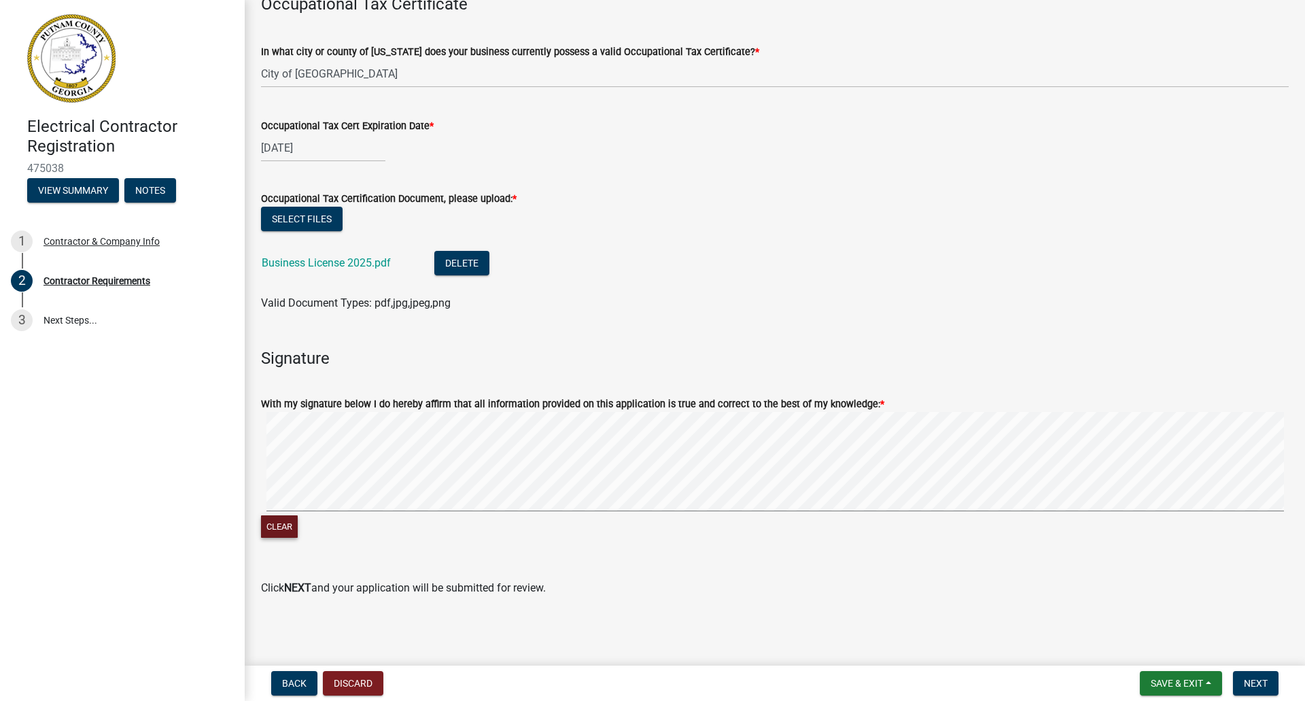
click at [280, 521] on button "Clear" at bounding box center [279, 526] width 37 height 22
click at [416, 405] on form "With my signature below I do hereby affirm that all information provided on thi…" at bounding box center [775, 460] width 1028 height 162
click at [1246, 678] on span "Next" at bounding box center [1256, 683] width 24 height 11
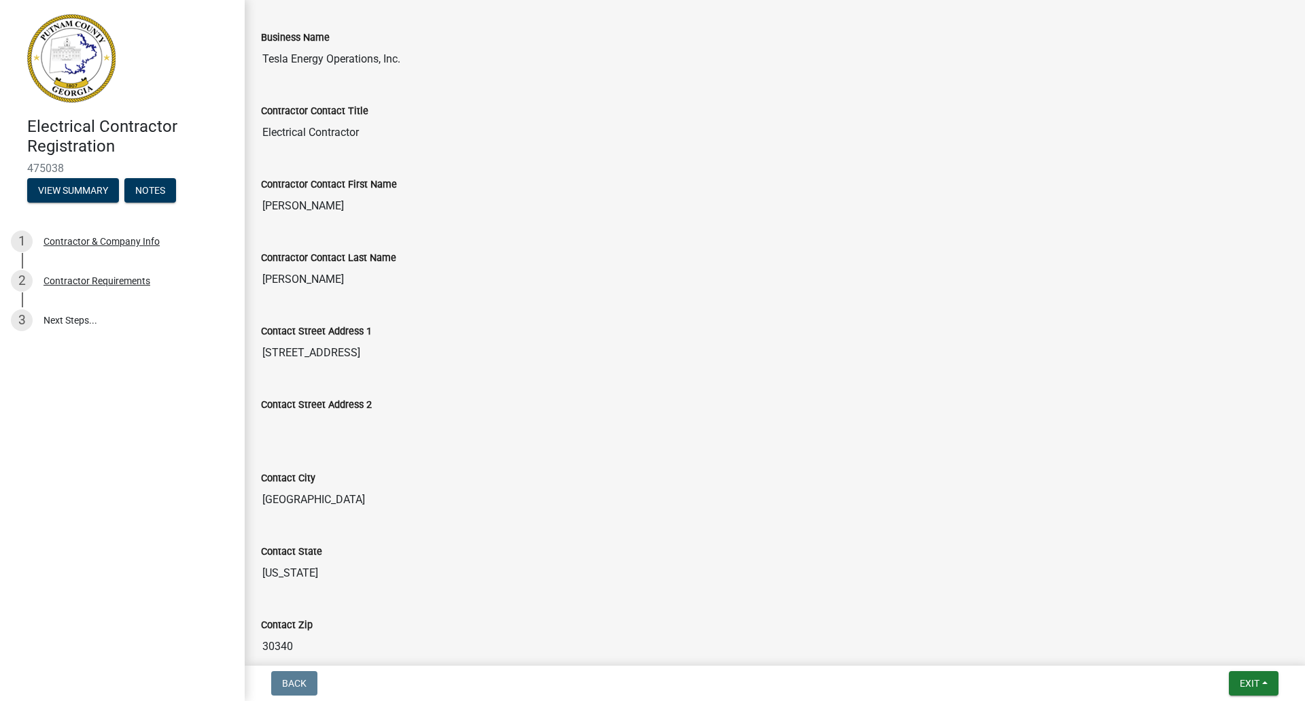
scroll to position [0, 0]
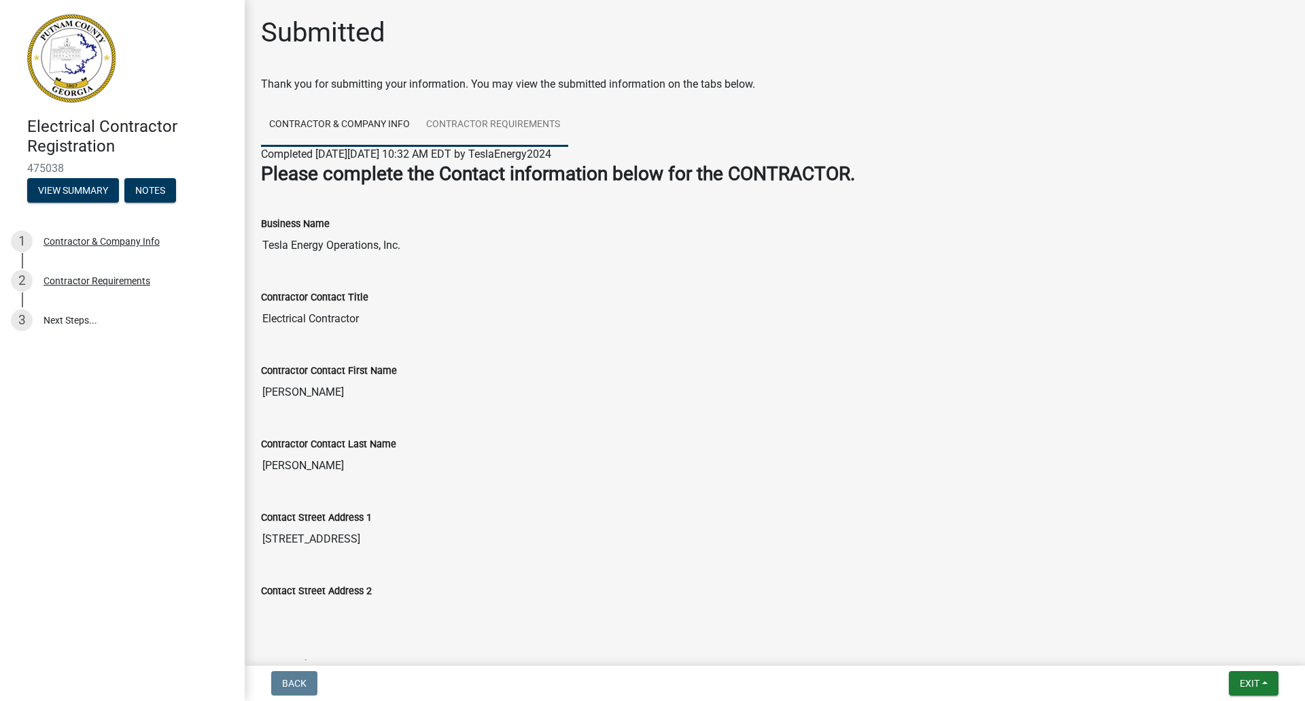
click at [468, 118] on link "Contractor Requirements" at bounding box center [493, 125] width 150 height 44
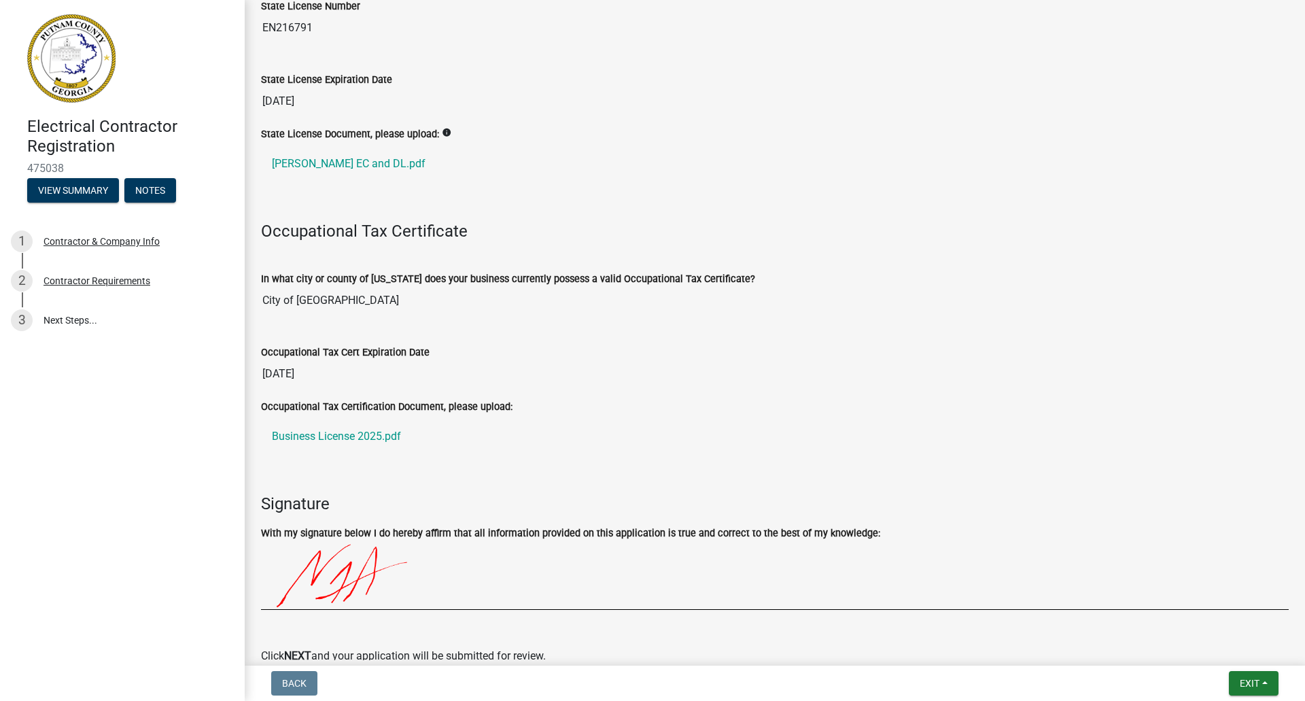
scroll to position [353, 0]
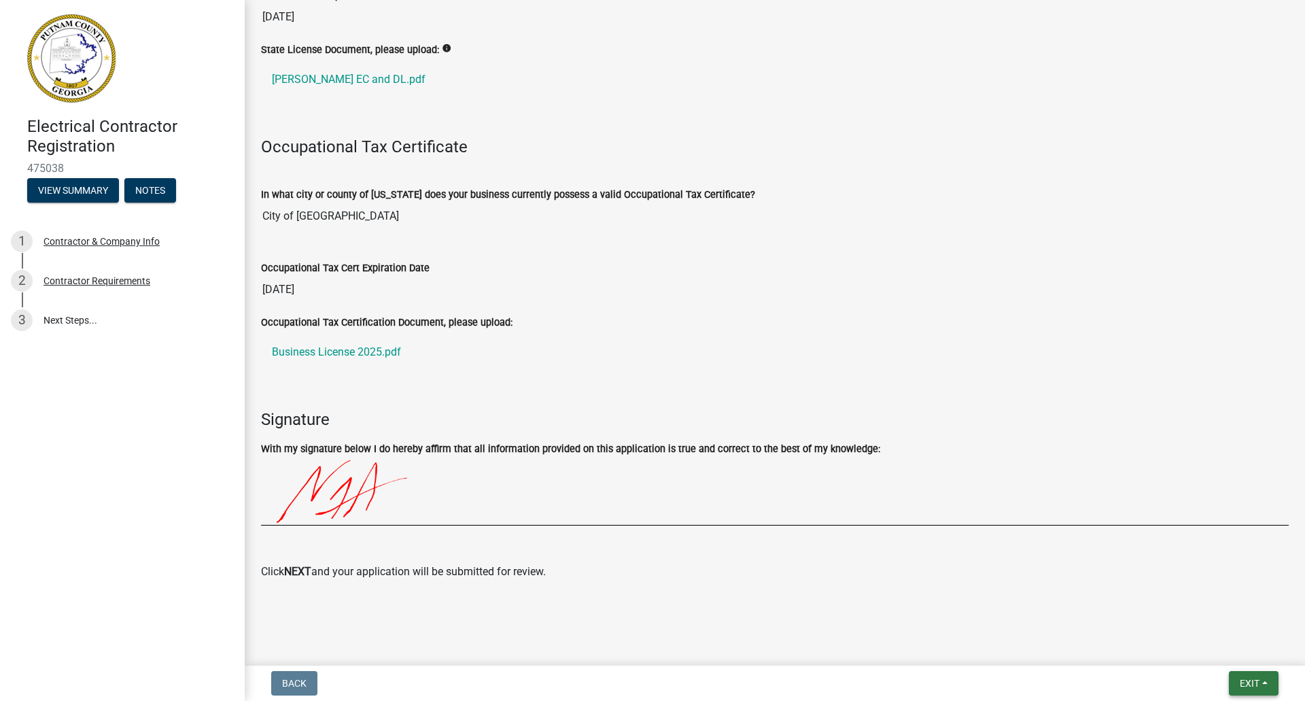
click at [1243, 683] on span "Exit" at bounding box center [1250, 683] width 20 height 11
click at [1220, 654] on button "Save & Exit" at bounding box center [1224, 648] width 109 height 33
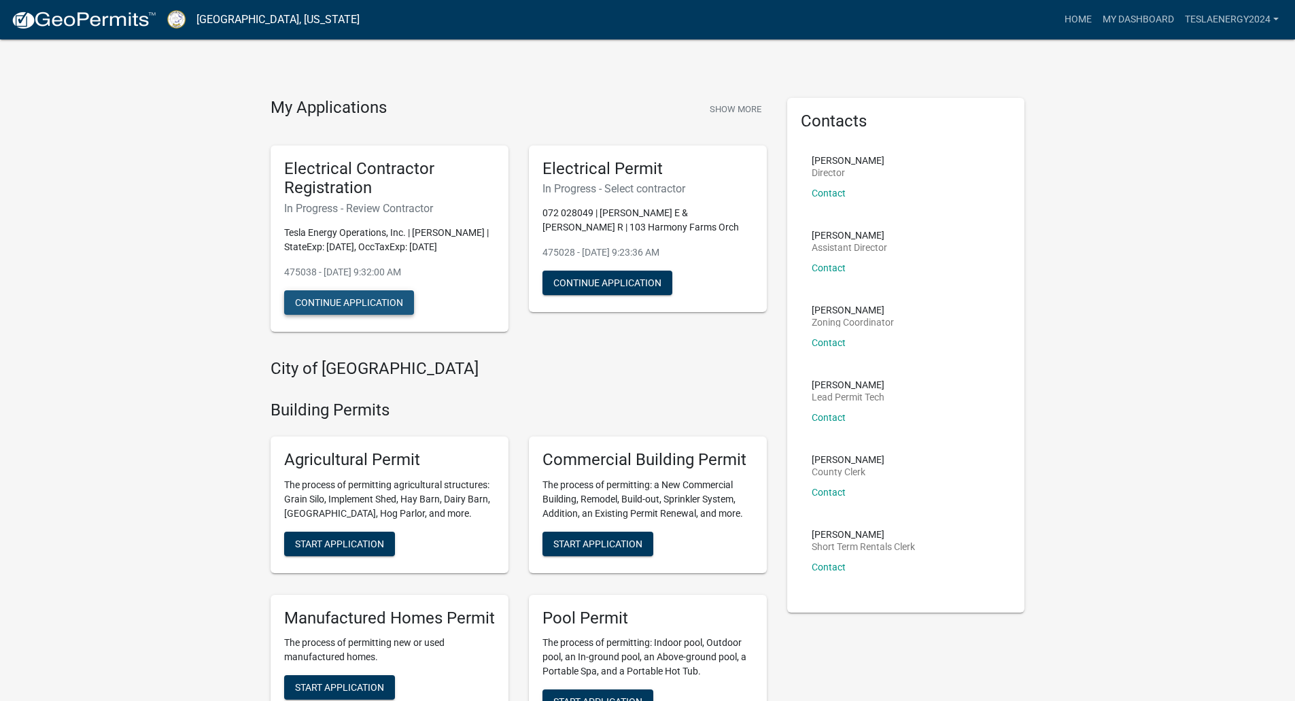
click at [366, 299] on button "Continue Application" at bounding box center [349, 302] width 130 height 24
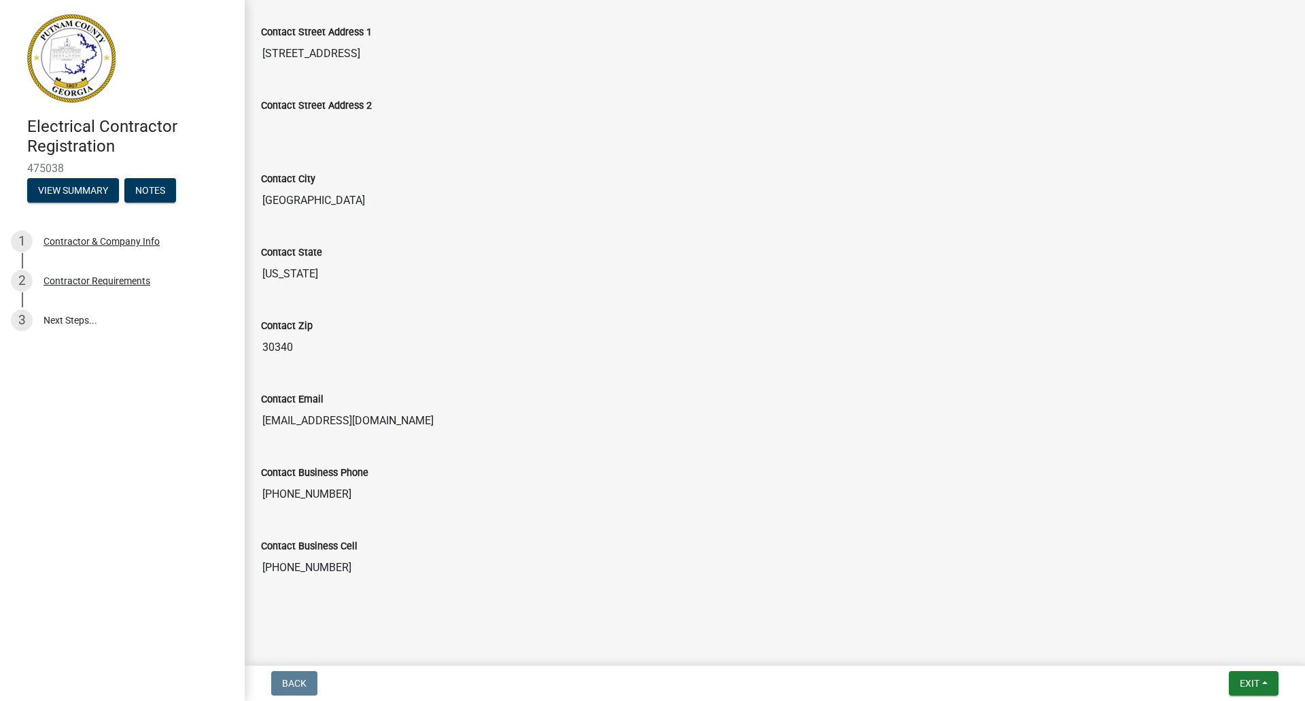
scroll to position [487, 0]
click at [95, 190] on button "View Summary" at bounding box center [73, 190] width 92 height 24
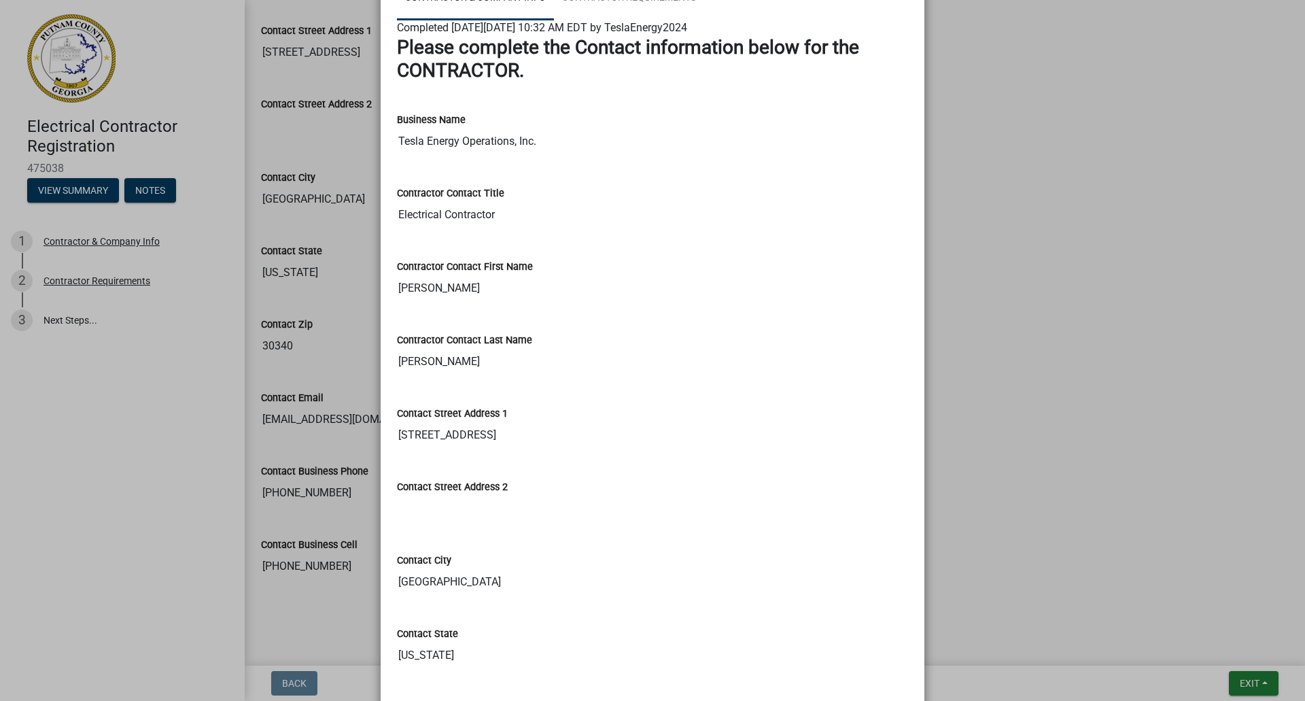
scroll to position [0, 0]
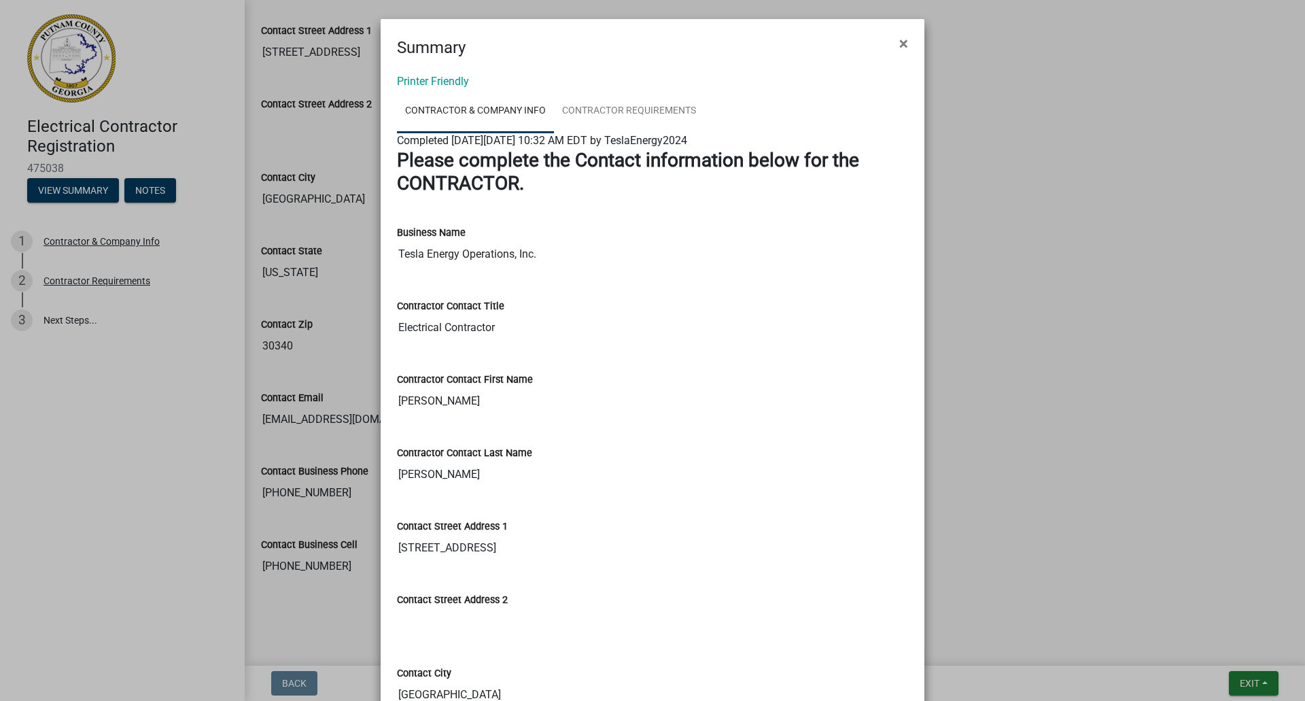
drag, startPoint x: 891, startPoint y: 44, endPoint x: 881, endPoint y: 44, distance: 9.5
click at [891, 44] on button "×" at bounding box center [904, 43] width 31 height 38
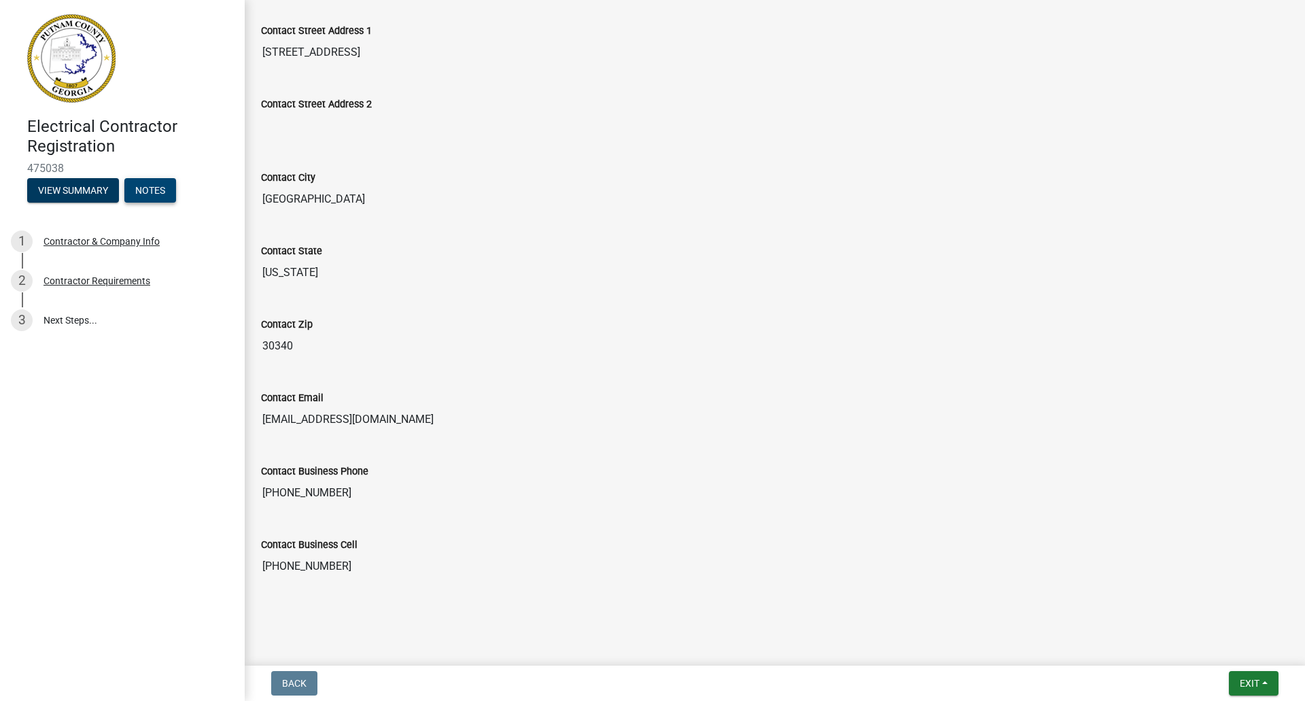
click at [163, 196] on button "Notes" at bounding box center [150, 190] width 52 height 24
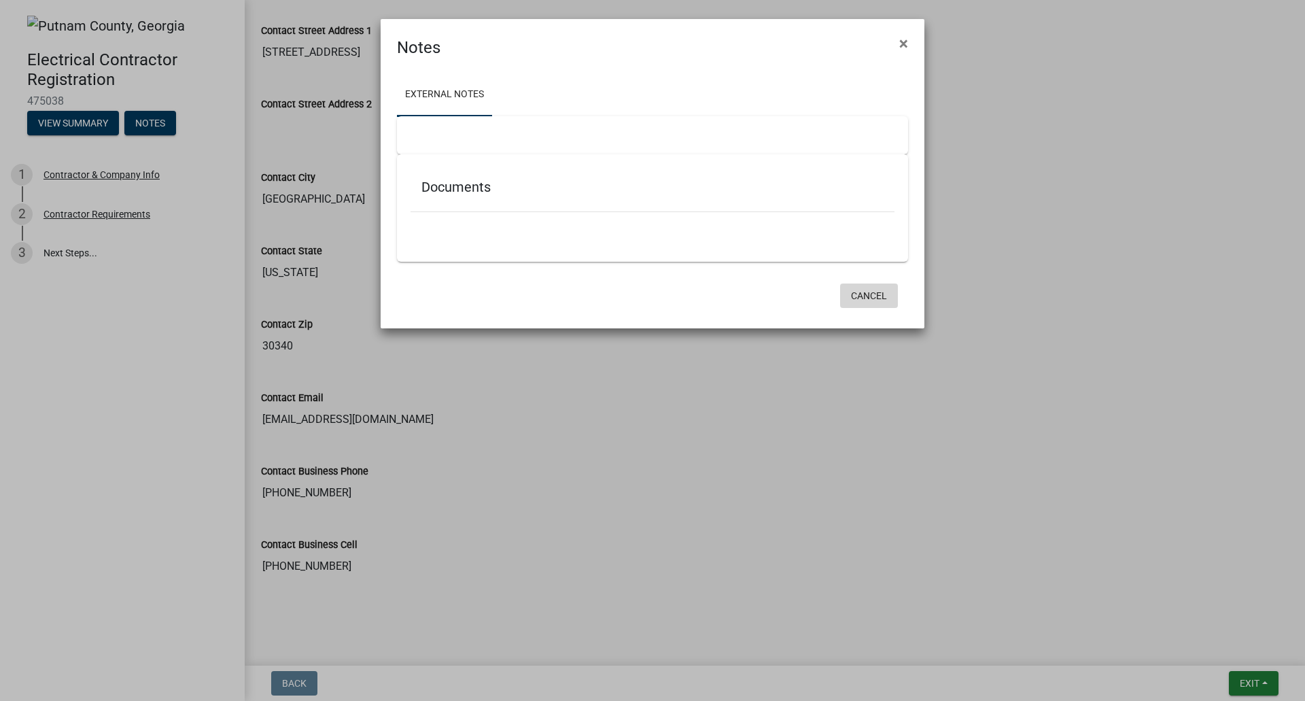
click at [876, 296] on button "Cancel" at bounding box center [869, 296] width 58 height 24
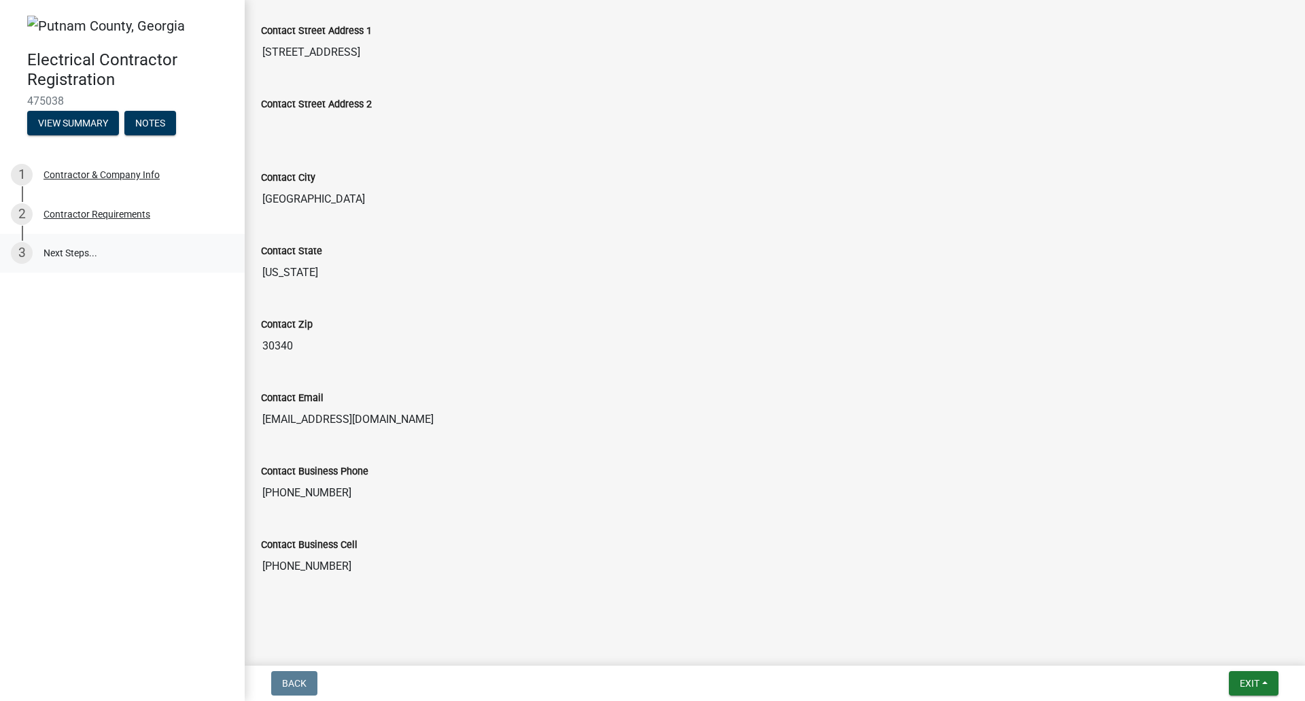
click at [72, 258] on link "3 Next Steps..." at bounding box center [122, 253] width 245 height 39
click at [71, 255] on link "3 Next Steps..." at bounding box center [122, 253] width 245 height 39
click at [97, 219] on div "Contractor Requirements" at bounding box center [97, 214] width 107 height 10
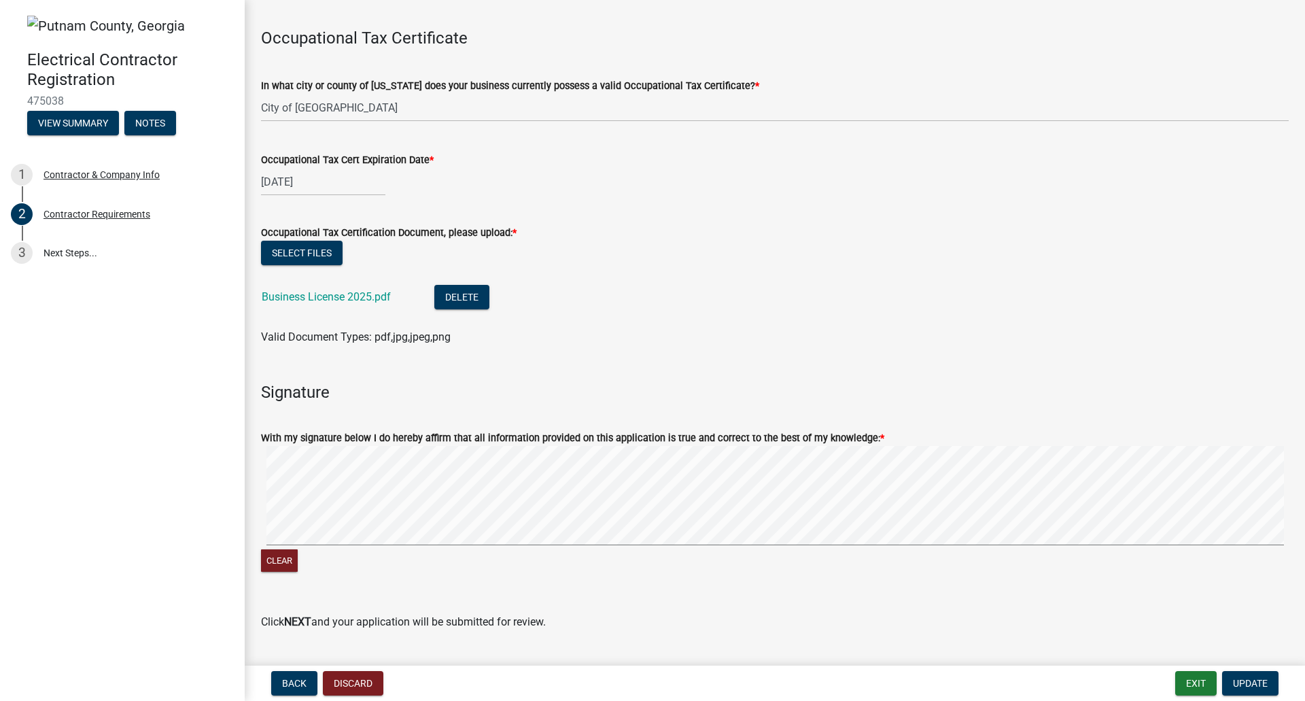
scroll to position [491, 0]
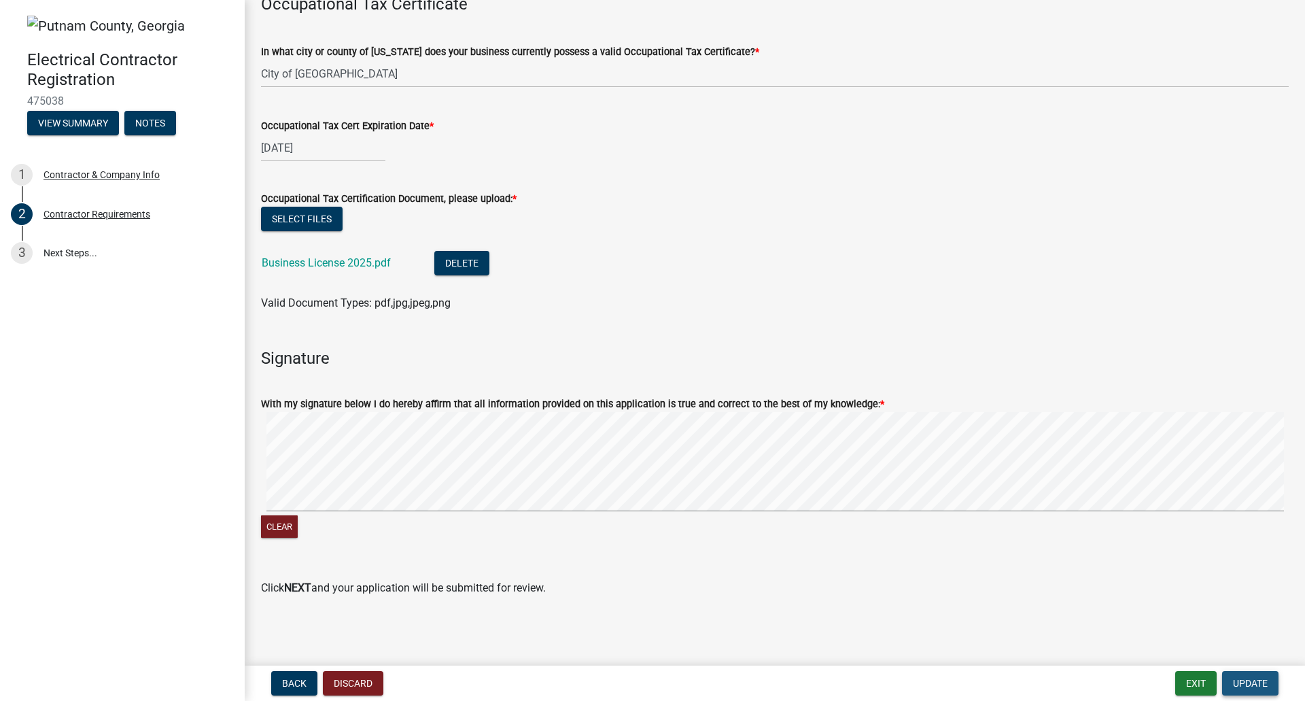
click at [1247, 683] on span "Update" at bounding box center [1250, 683] width 35 height 11
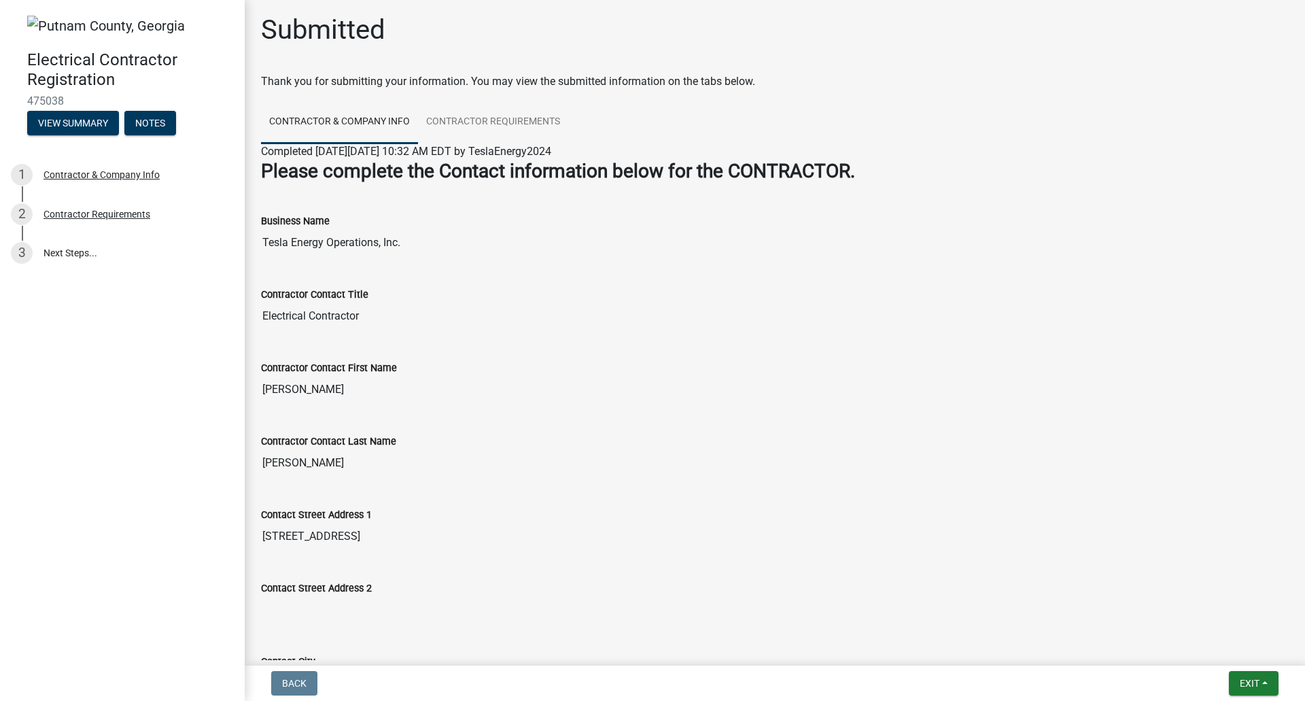
scroll to position [0, 0]
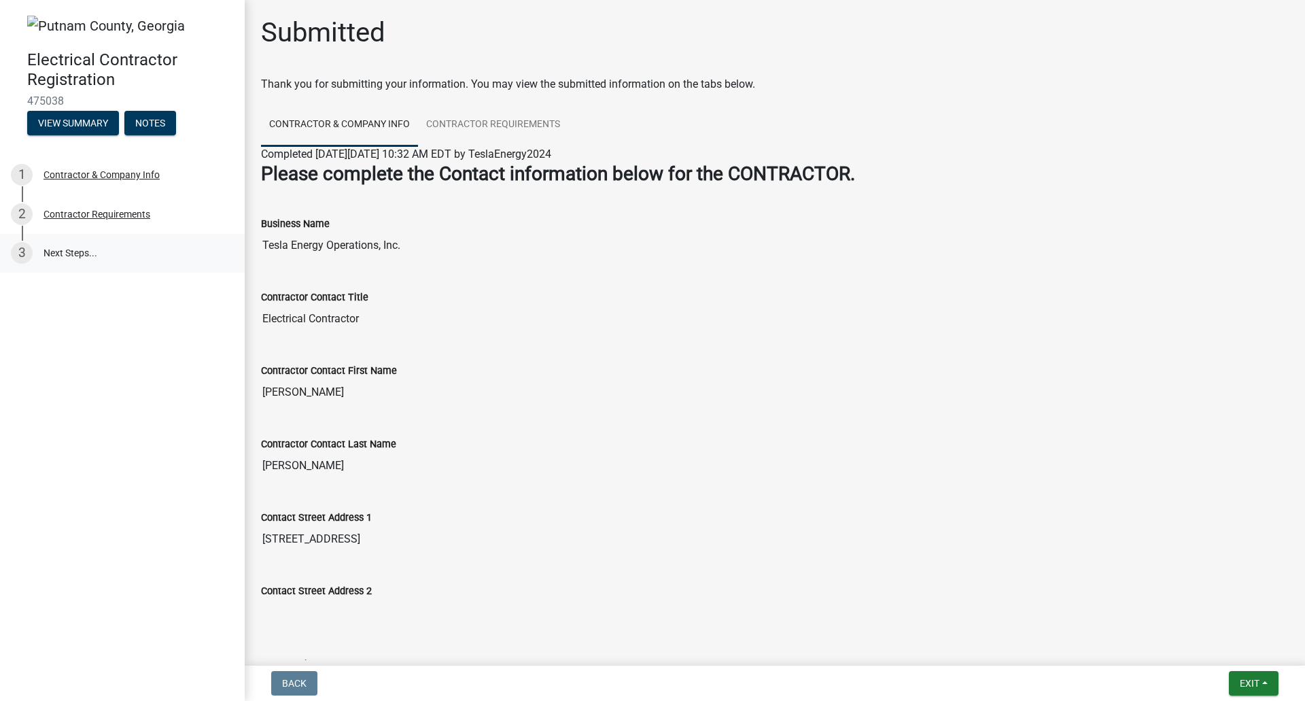
click at [80, 261] on link "3 Next Steps..." at bounding box center [122, 253] width 245 height 39
click at [711, 436] on div "Contractor Contact Last Name" at bounding box center [775, 444] width 1028 height 16
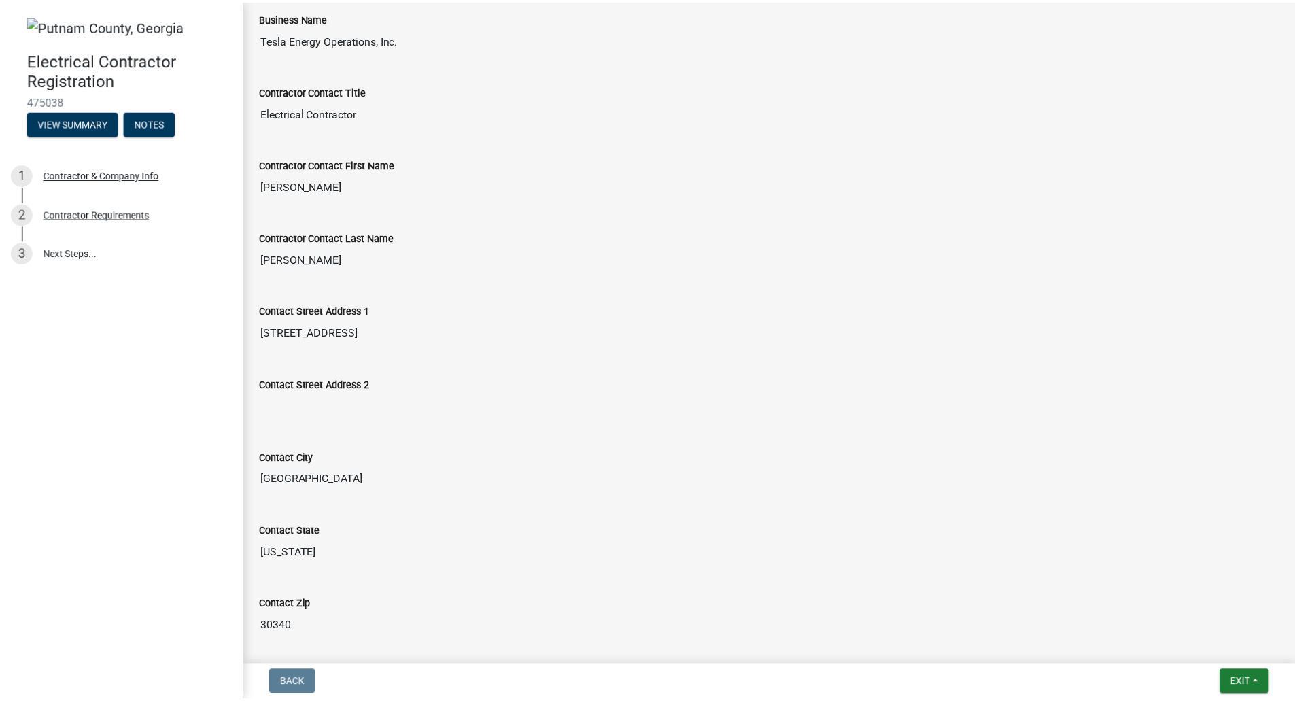
scroll to position [487, 0]
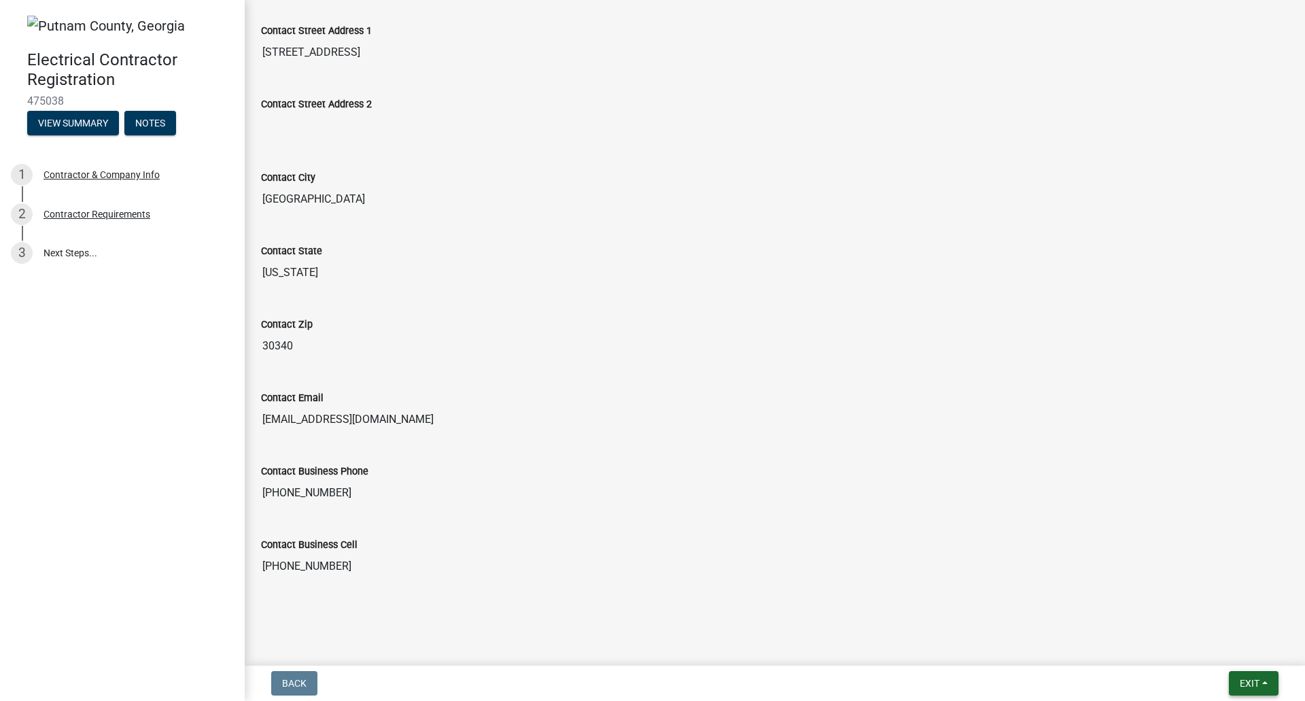
click at [1262, 681] on button "Exit" at bounding box center [1254, 683] width 50 height 24
click at [1224, 655] on button "Save & Exit" at bounding box center [1224, 648] width 109 height 33
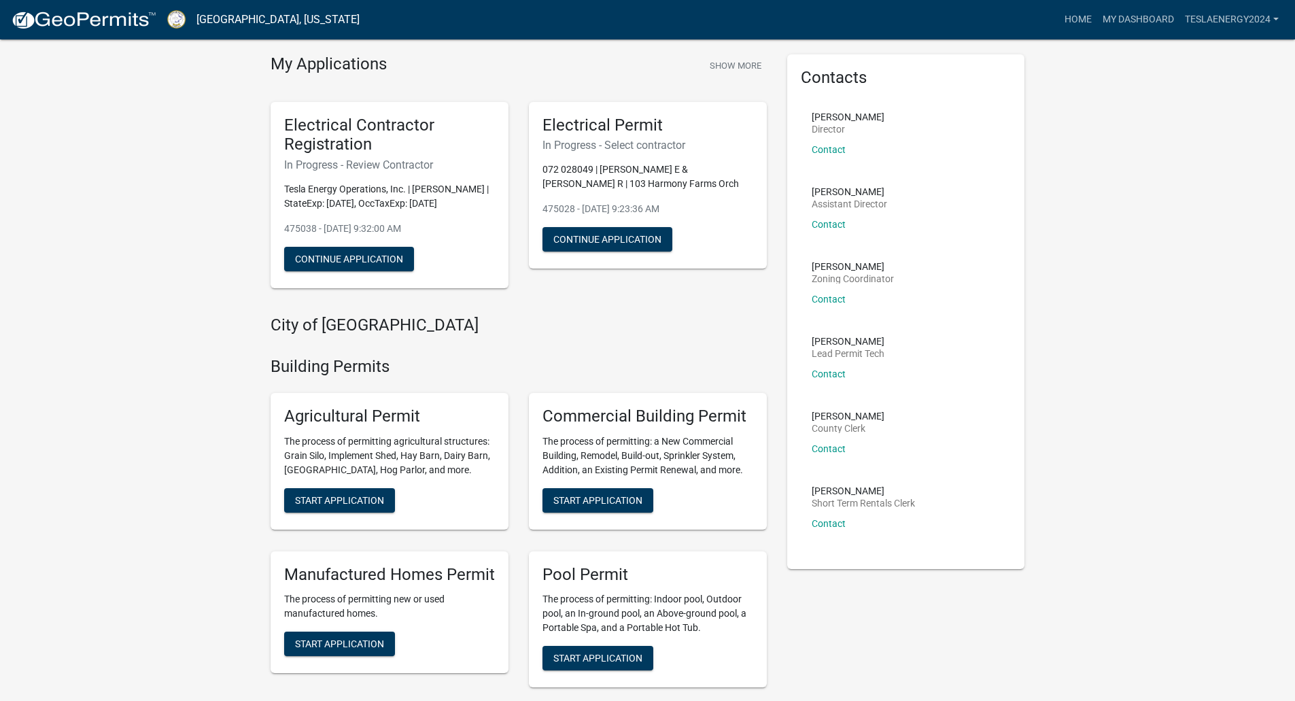
scroll to position [68, 0]
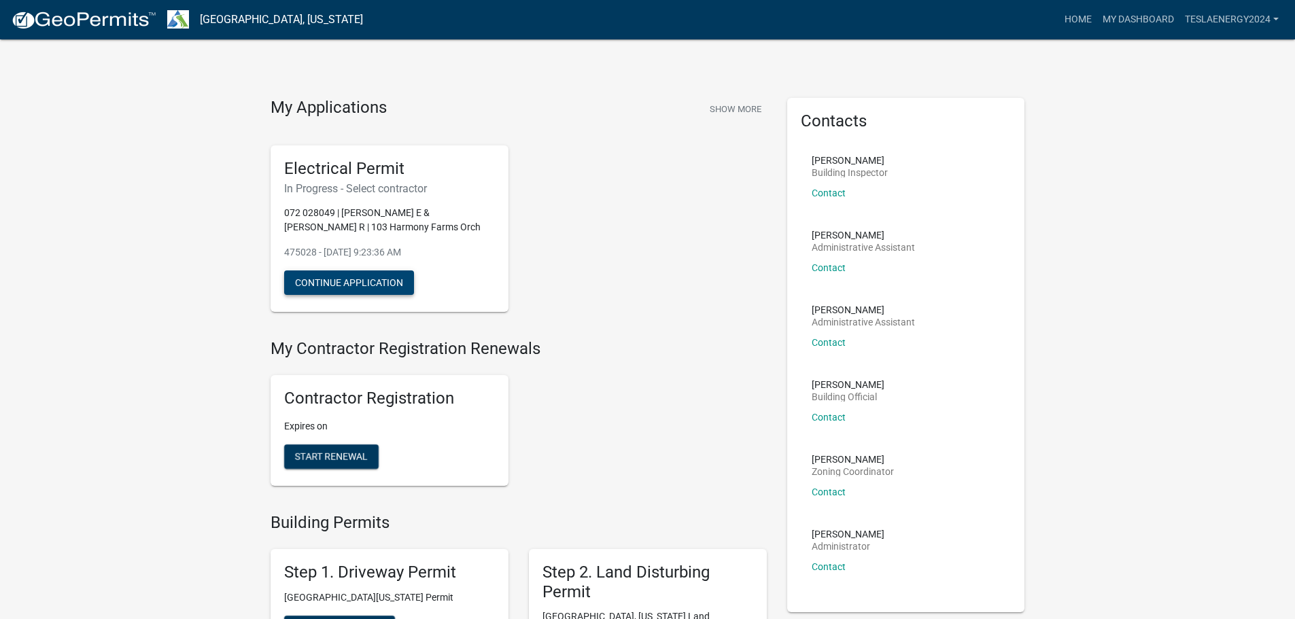
click at [337, 285] on button "Continue Application" at bounding box center [349, 283] width 130 height 24
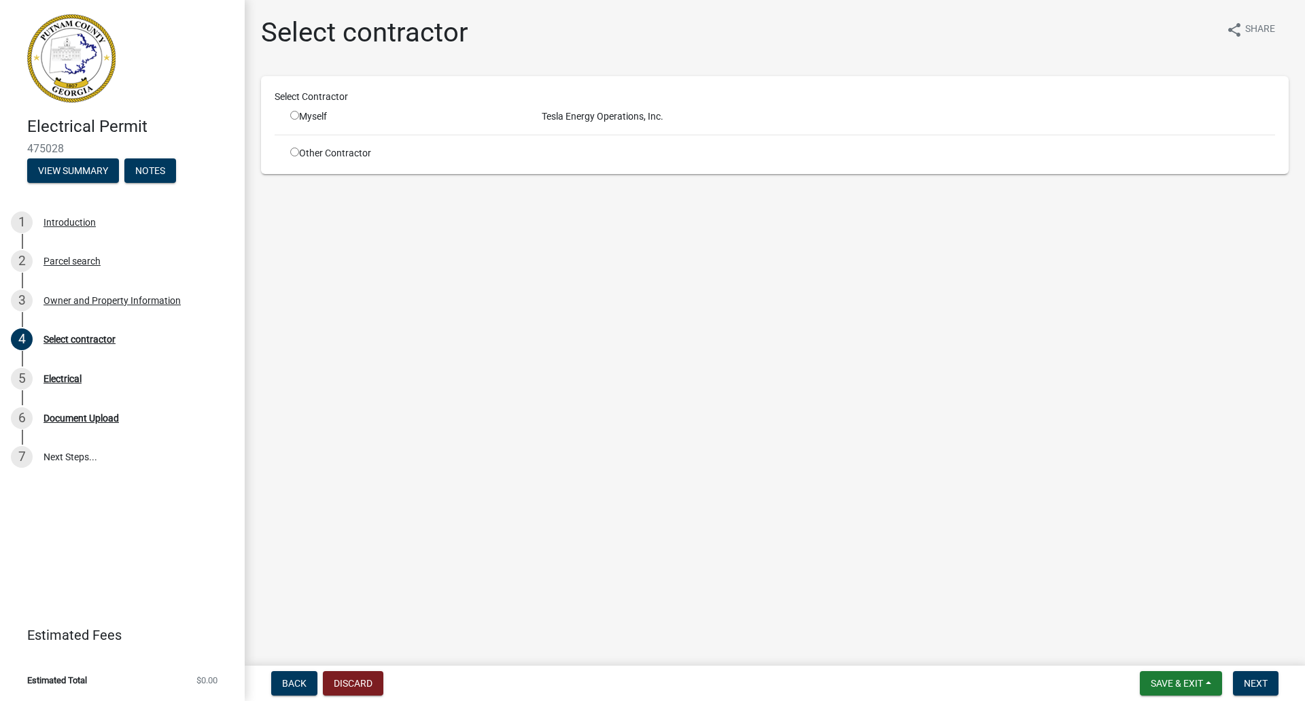
click at [320, 116] on div "Myself" at bounding box center [405, 116] width 231 height 14
click at [299, 114] on div "Myself" at bounding box center [405, 116] width 231 height 14
click at [295, 116] on input "radio" at bounding box center [294, 115] width 9 height 9
radio input "true"
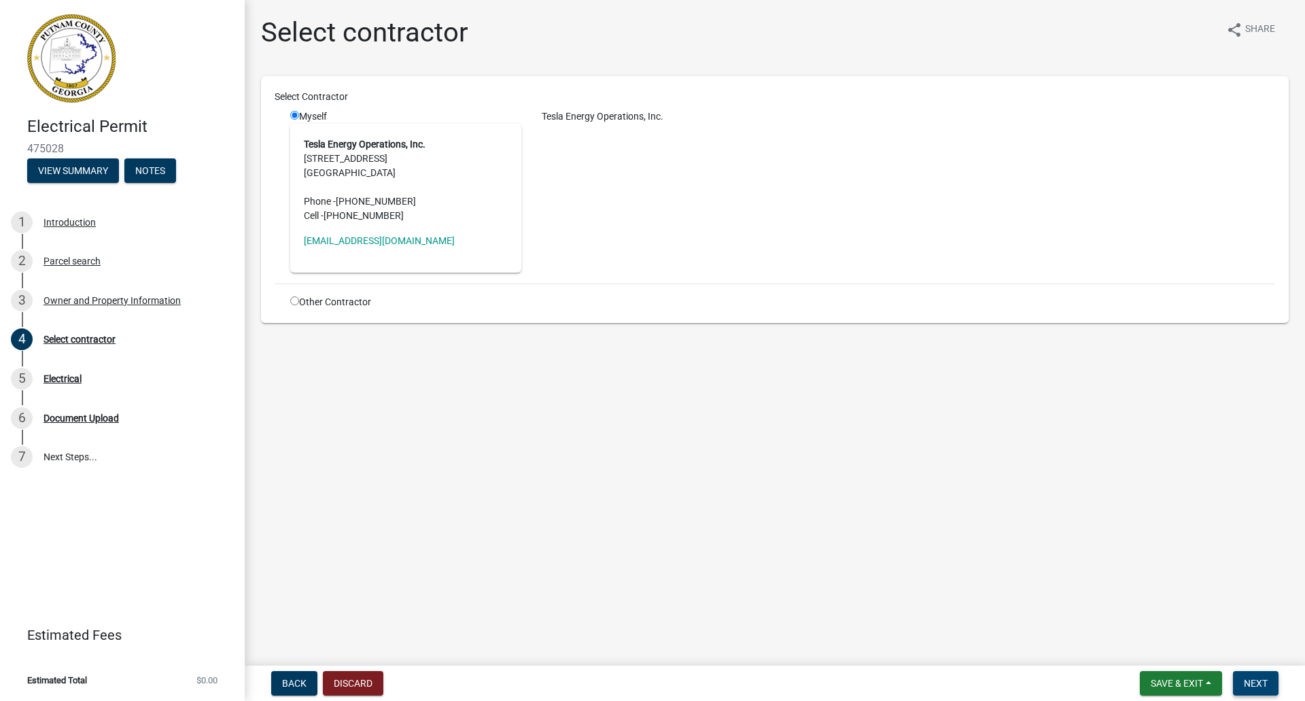
click at [1267, 619] on button "Next" at bounding box center [1256, 683] width 46 height 24
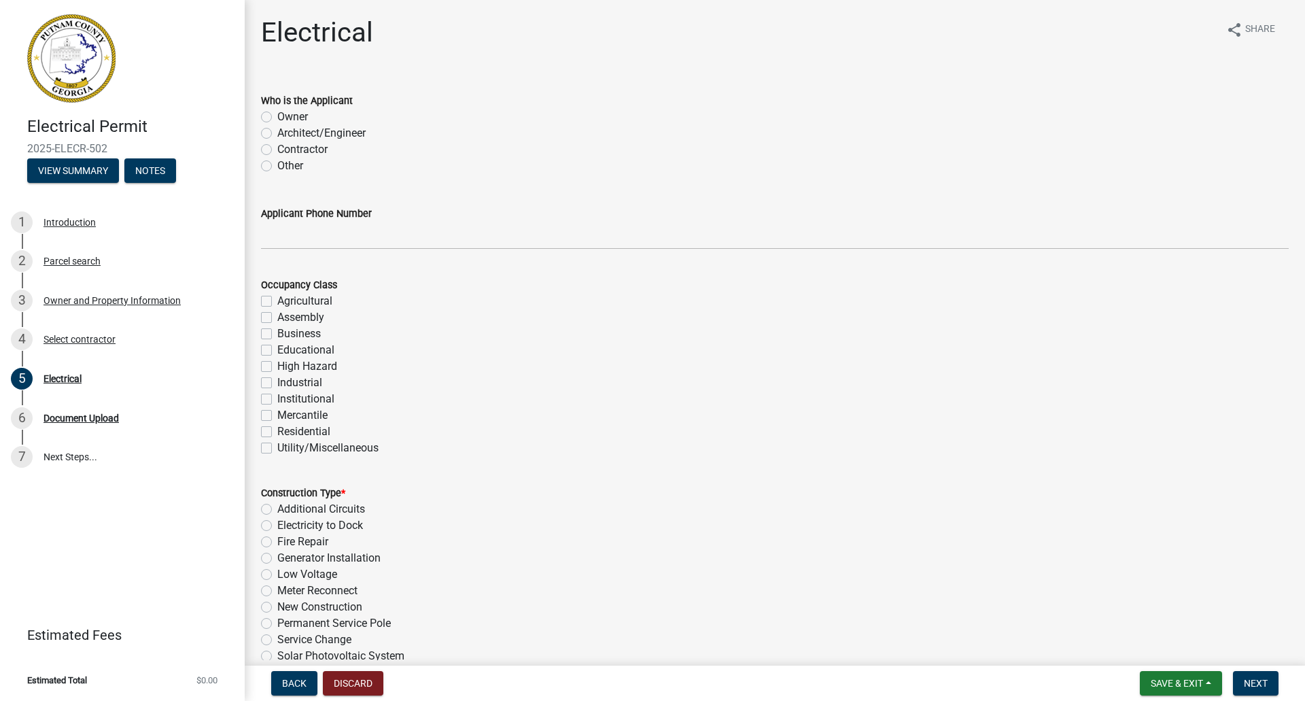
click at [277, 145] on label "Contractor" at bounding box center [302, 149] width 50 height 16
click at [277, 145] on input "Contractor" at bounding box center [281, 145] width 9 height 9
radio input "true"
click at [277, 434] on label "Residential" at bounding box center [303, 432] width 53 height 16
click at [277, 432] on input "Residential" at bounding box center [281, 428] width 9 height 9
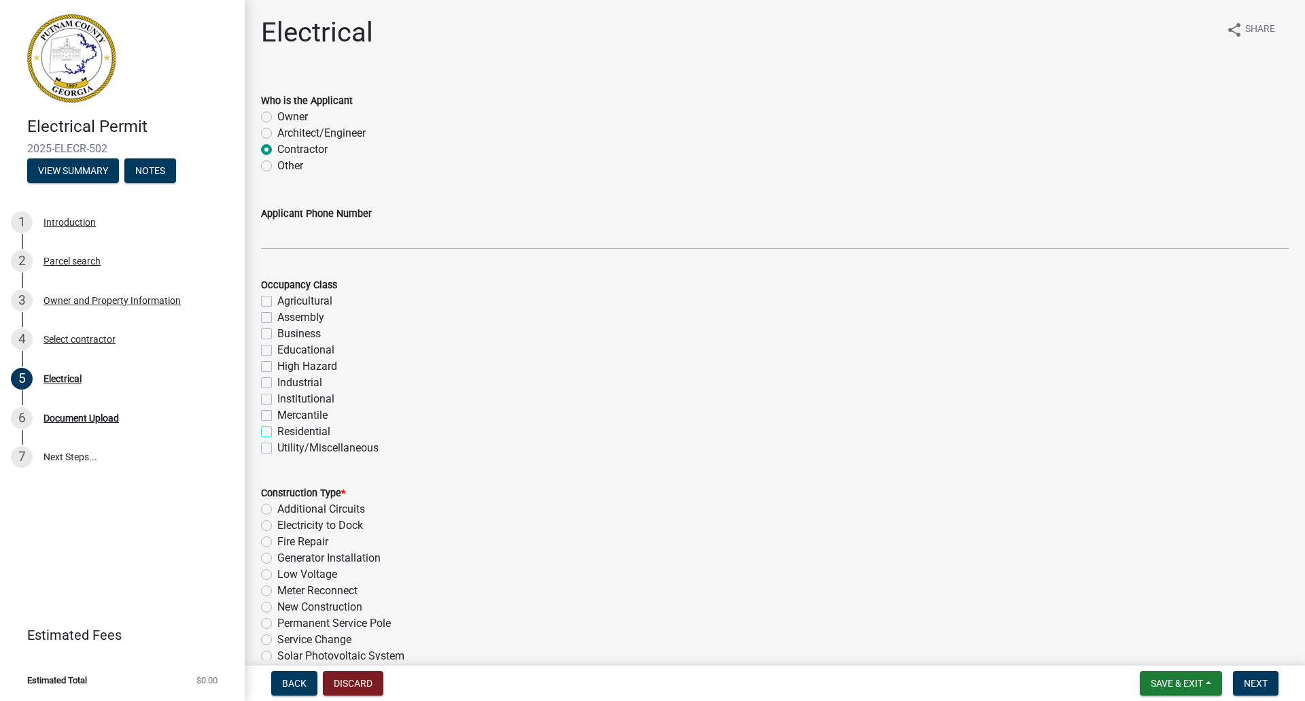
checkbox input "true"
checkbox input "false"
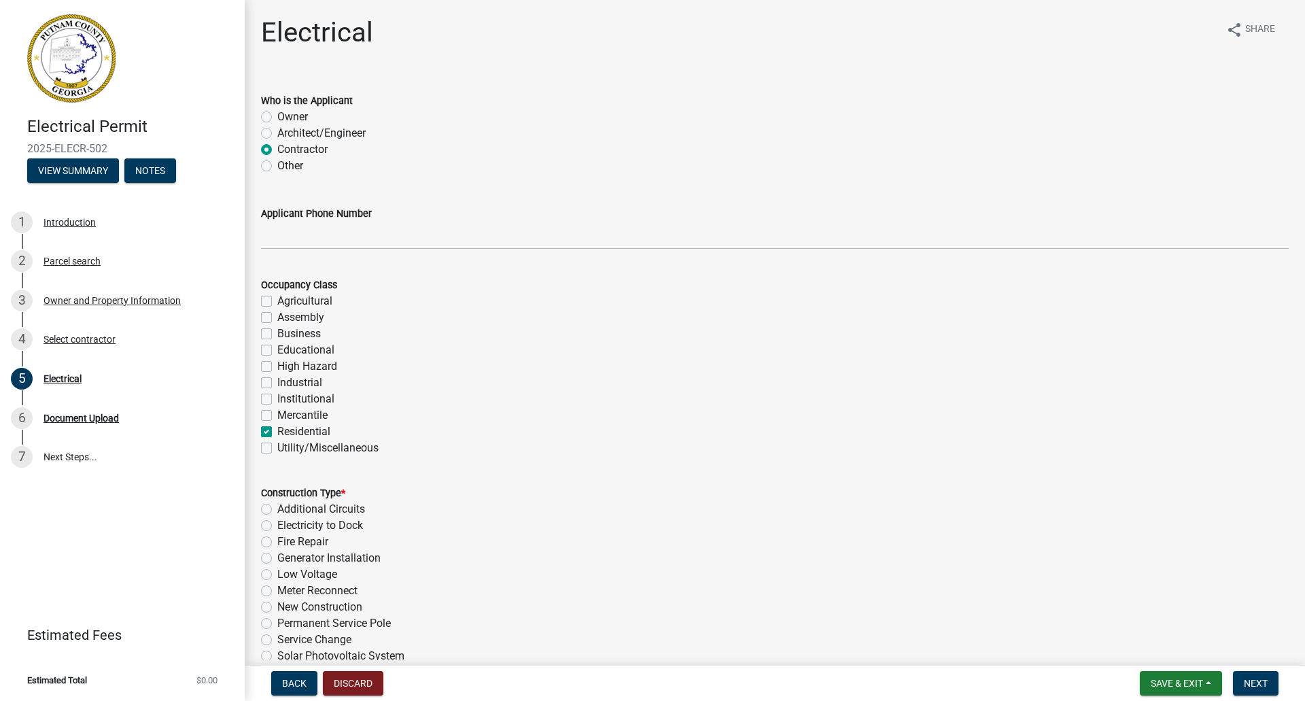
checkbox input "false"
checkbox input "true"
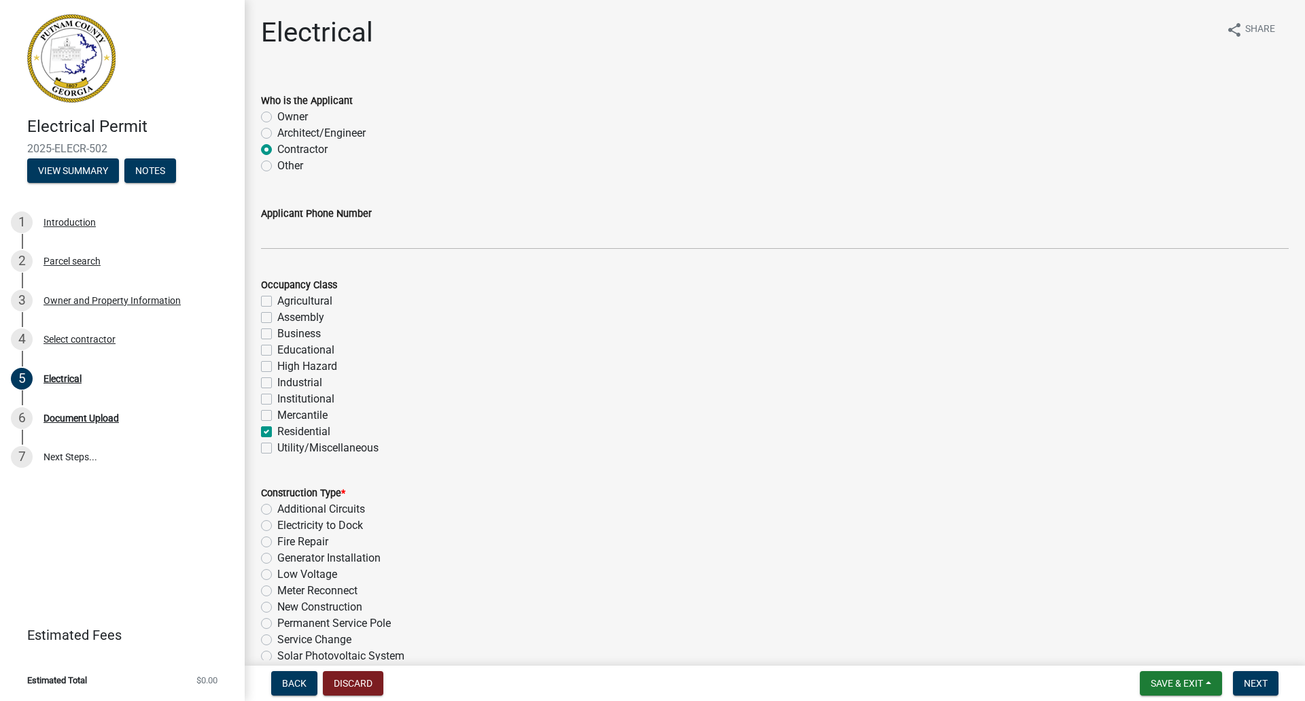
checkbox input "false"
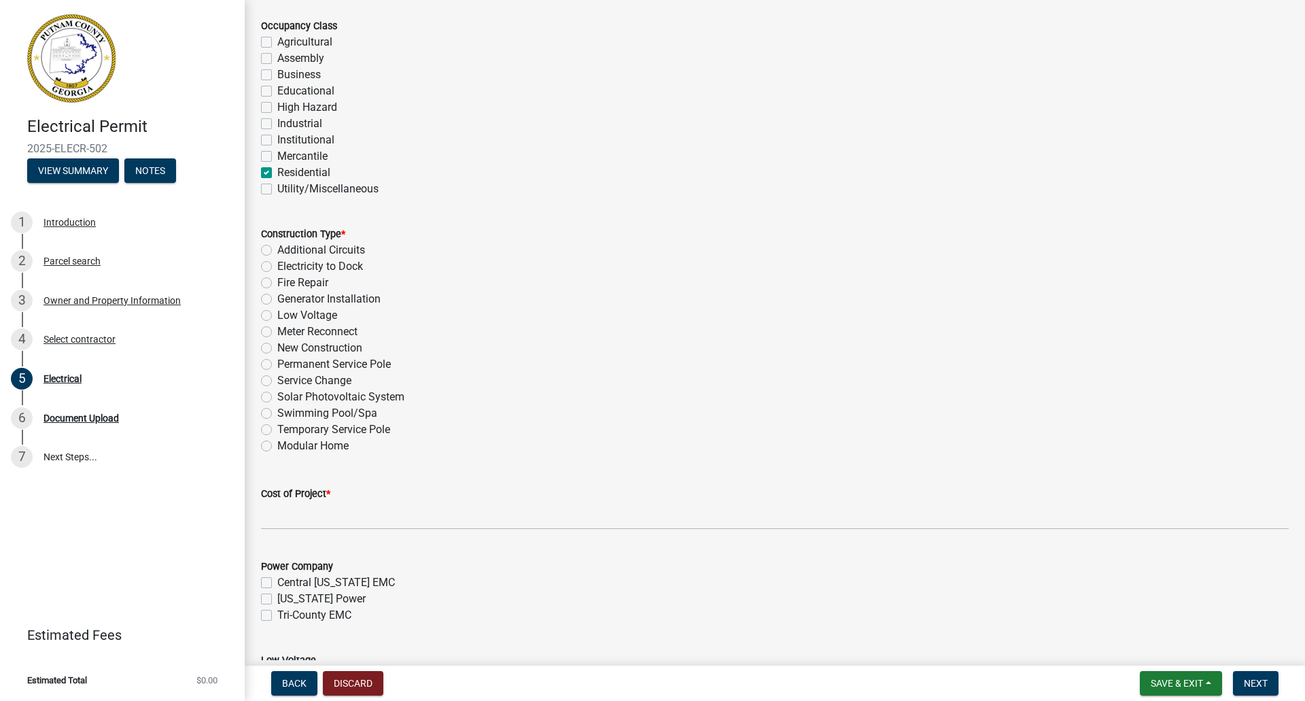
scroll to position [272, 0]
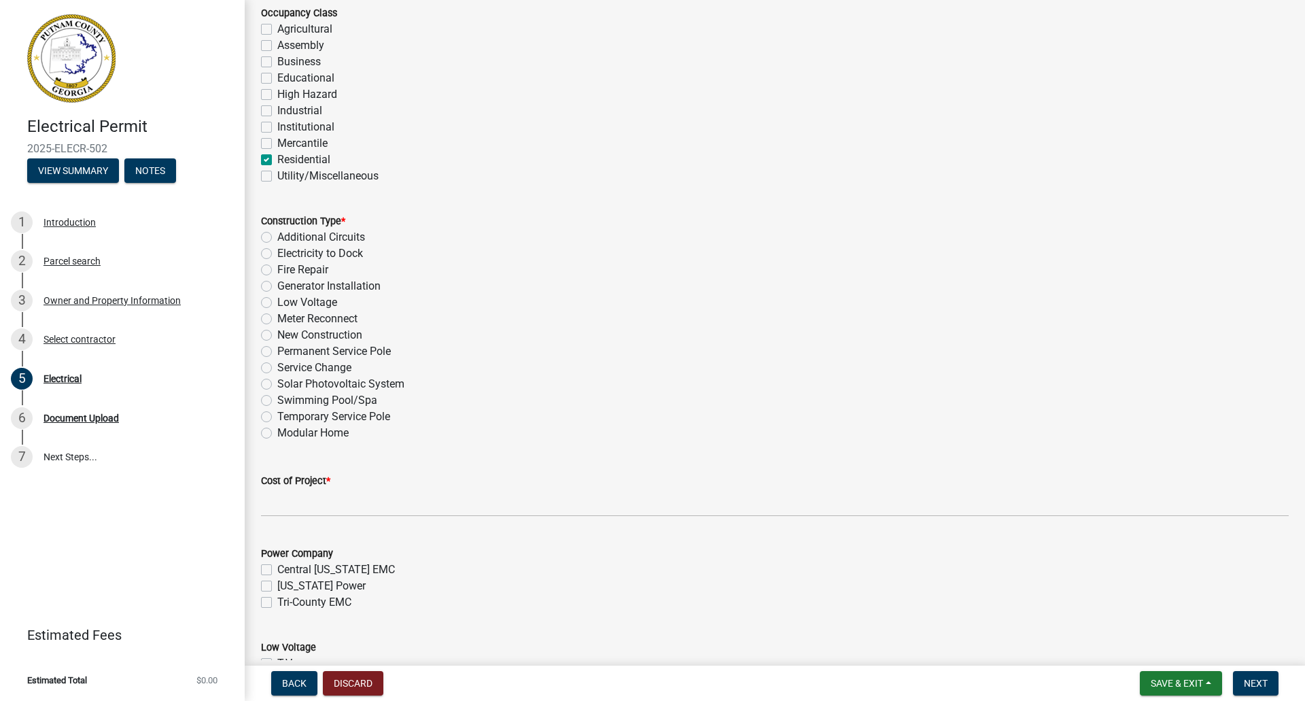
click at [277, 384] on label "Solar Photovoltaic System" at bounding box center [340, 384] width 127 height 16
click at [277, 384] on input "Solar Photovoltaic System" at bounding box center [281, 380] width 9 height 9
radio input "true"
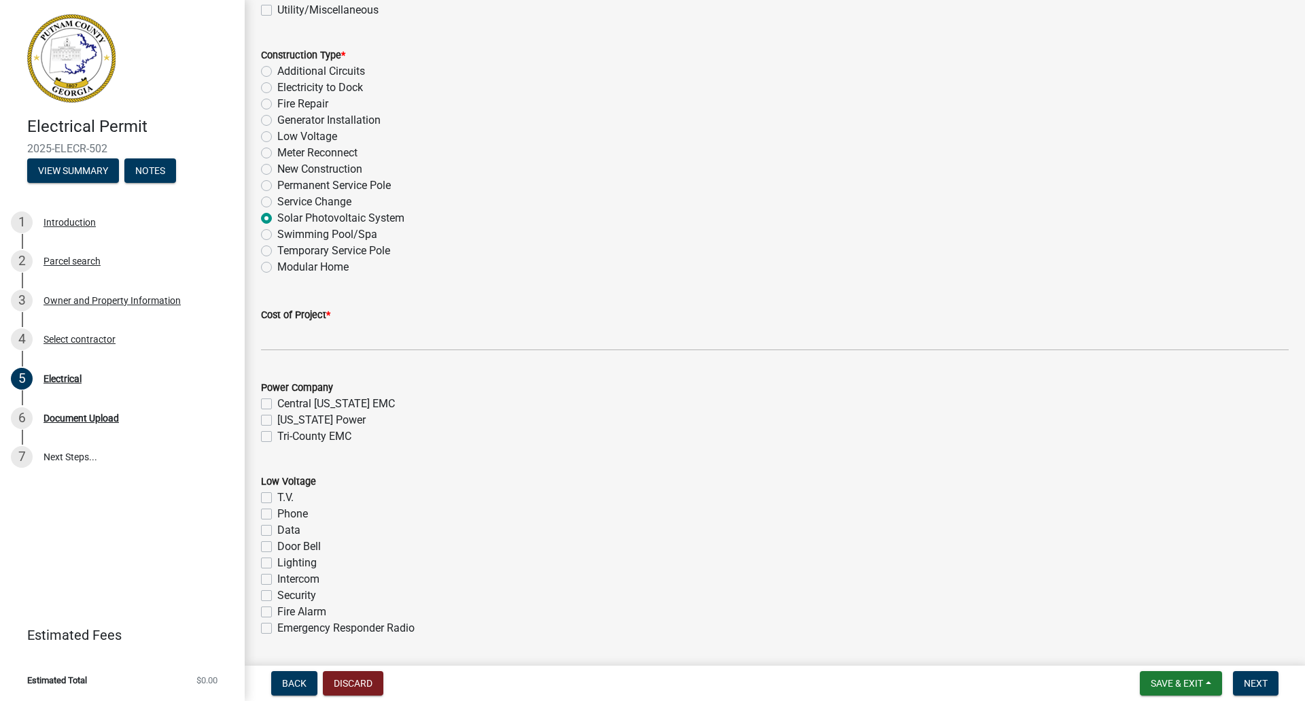
scroll to position [476, 0]
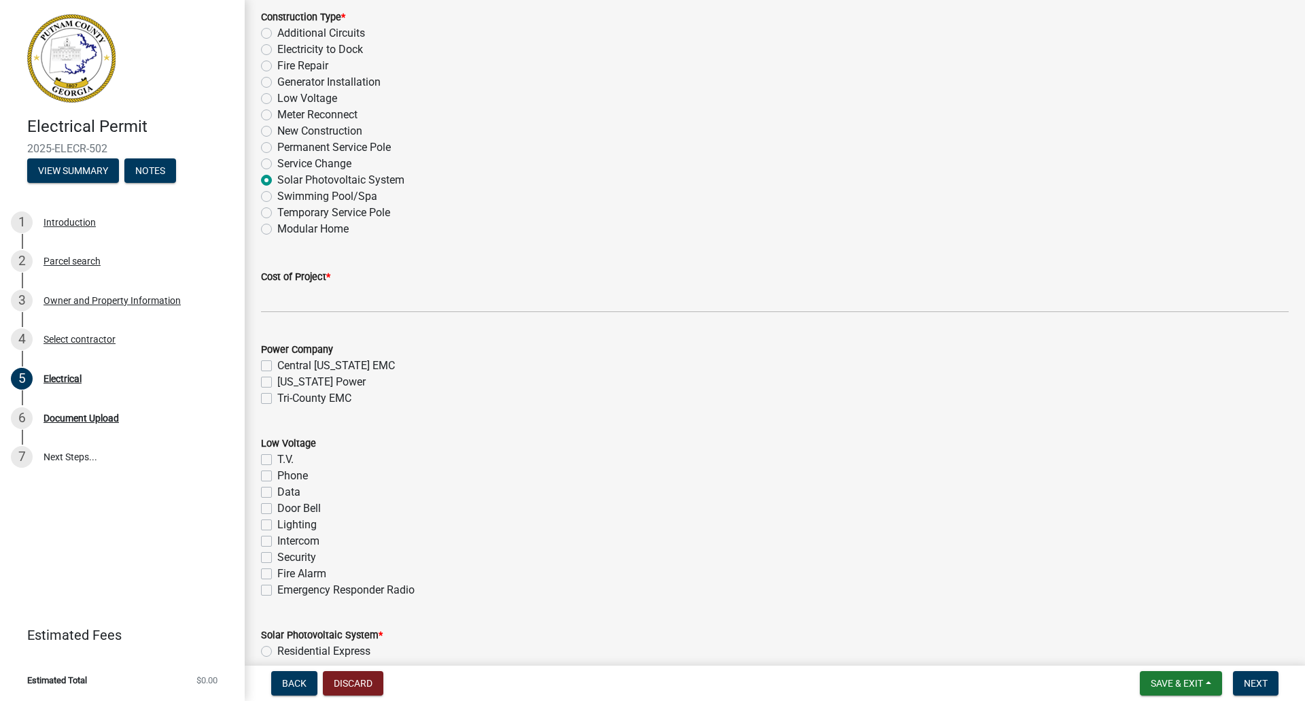
click at [277, 396] on label "Tri-County EMC" at bounding box center [314, 398] width 74 height 16
click at [277, 396] on input "Tri-County EMC" at bounding box center [281, 394] width 9 height 9
checkbox input "true"
checkbox input "false"
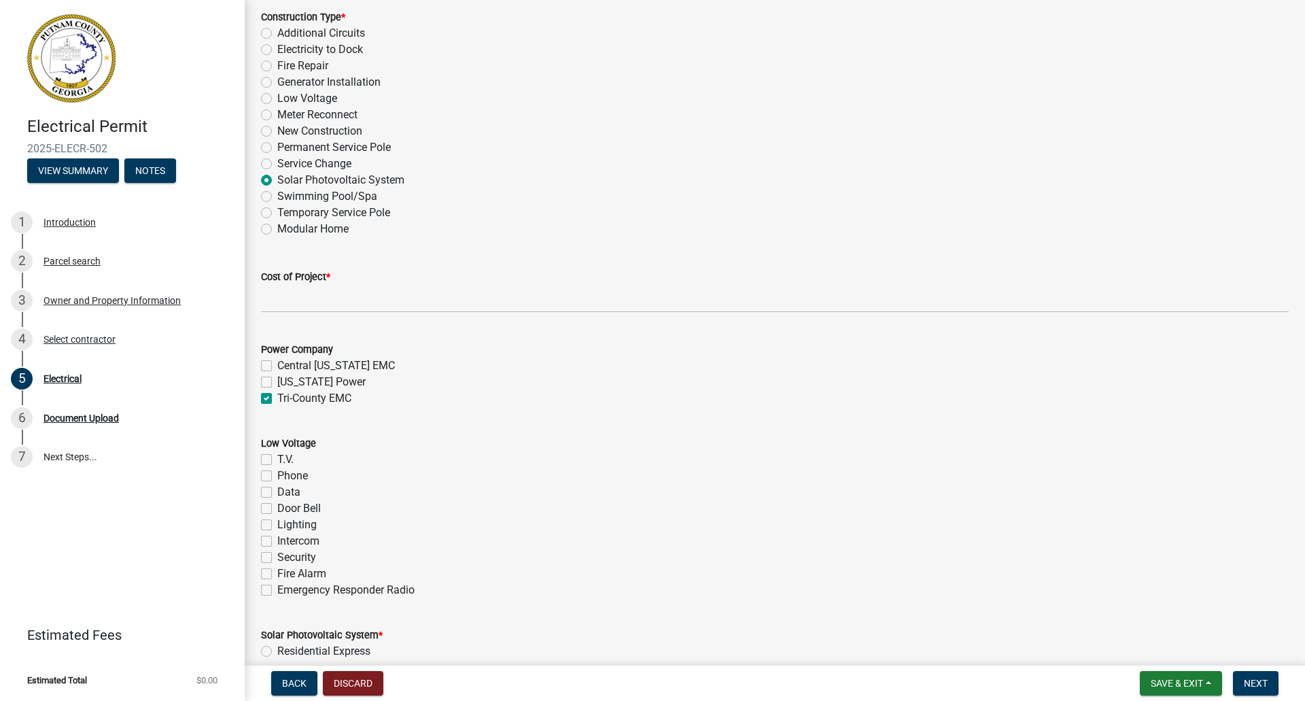
checkbox input "true"
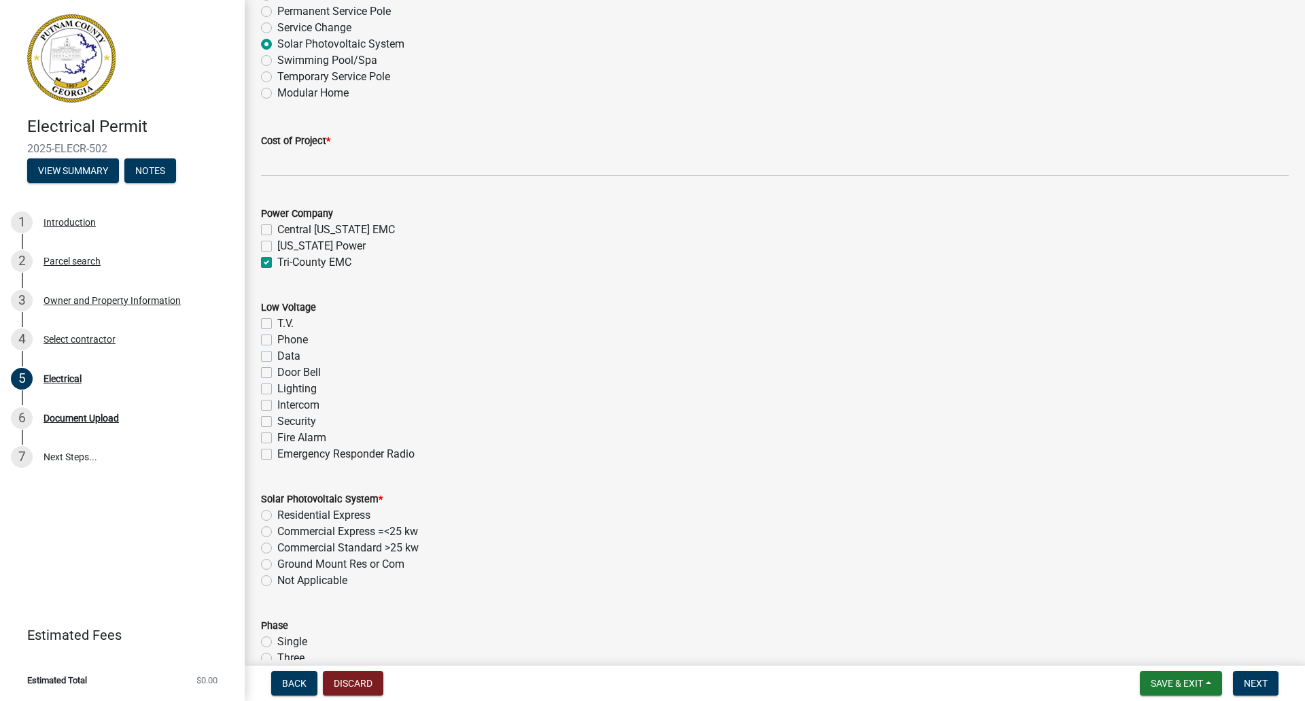
scroll to position [680, 0]
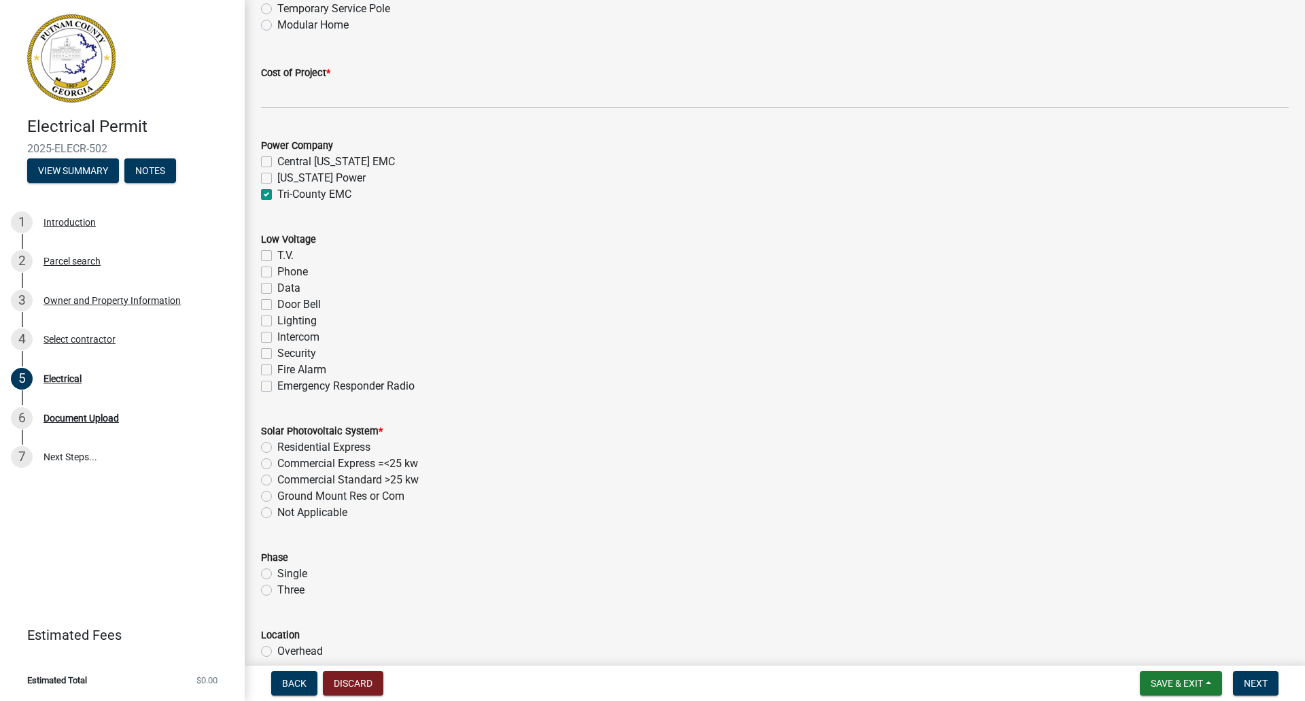
click at [277, 451] on label "Residential Express" at bounding box center [323, 447] width 93 height 16
click at [277, 448] on input "Residential Express" at bounding box center [281, 443] width 9 height 9
radio input "true"
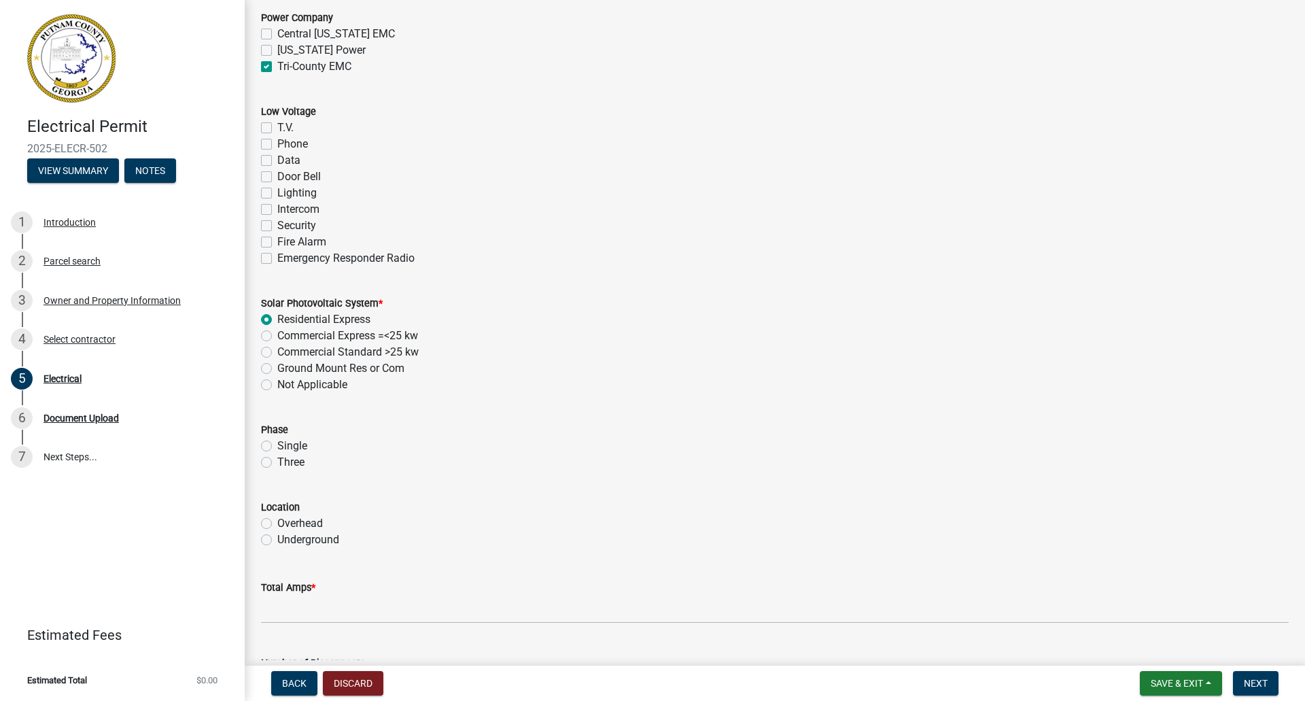
scroll to position [816, 0]
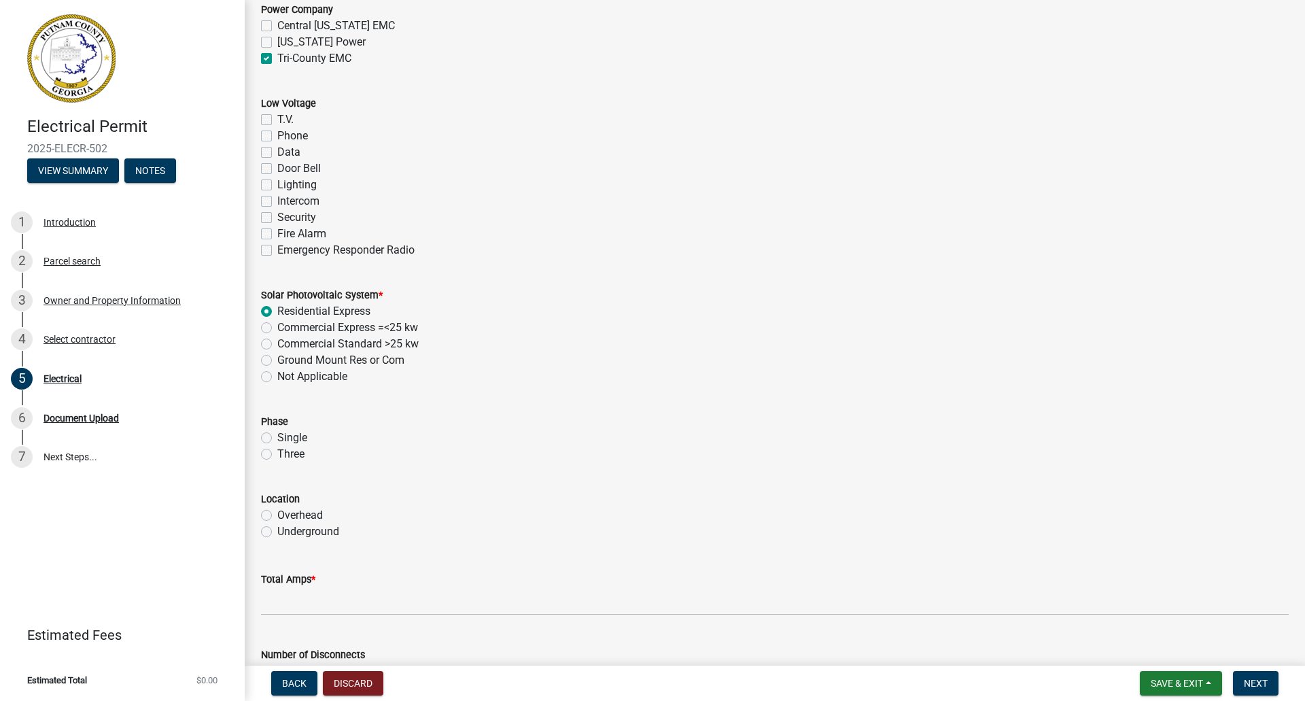
click at [277, 441] on label "Single" at bounding box center [292, 438] width 30 height 16
click at [277, 439] on input "Single" at bounding box center [281, 434] width 9 height 9
radio input "true"
click at [277, 534] on label "Underground" at bounding box center [308, 531] width 62 height 16
click at [277, 532] on input "Underground" at bounding box center [281, 527] width 9 height 9
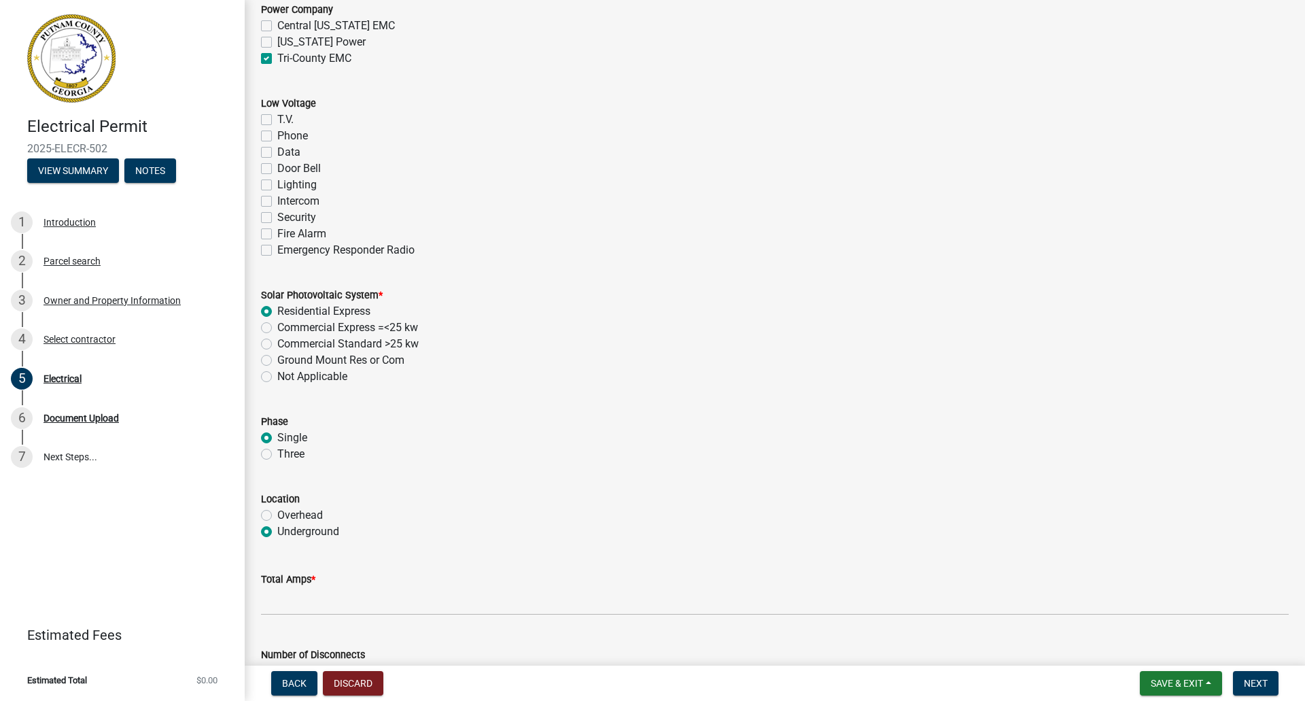
radio input "true"
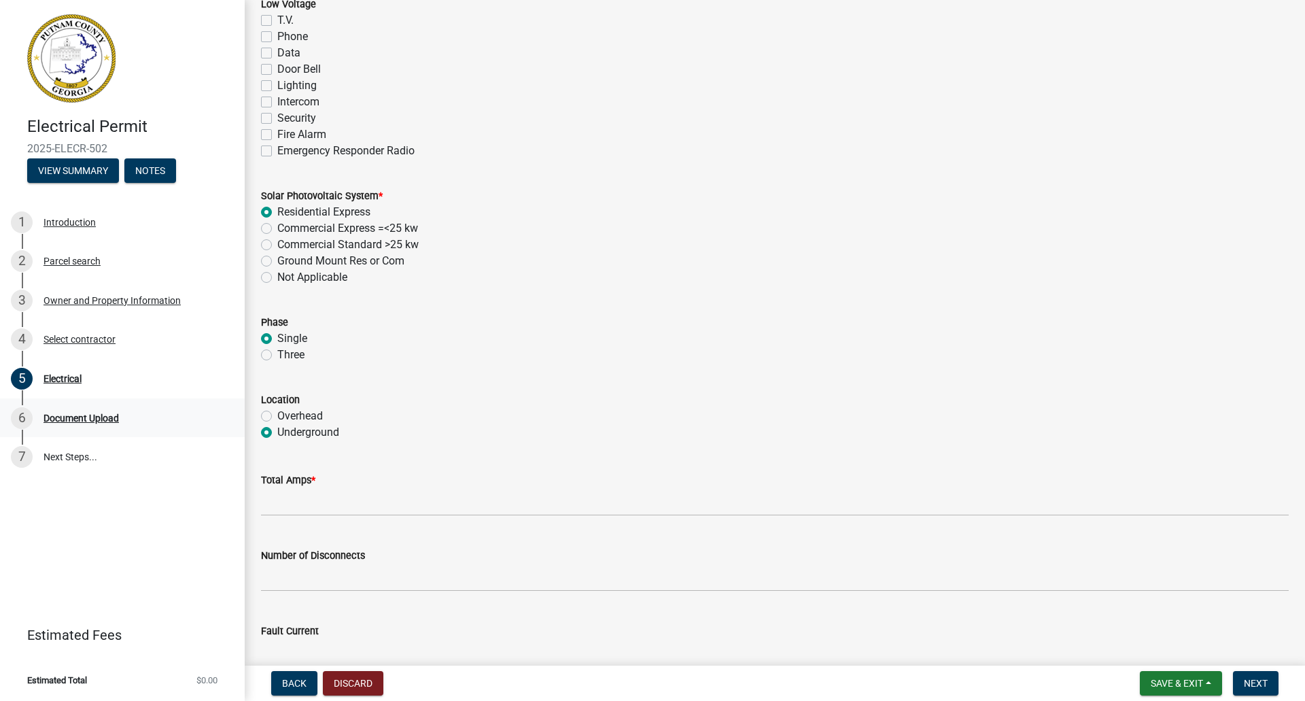
scroll to position [952, 0]
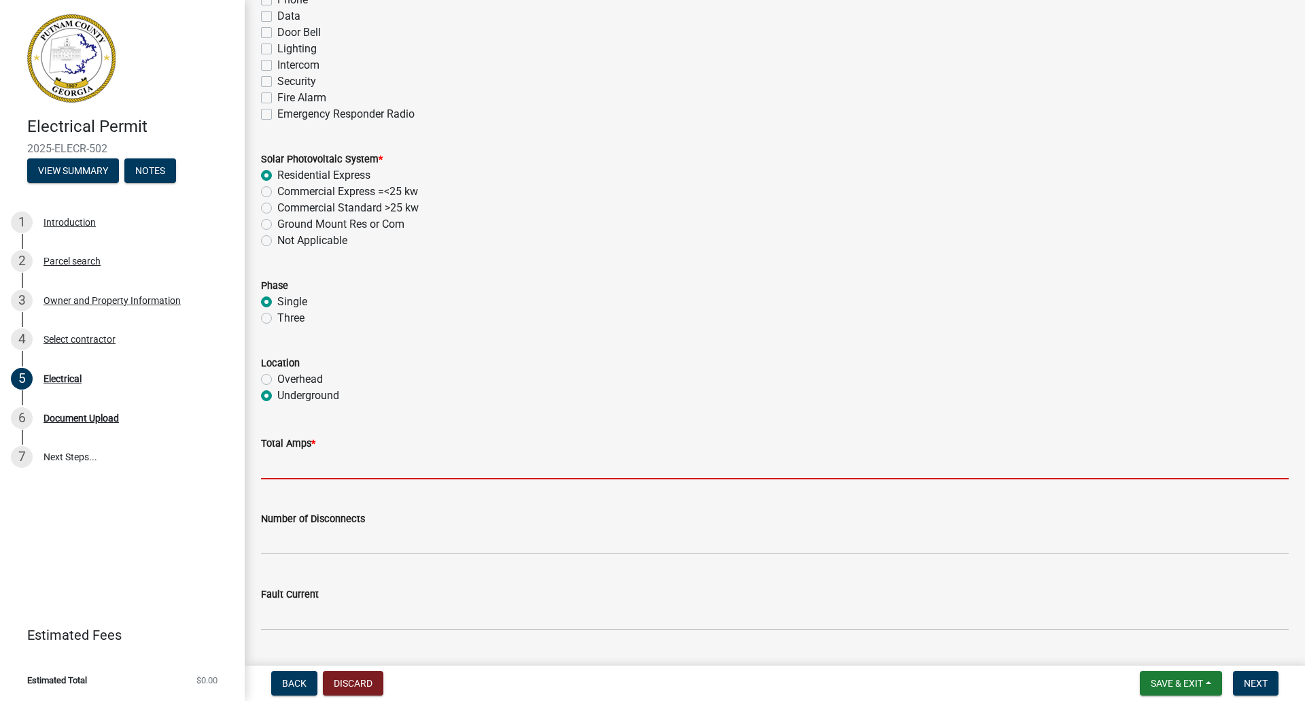
click at [320, 470] on input "text" at bounding box center [775, 465] width 1028 height 28
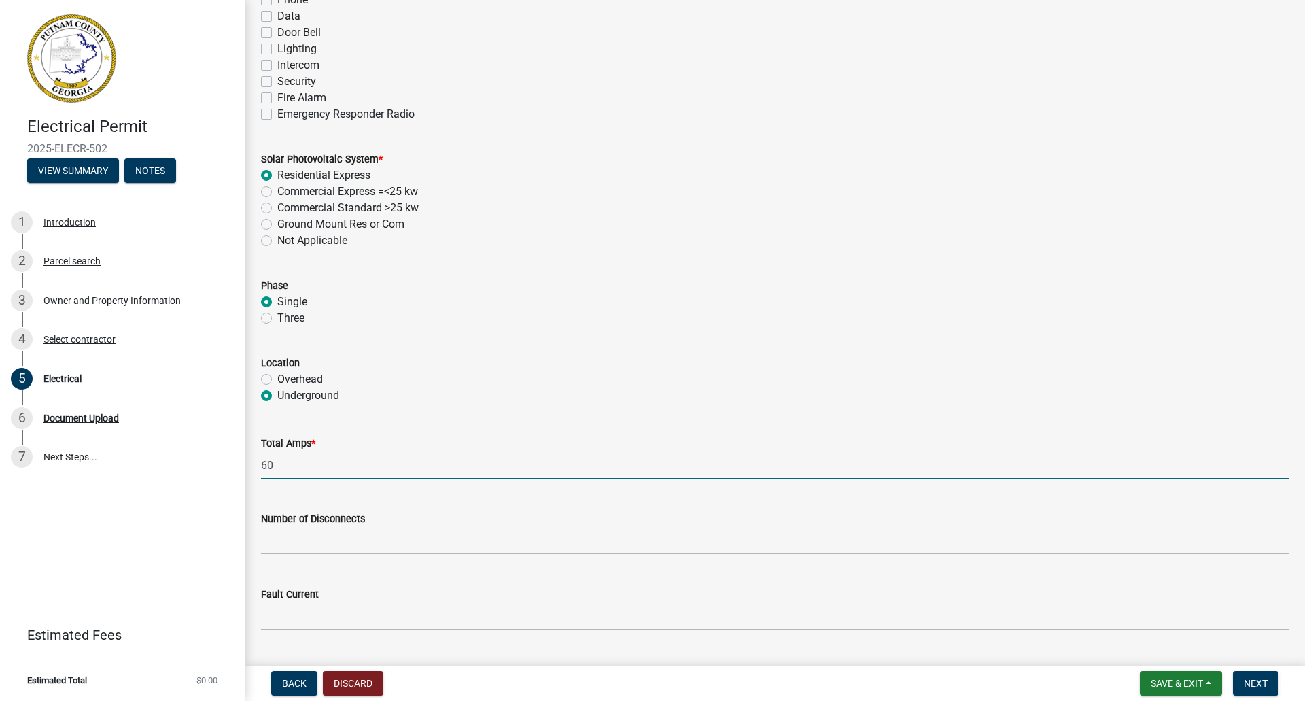
type input "60"
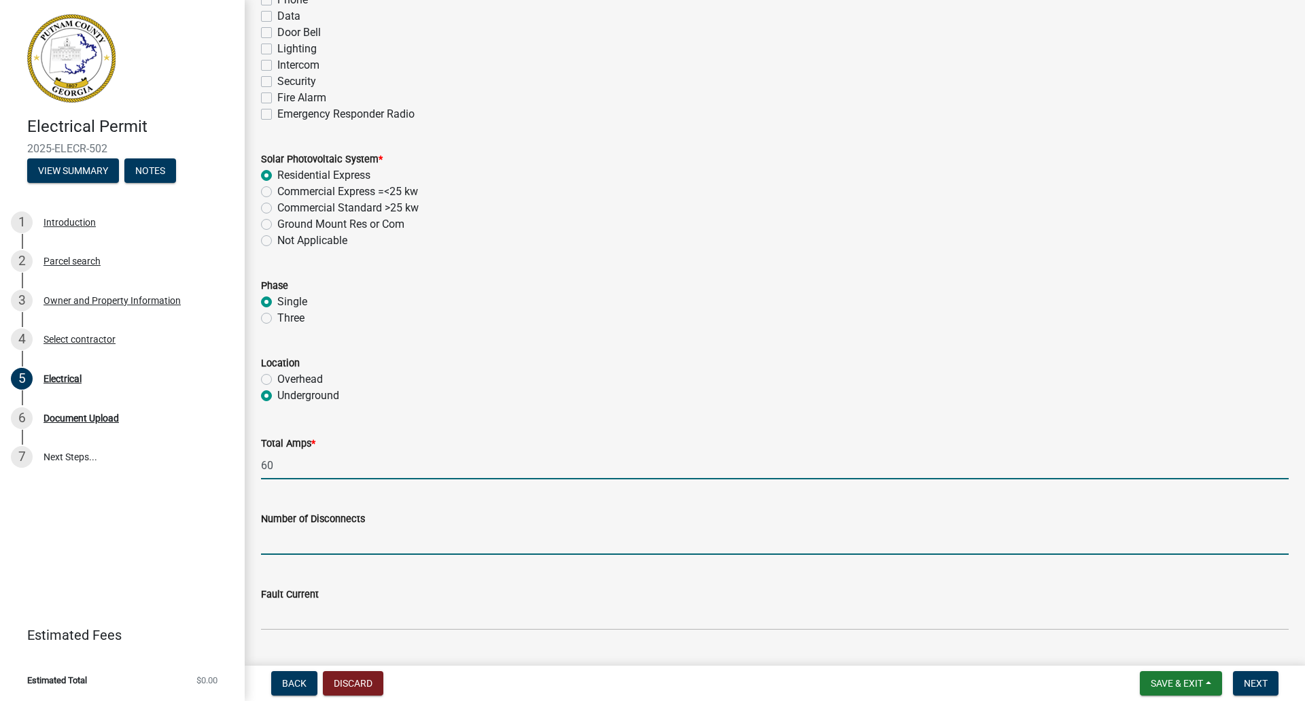
click at [306, 534] on input "text" at bounding box center [775, 541] width 1028 height 28
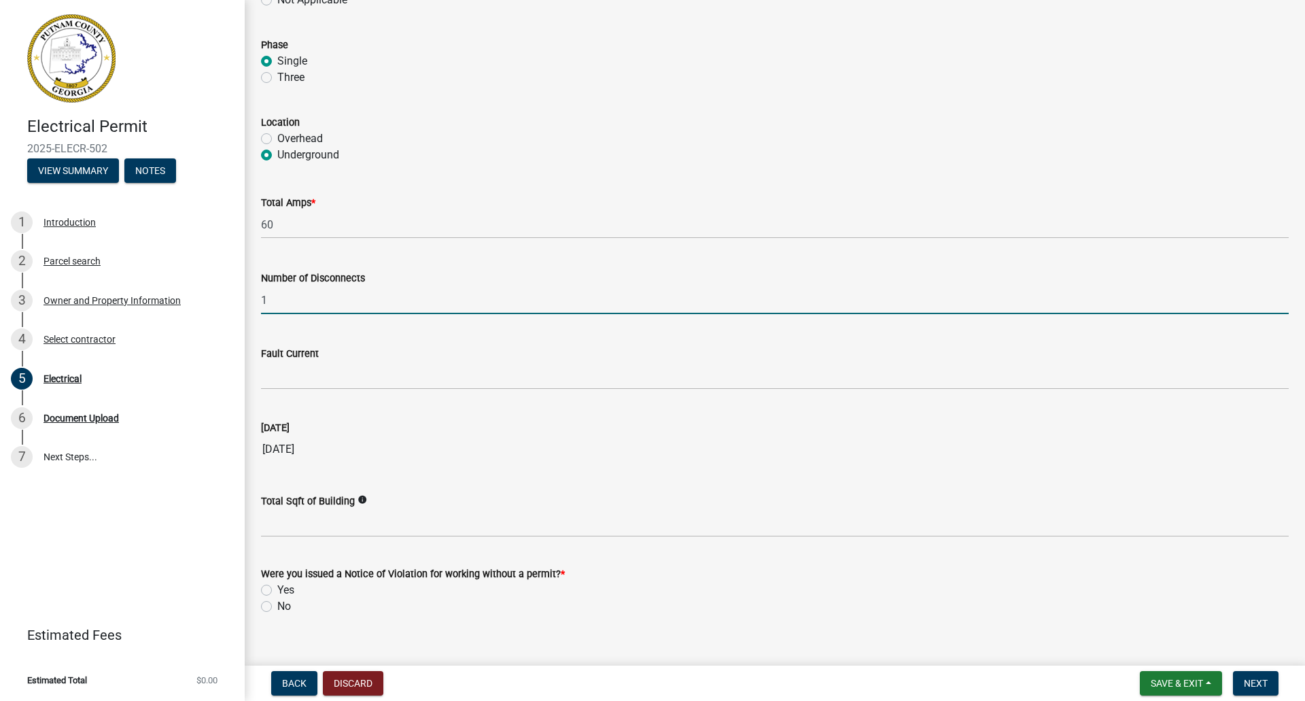
scroll to position [1212, 0]
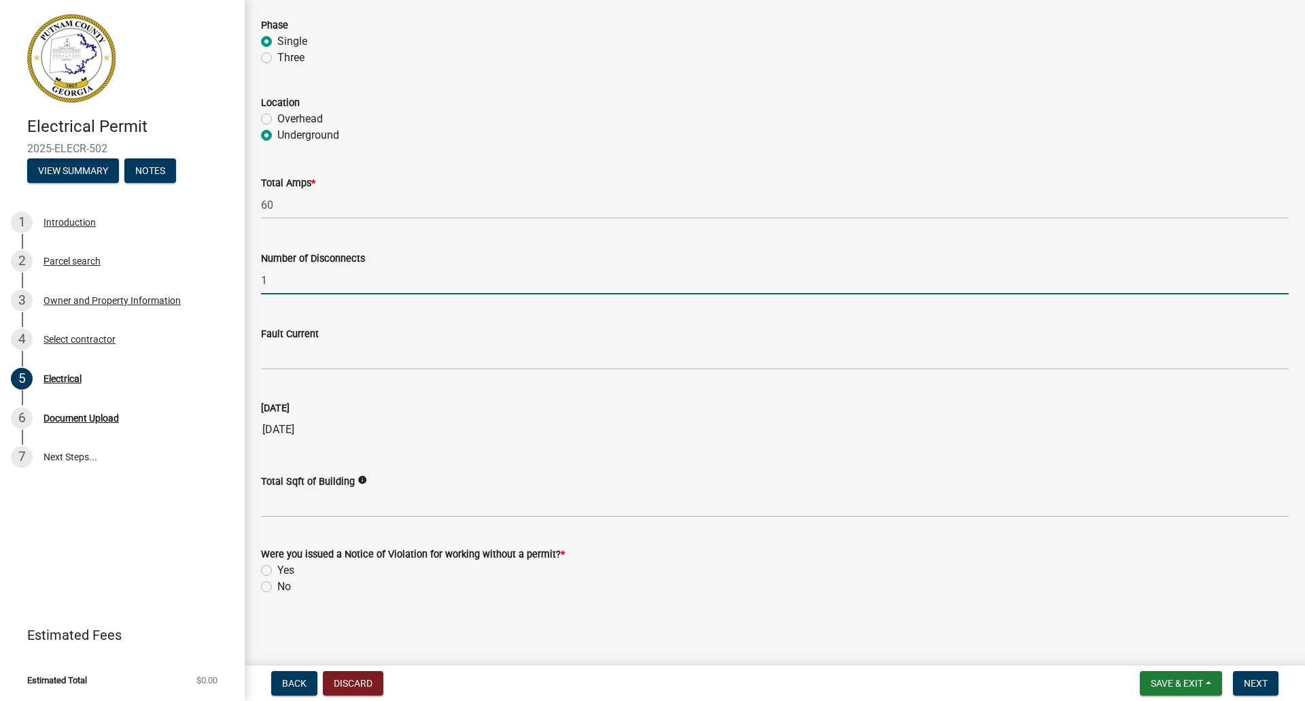
type input "1"
click at [277, 587] on label "No" at bounding box center [284, 587] width 14 height 16
click at [277, 587] on input "No" at bounding box center [281, 583] width 9 height 9
radio input "true"
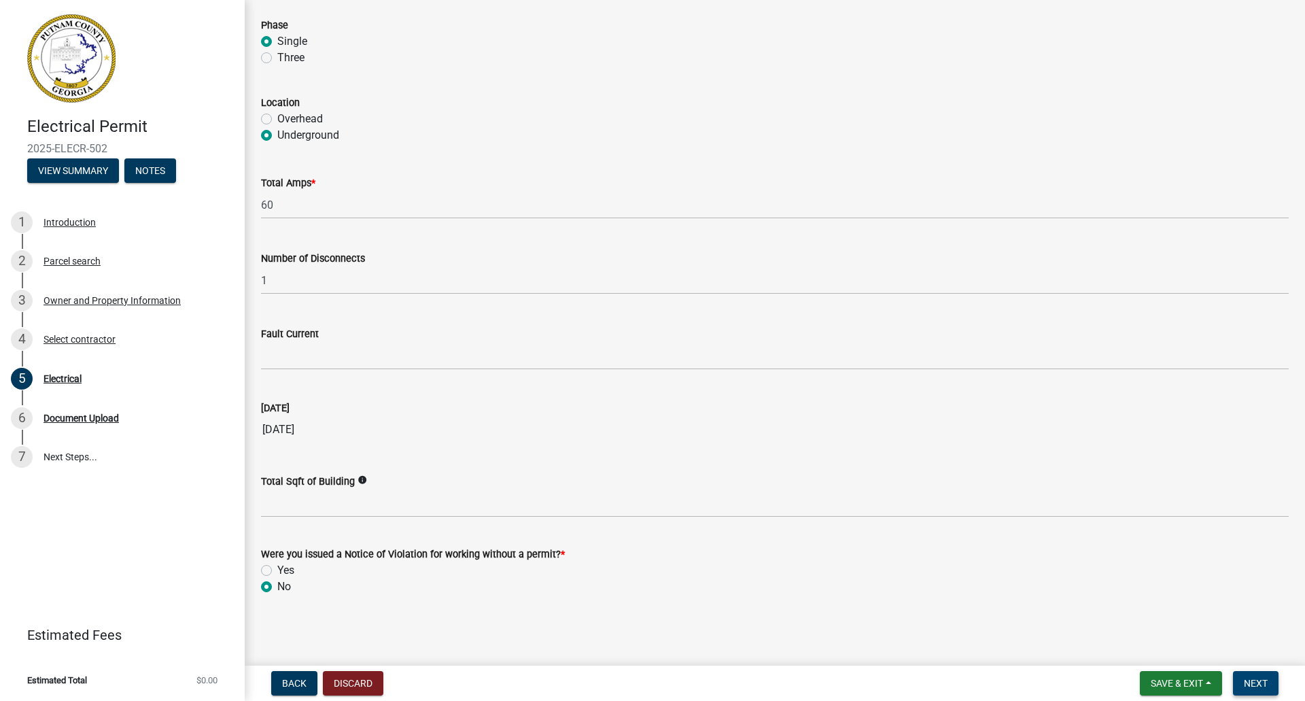
click at [1268, 619] on span "Next" at bounding box center [1256, 683] width 24 height 11
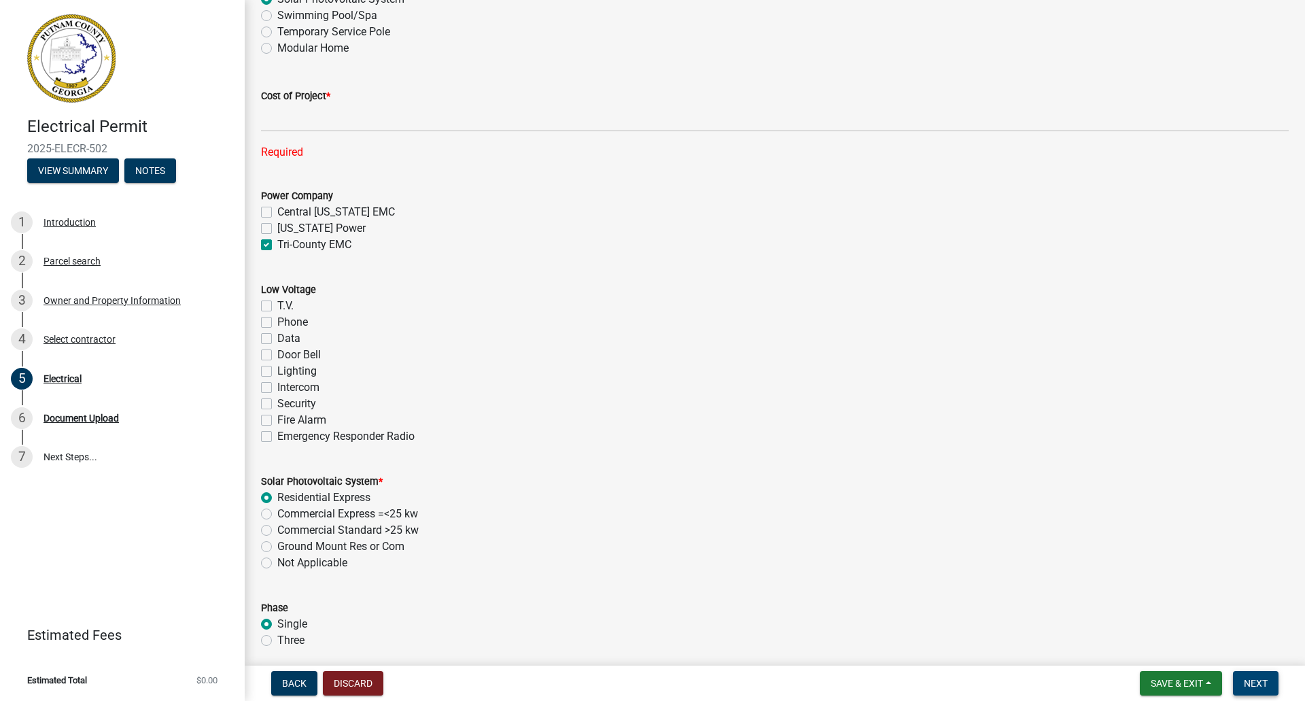
scroll to position [560, 0]
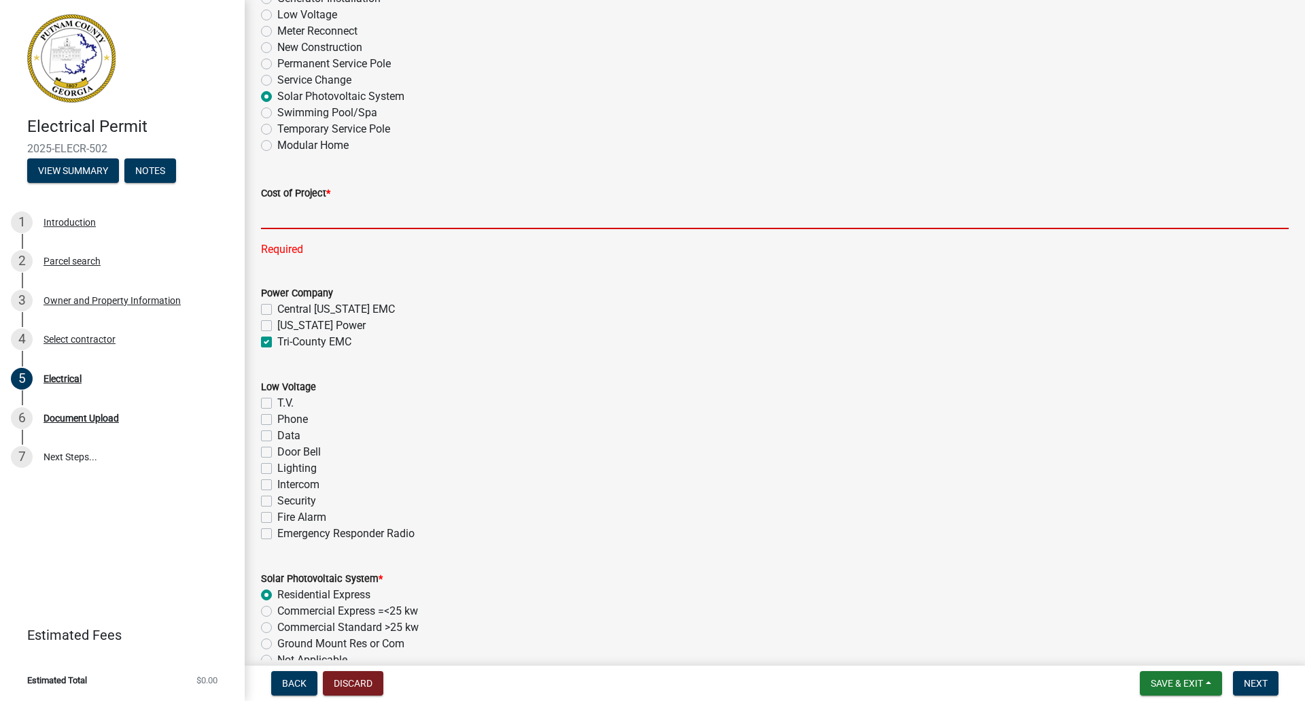
click at [316, 217] on input "text" at bounding box center [775, 215] width 1028 height 28
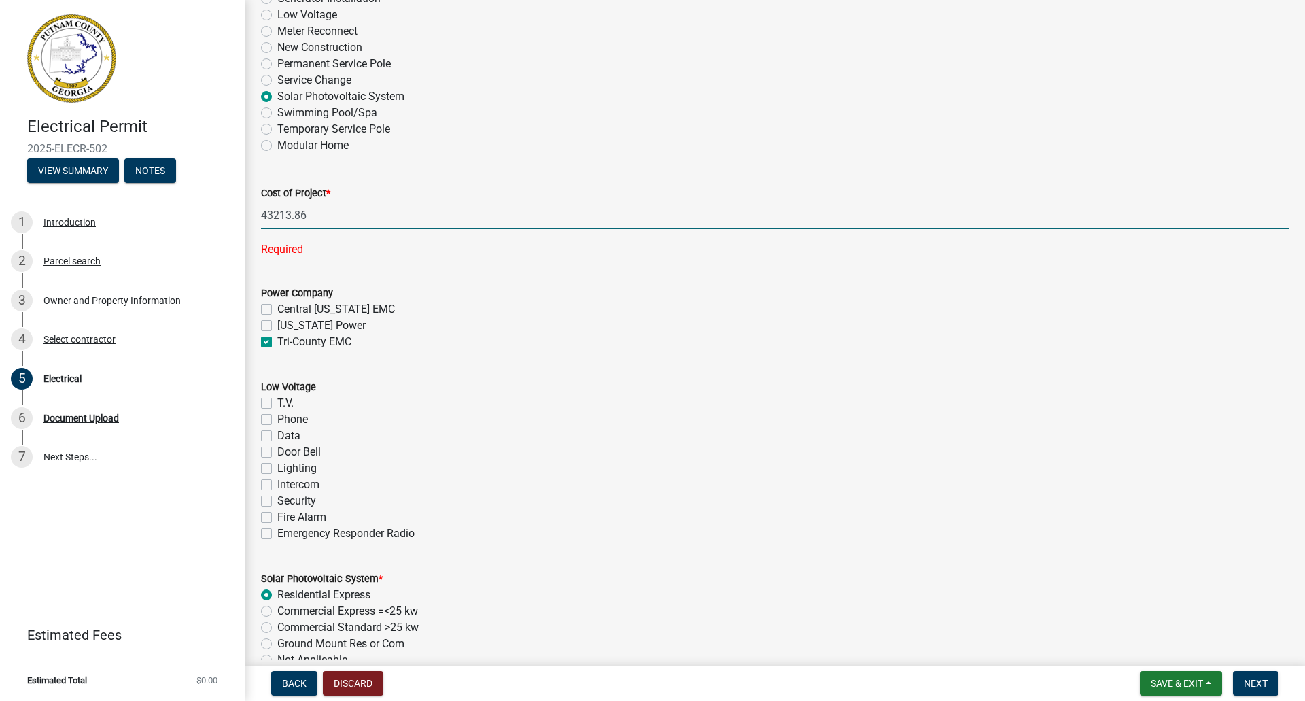
type input "43213.86"
click at [619, 347] on wm-data-entity-input-list "Who is the Applicant Owner Architect/Engineer Contractor Other Applicant Phone …" at bounding box center [775, 402] width 1028 height 1770
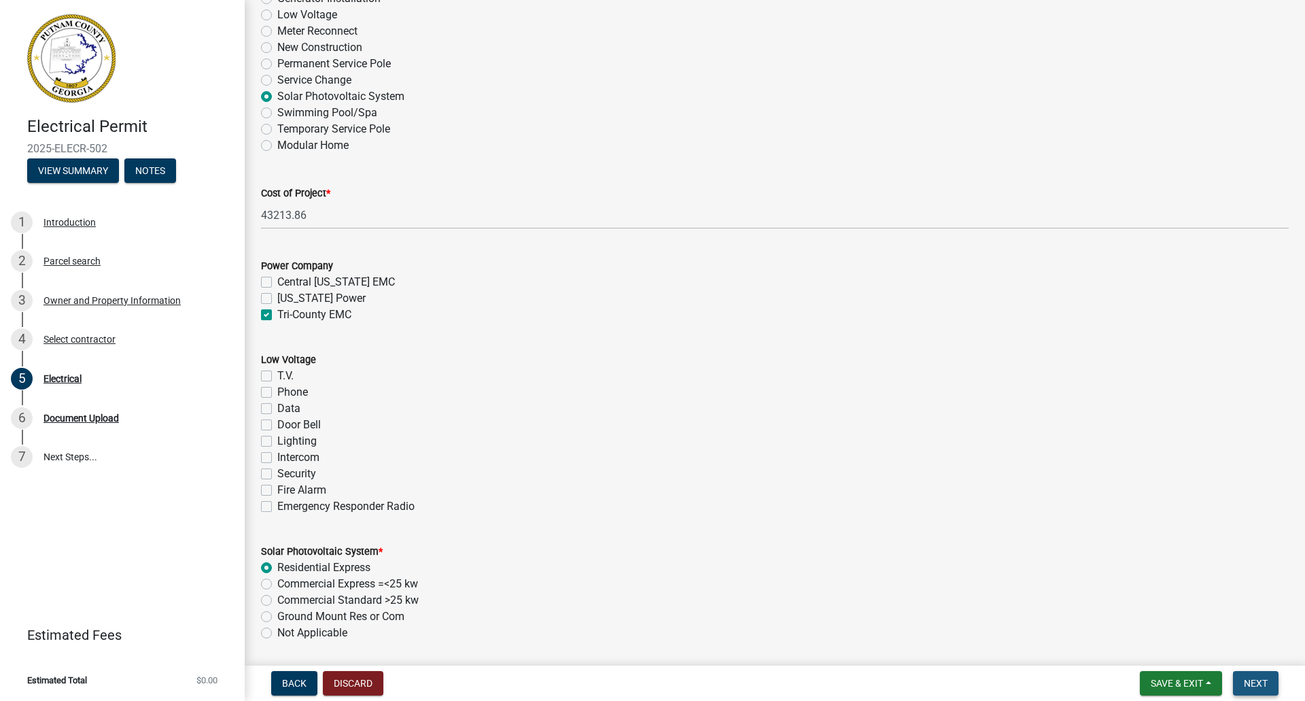
click at [1258, 619] on span "Next" at bounding box center [1256, 683] width 24 height 11
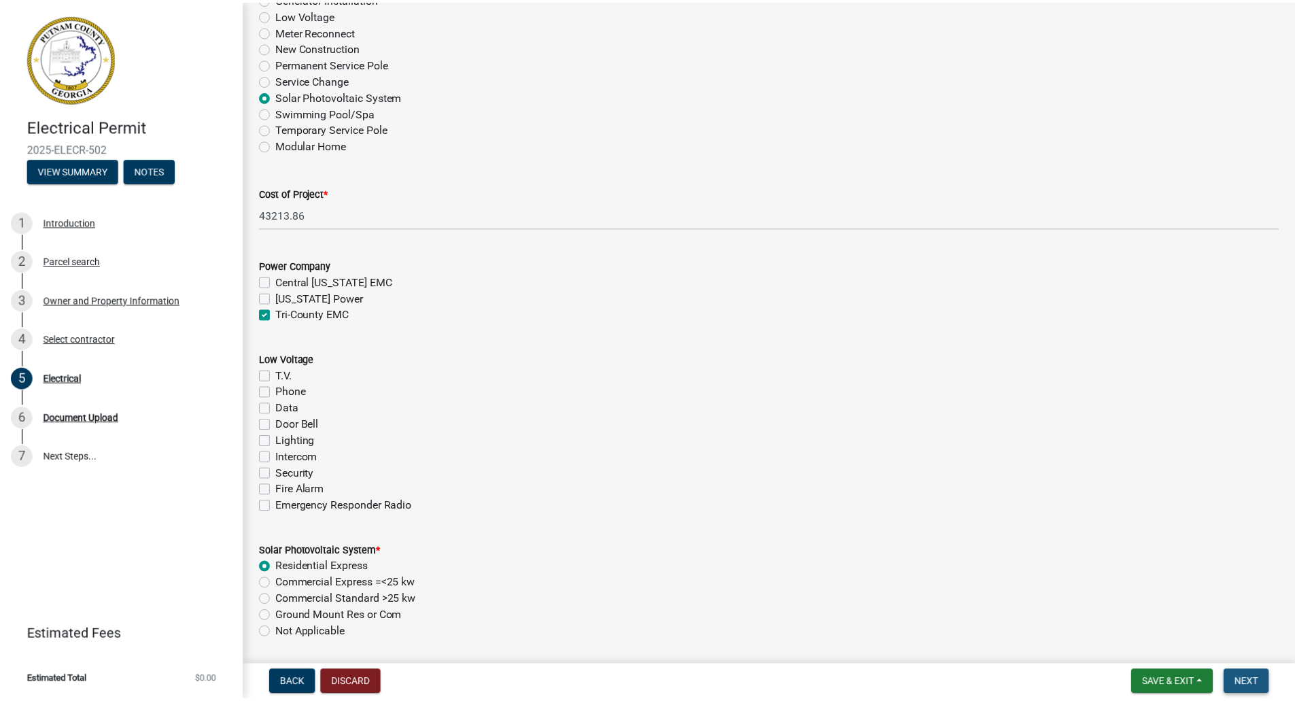
scroll to position [0, 0]
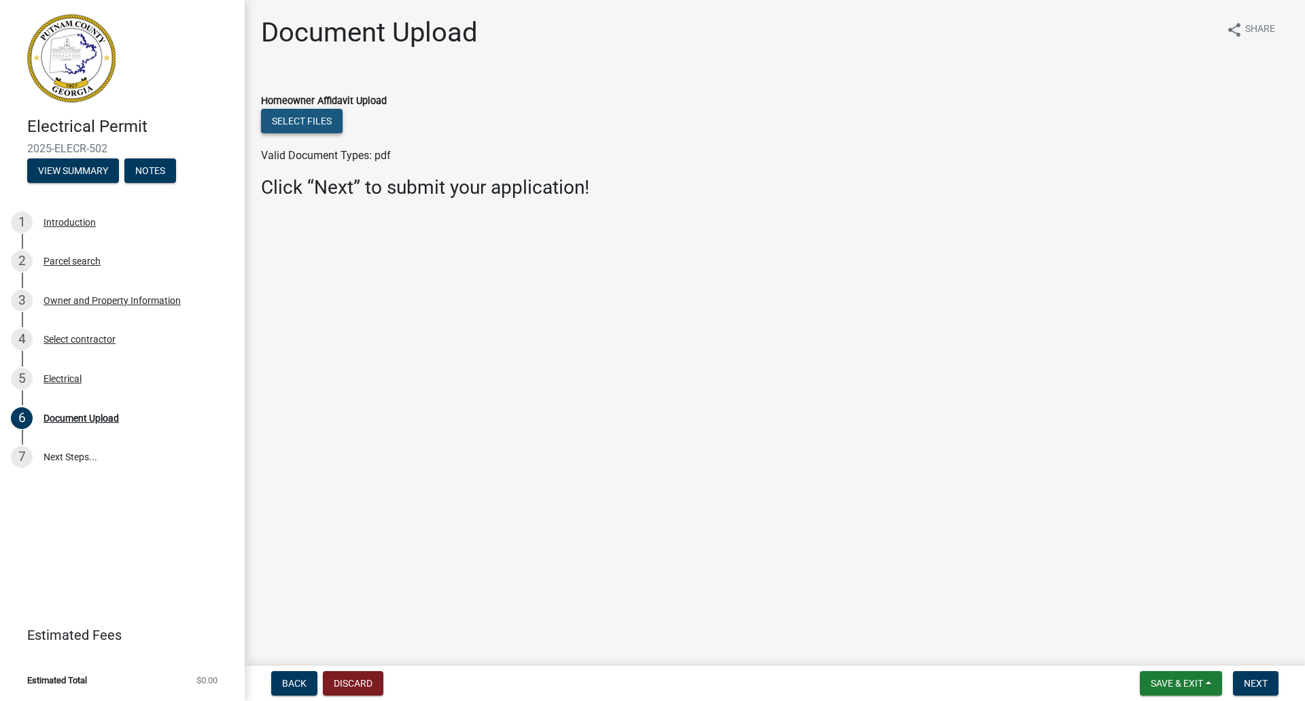
click at [297, 125] on button "Select files" at bounding box center [302, 121] width 82 height 24
click at [1181, 619] on span "Save & Exit" at bounding box center [1177, 683] width 52 height 11
click at [1172, 619] on button "Save & Exit" at bounding box center [1168, 648] width 109 height 33
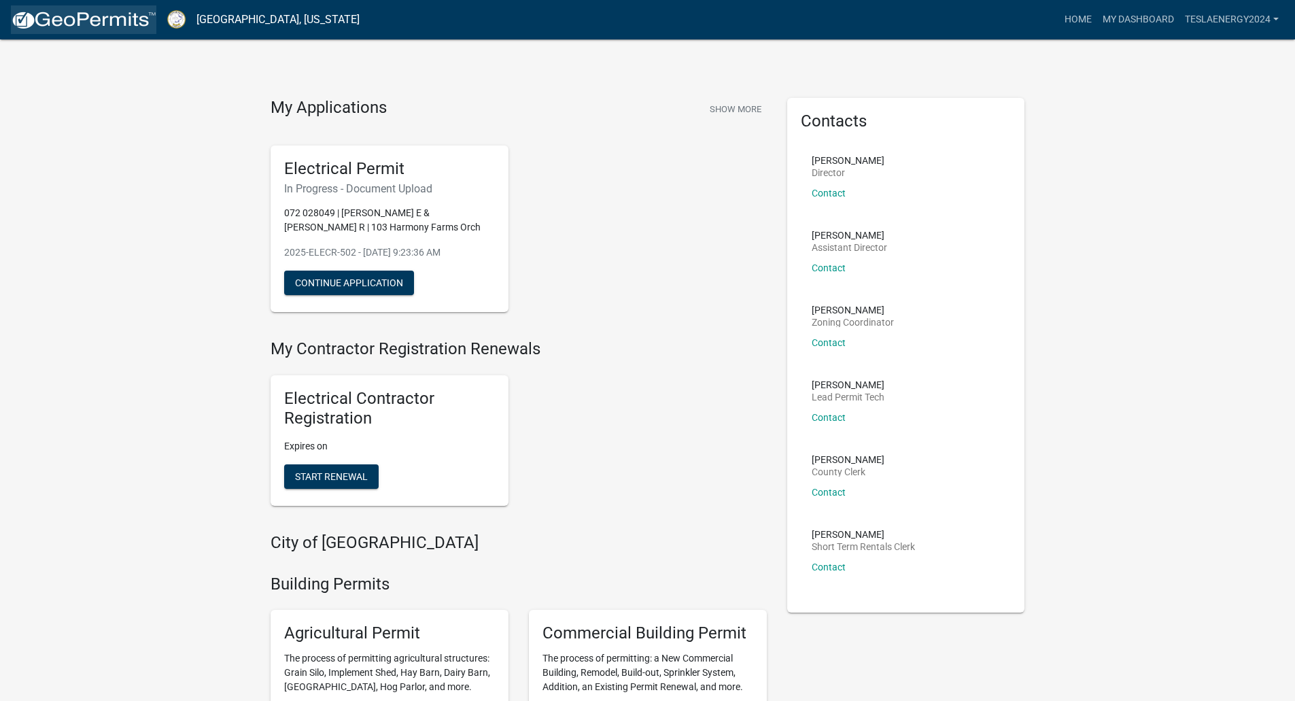
click at [82, 28] on img at bounding box center [83, 20] width 145 height 20
click at [1230, 22] on link "TeslaEnergy2024" at bounding box center [1232, 20] width 105 height 26
click at [1155, 21] on link "My Dashboard" at bounding box center [1138, 20] width 82 height 26
